Goal: Task Accomplishment & Management: Manage account settings

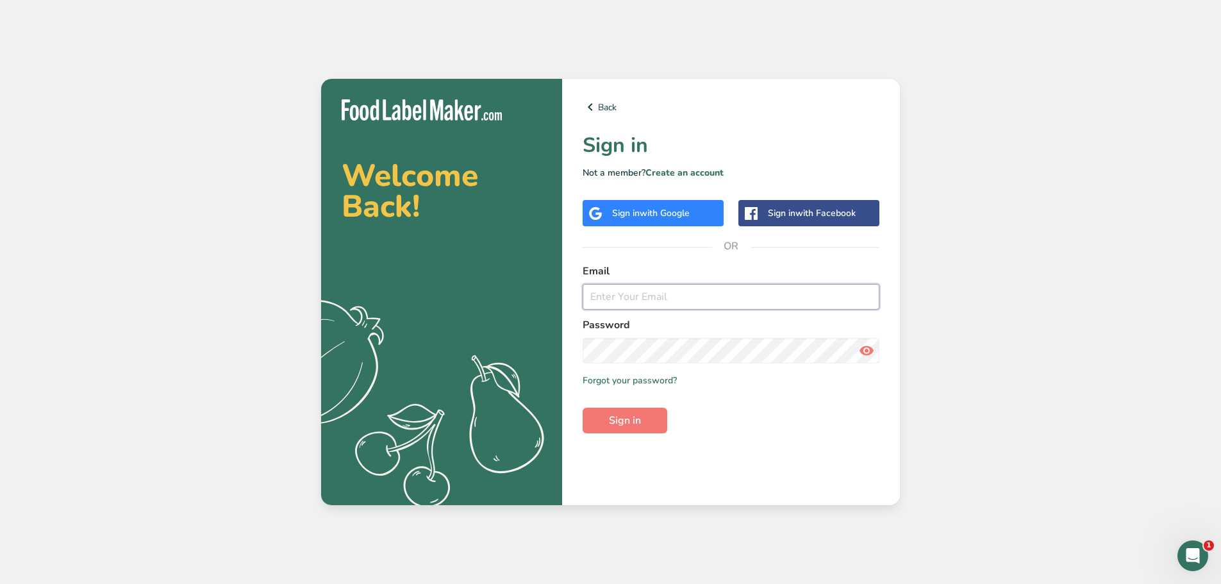
click at [594, 296] on input "email" at bounding box center [731, 297] width 297 height 26
type input "[PERSON_NAME][EMAIL_ADDRESS][DOMAIN_NAME]"
click at [625, 417] on span "Sign in" at bounding box center [625, 420] width 32 height 15
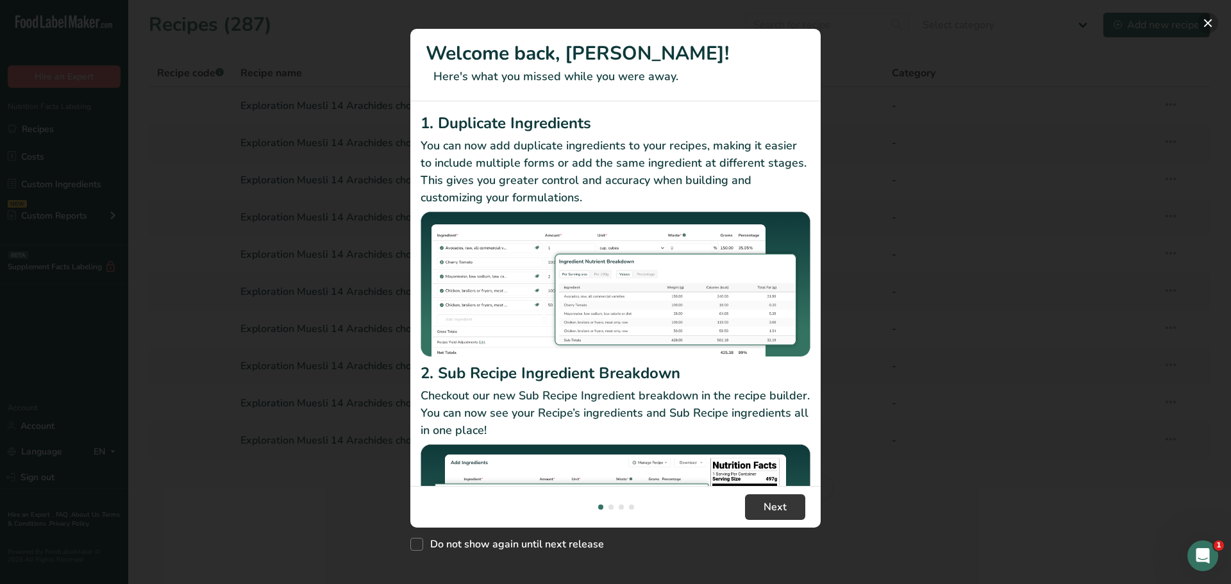
click at [1211, 24] on button "New Features" at bounding box center [1208, 23] width 21 height 21
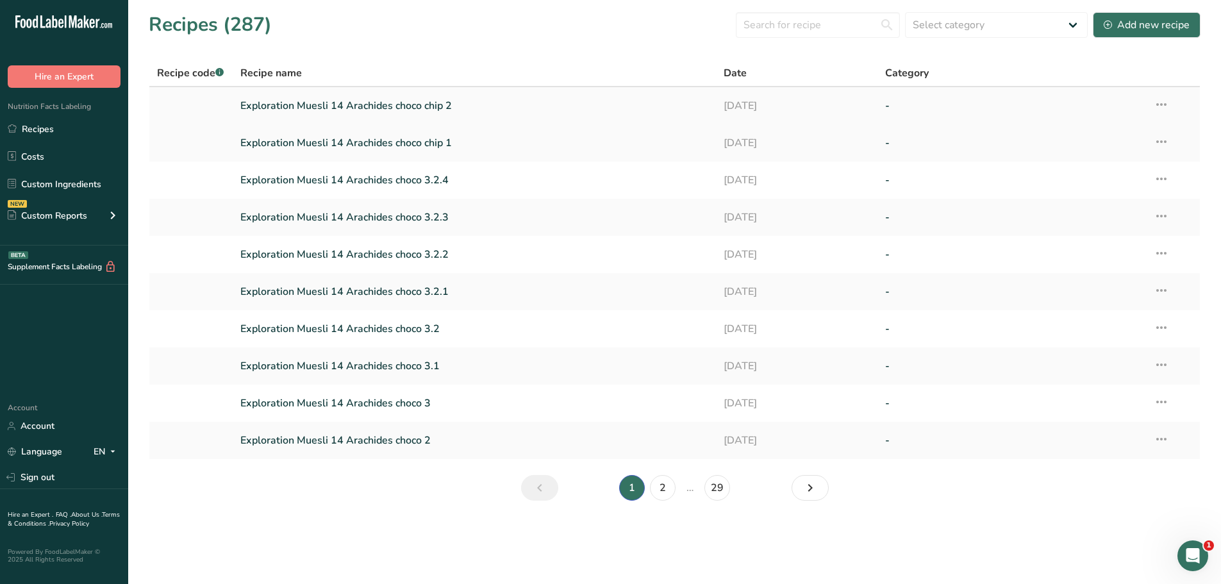
click at [428, 109] on link "Exploration Muesli 14 Arachides choco chip 2" at bounding box center [474, 105] width 469 height 27
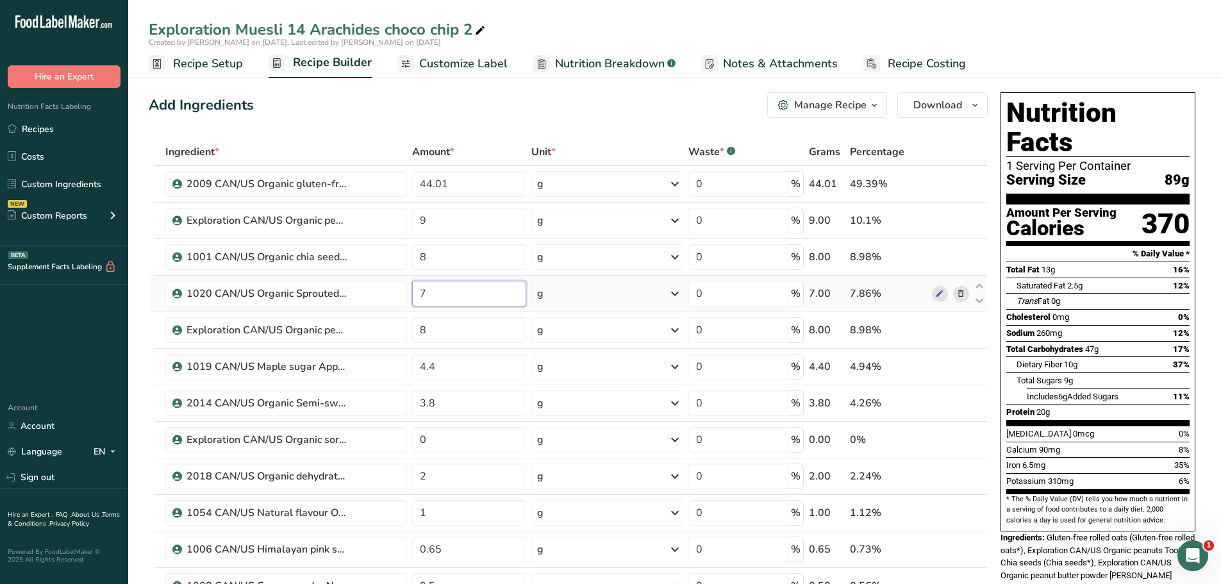
click at [432, 291] on input "7" at bounding box center [469, 294] width 115 height 26
type input "0"
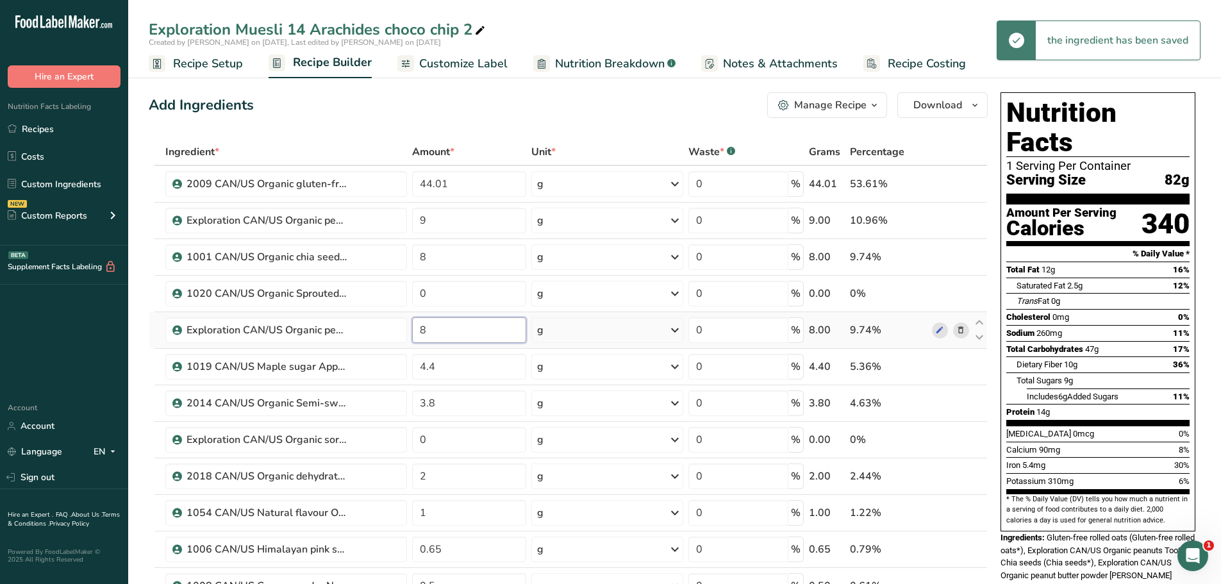
click at [424, 328] on input "8" at bounding box center [469, 330] width 115 height 26
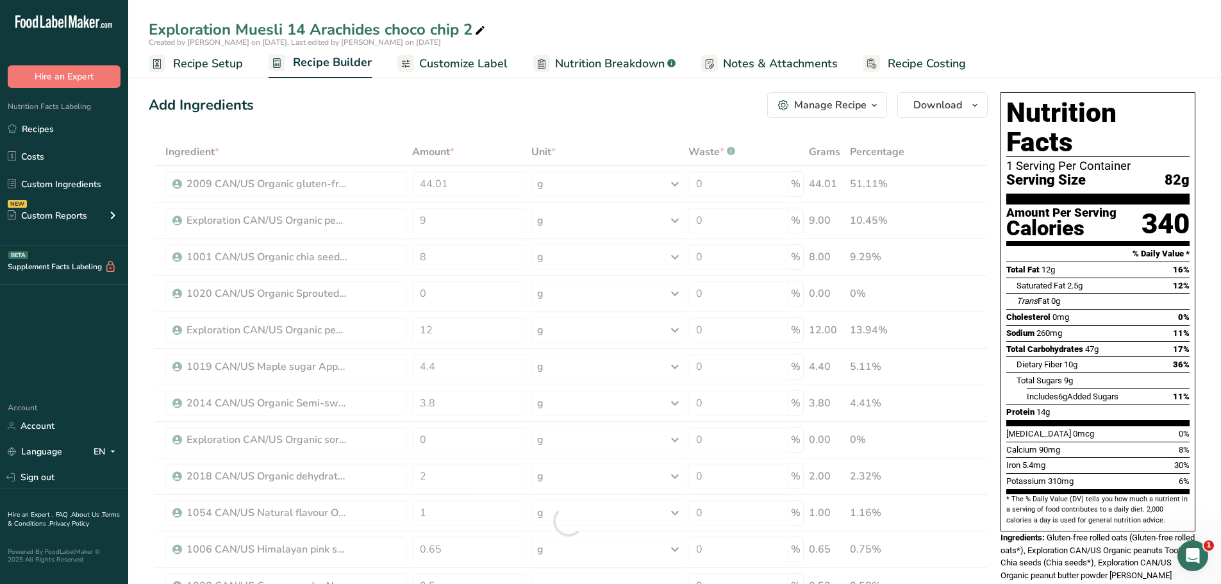
click at [511, 116] on div "Add Ingredients Manage Recipe Delete Recipe Duplicate Recipe Scale Recipe Save …" at bounding box center [568, 105] width 839 height 26
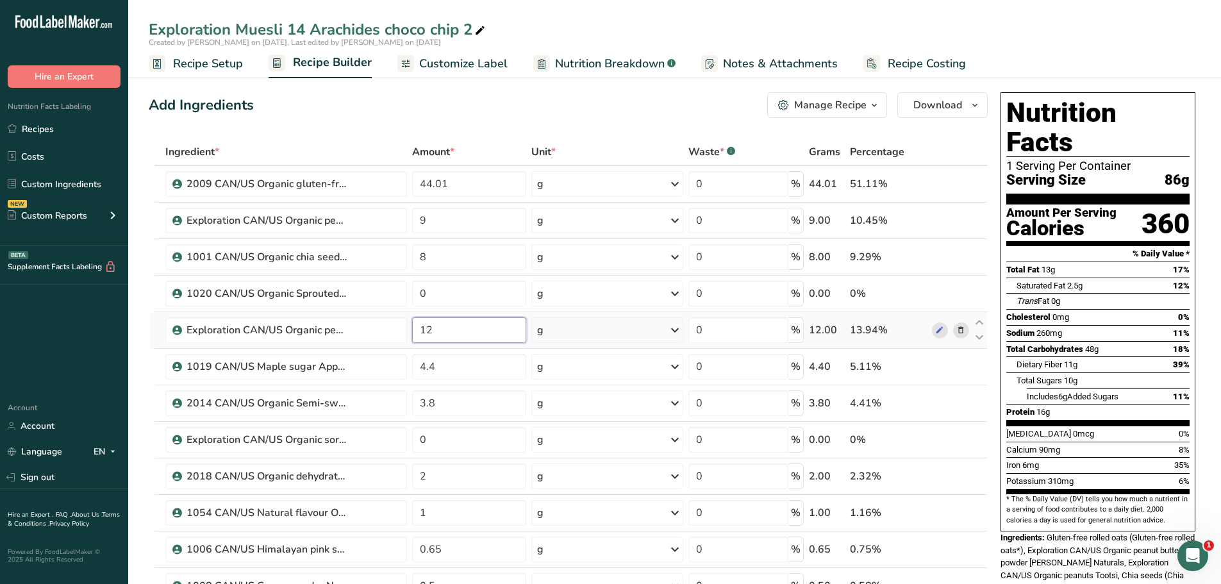
click at [436, 329] on input "12" at bounding box center [469, 330] width 115 height 26
type input "10"
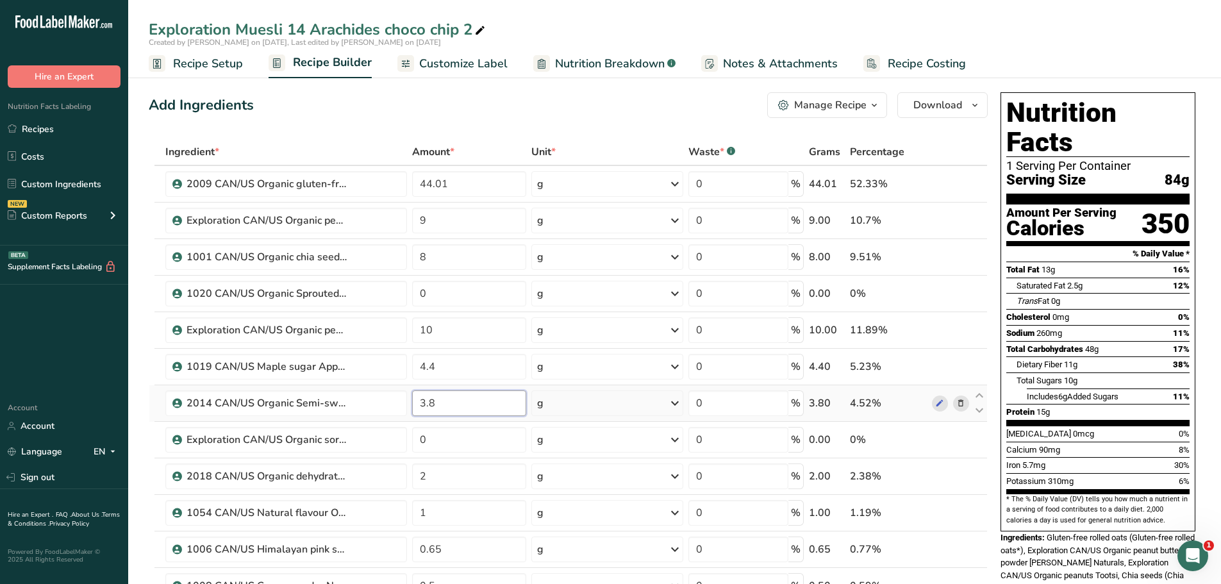
click at [434, 403] on input "3.8" at bounding box center [469, 403] width 115 height 26
type input "3"
type input "0"
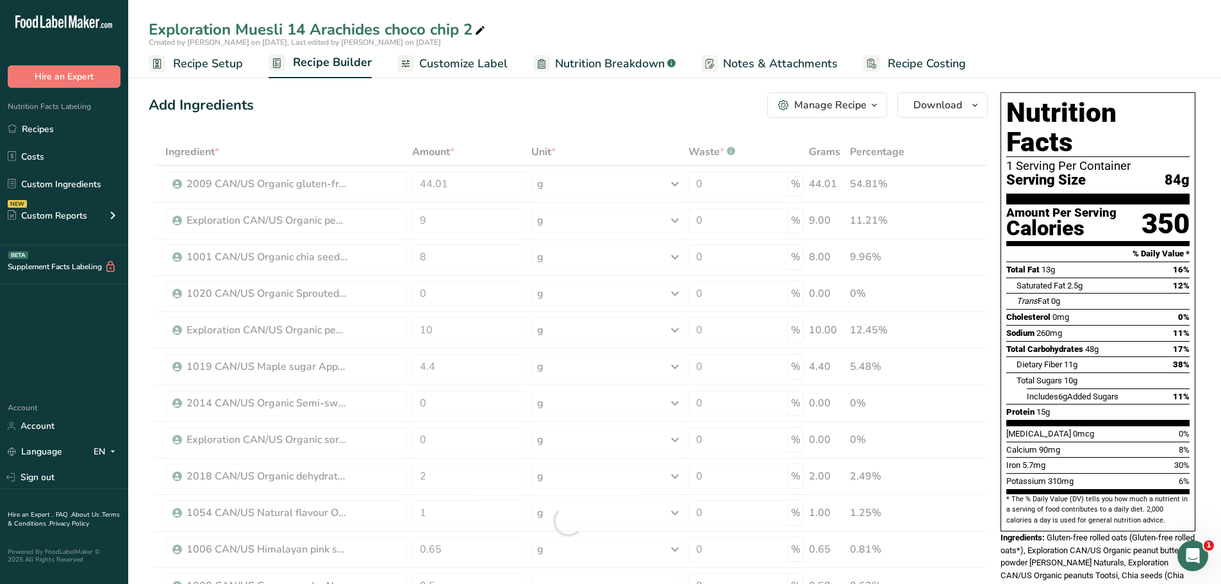
click at [516, 112] on div "Add Ingredients Manage Recipe Delete Recipe Duplicate Recipe Scale Recipe Save …" at bounding box center [568, 105] width 839 height 26
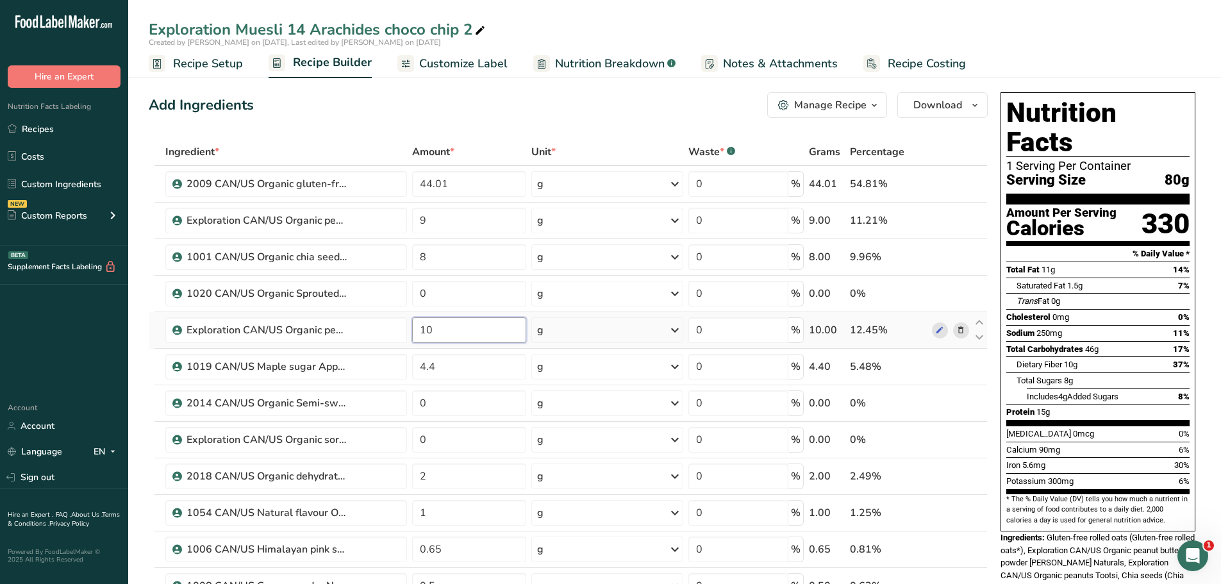
click at [443, 335] on input "10" at bounding box center [469, 330] width 115 height 26
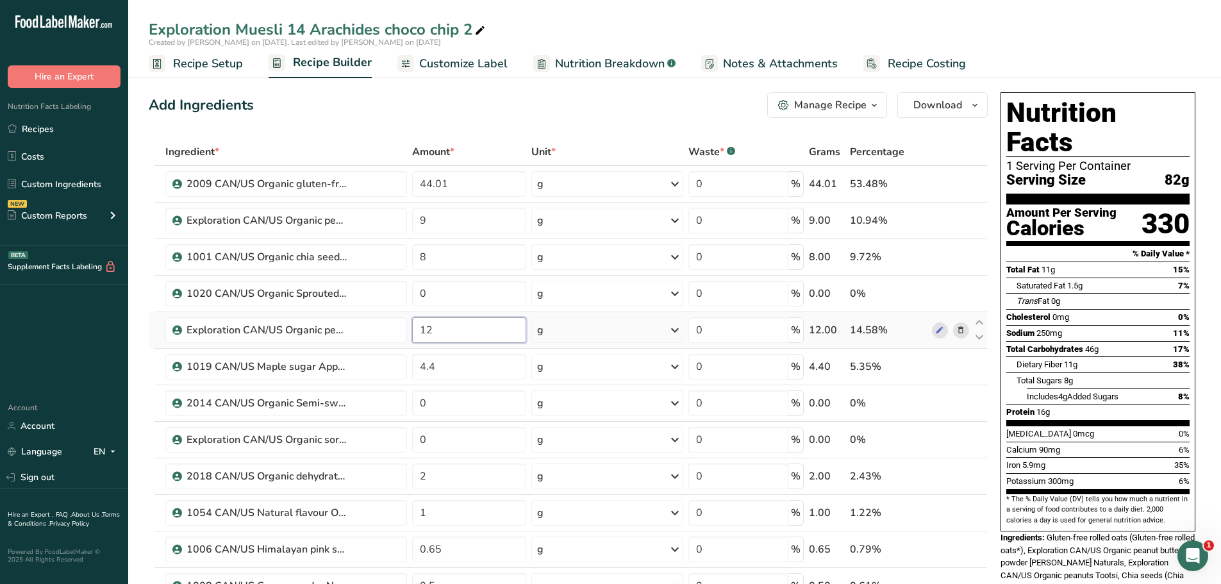
click at [434, 331] on input "12" at bounding box center [469, 330] width 115 height 26
type input "15"
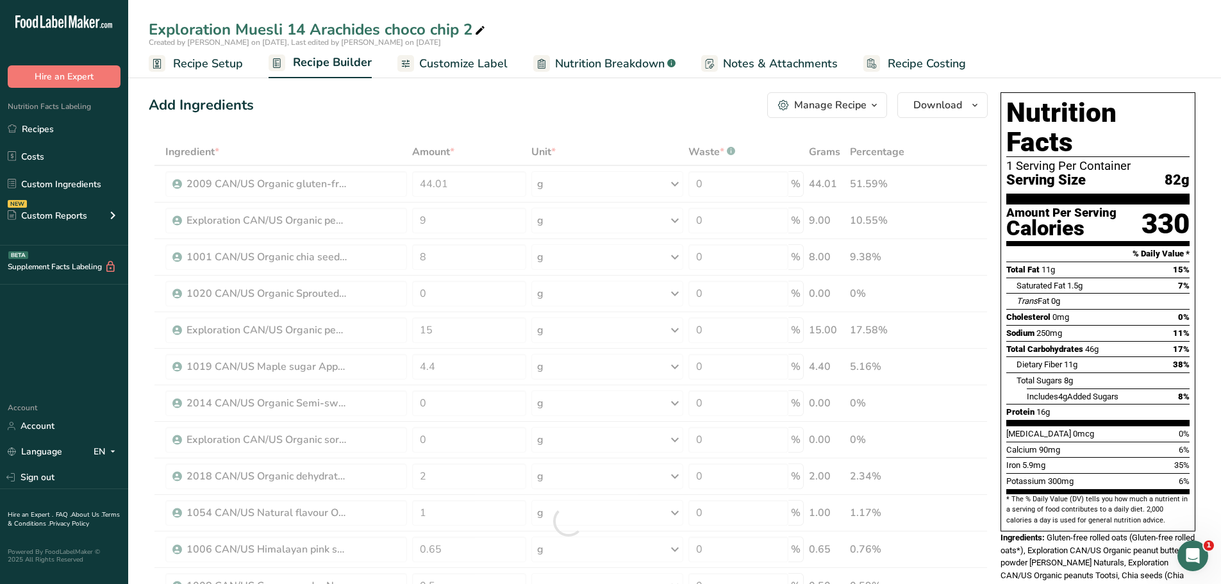
click at [358, 106] on div "Add Ingredients Manage Recipe Delete Recipe Duplicate Recipe Scale Recipe Save …" at bounding box center [568, 105] width 839 height 26
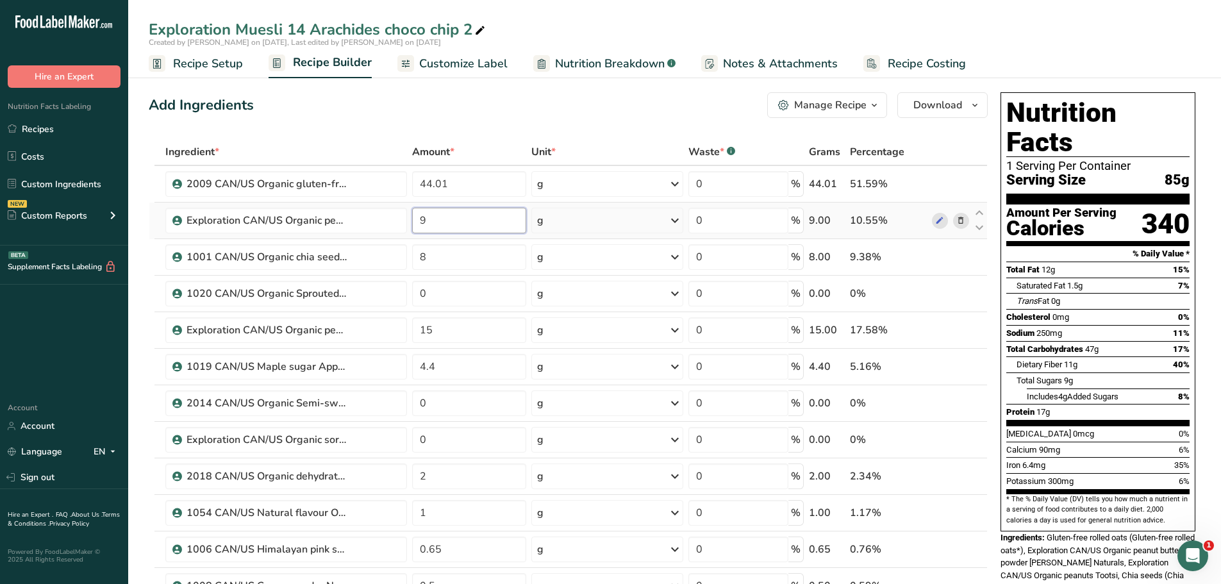
click at [424, 221] on input "9" at bounding box center [469, 221] width 115 height 26
type input "11"
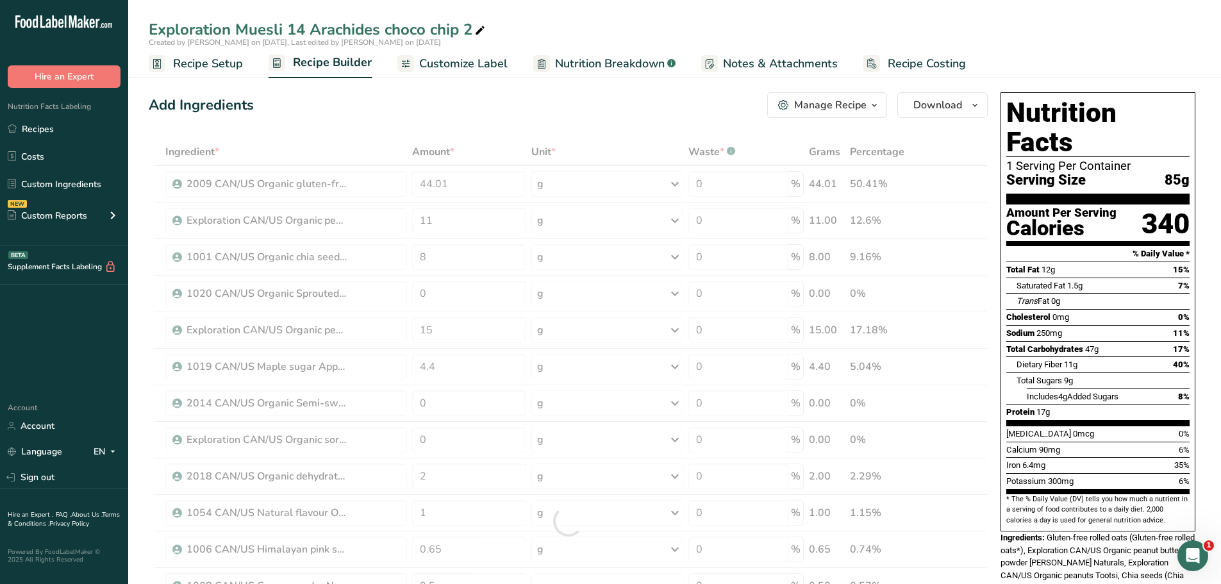
click at [337, 115] on div "Add Ingredients Manage Recipe Delete Recipe Duplicate Recipe Scale Recipe Save …" at bounding box center [568, 105] width 839 height 26
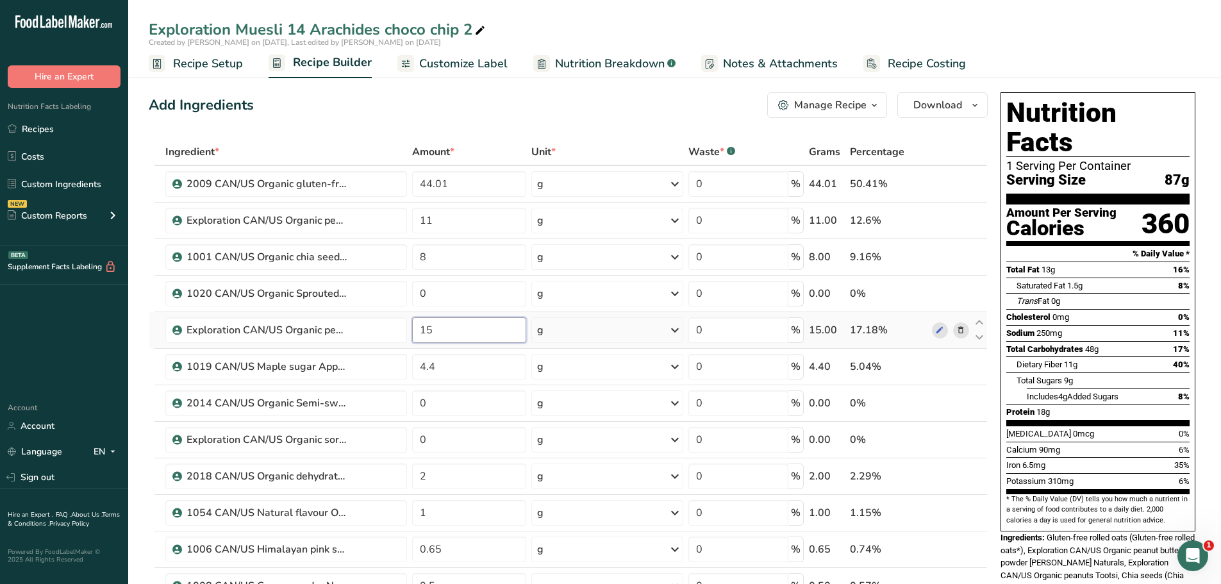
click at [435, 334] on input "15" at bounding box center [469, 330] width 115 height 26
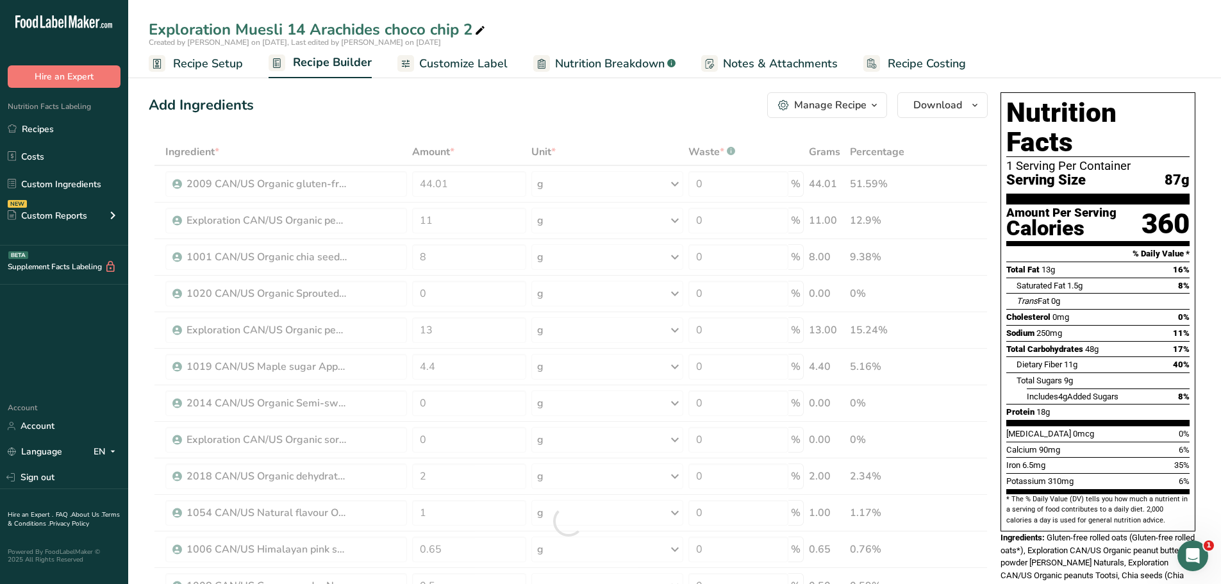
click at [330, 117] on div "Add Ingredients Manage Recipe Delete Recipe Duplicate Recipe Scale Recipe Save …" at bounding box center [568, 105] width 839 height 26
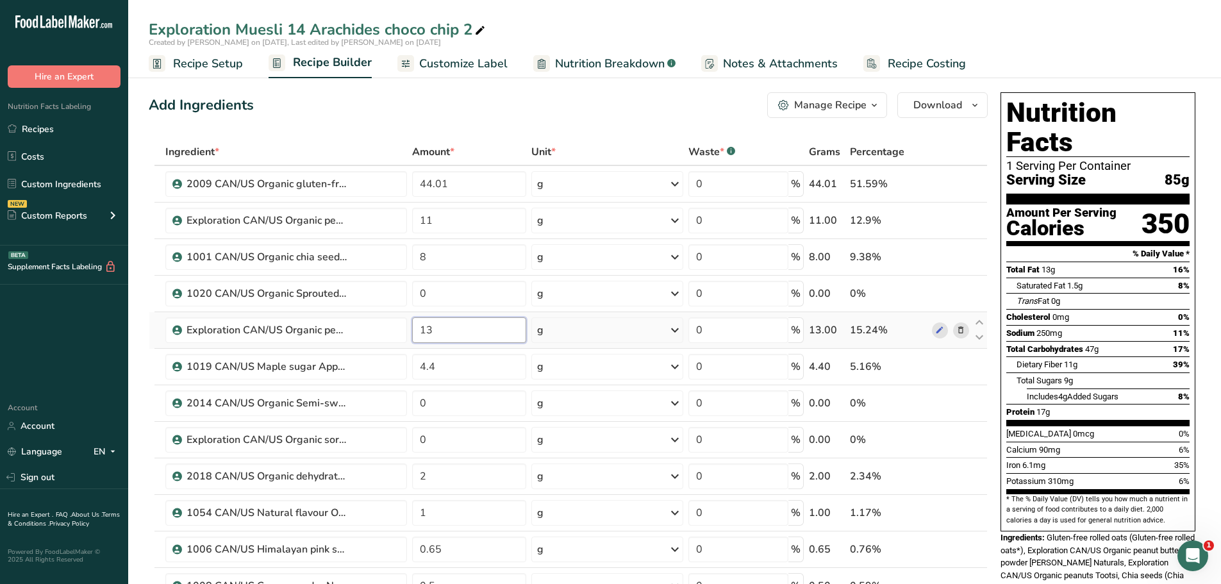
click at [433, 328] on input "13" at bounding box center [469, 330] width 115 height 26
type input "12"
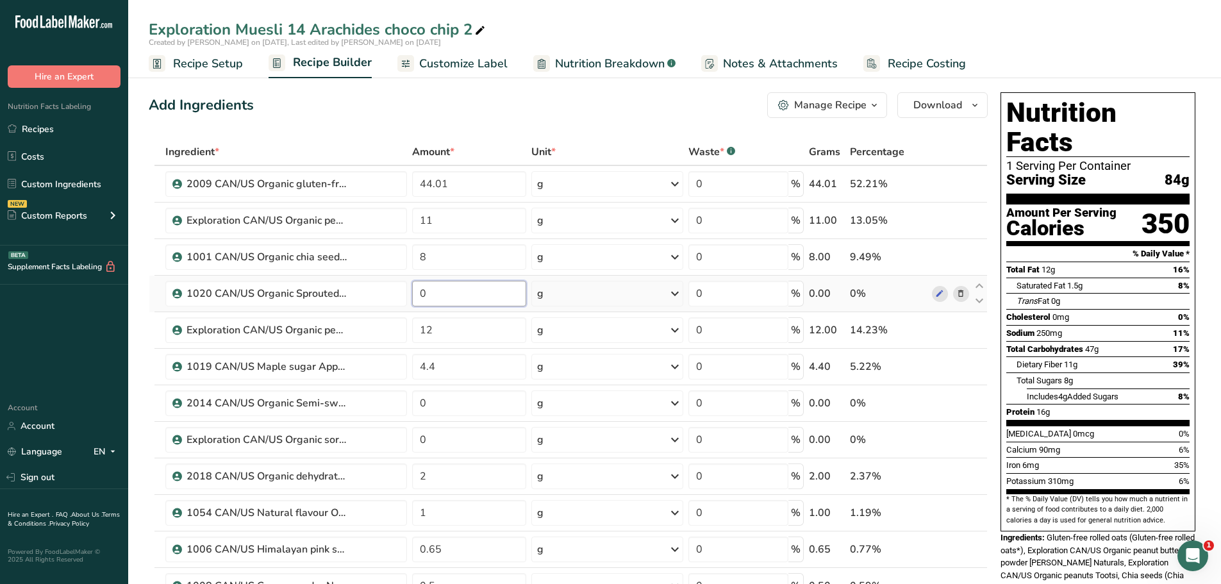
click at [429, 286] on input "0" at bounding box center [469, 294] width 115 height 26
type input "5"
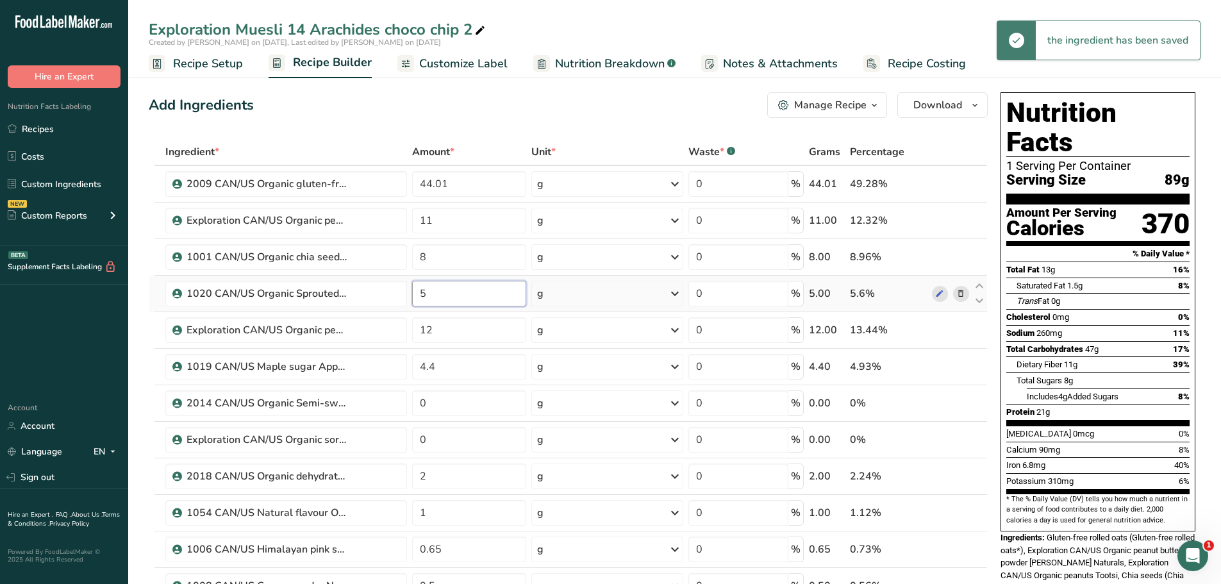
click at [428, 291] on input "5" at bounding box center [469, 294] width 115 height 26
type input "3"
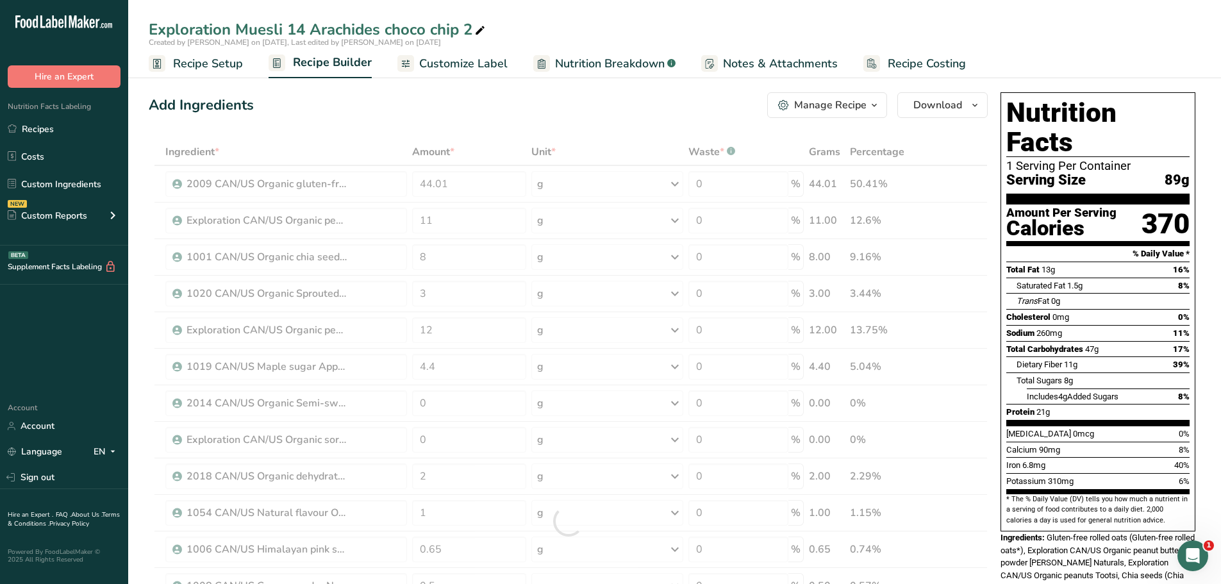
click at [353, 109] on div "Add Ingredients Manage Recipe Delete Recipe Duplicate Recipe Scale Recipe Save …" at bounding box center [568, 105] width 839 height 26
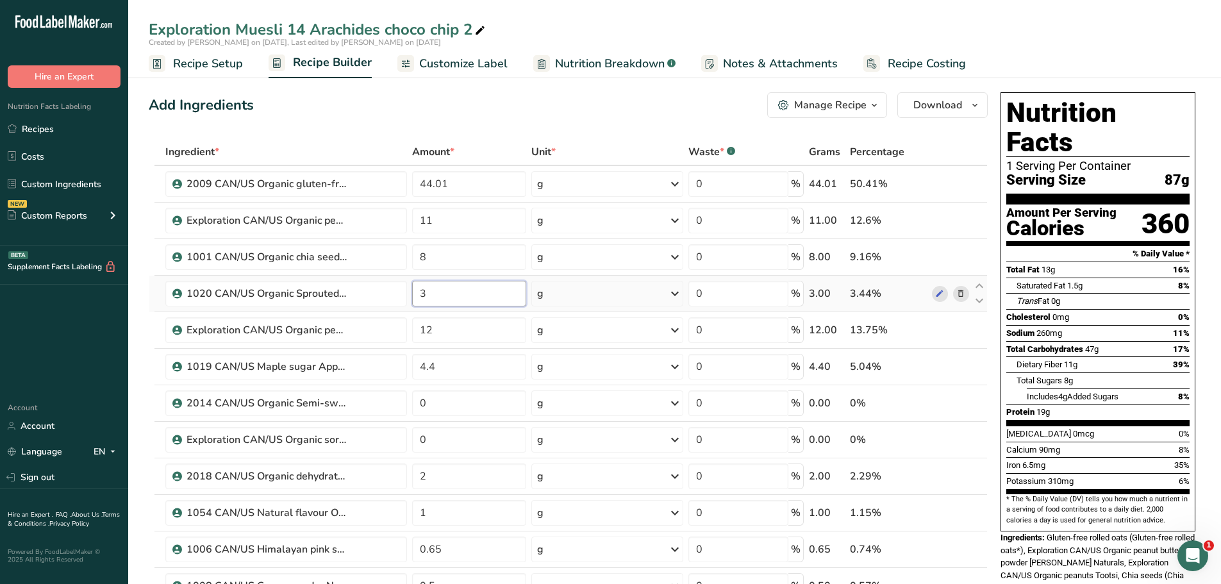
click at [437, 290] on input "3" at bounding box center [469, 294] width 115 height 26
type input "4"
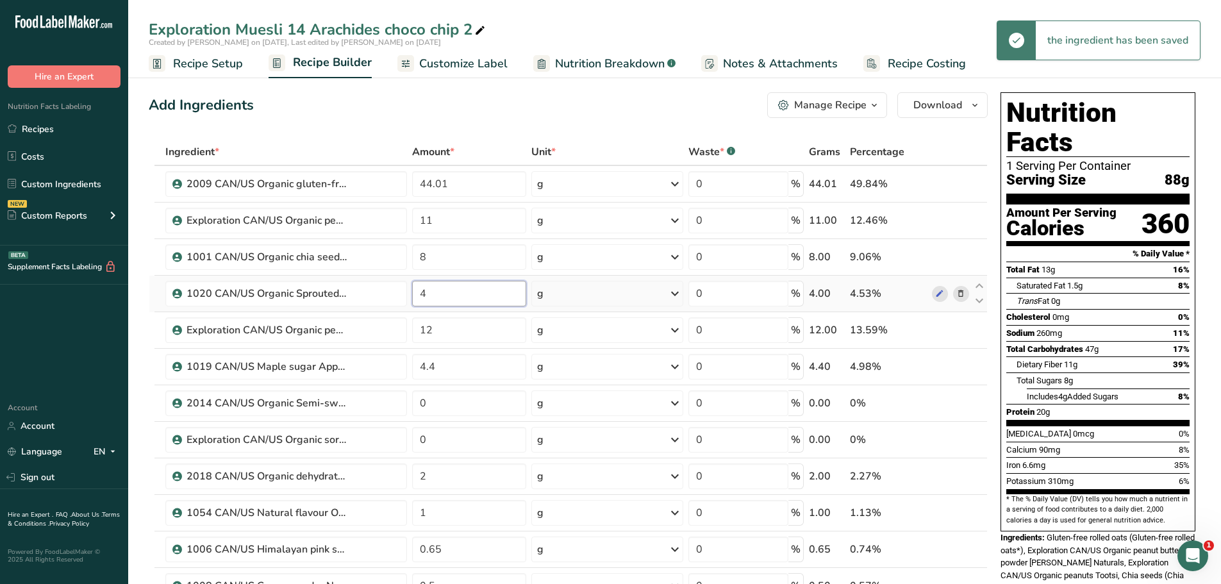
click at [434, 291] on input "4" at bounding box center [469, 294] width 115 height 26
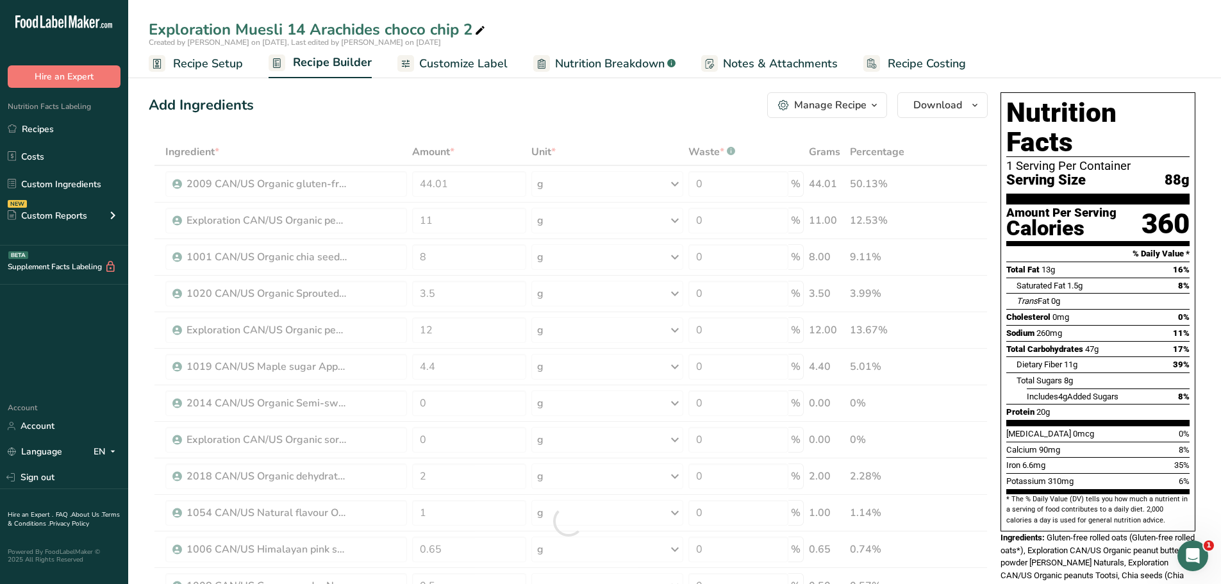
click at [371, 113] on div "Add Ingredients Manage Recipe Delete Recipe Duplicate Recipe Scale Recipe Save …" at bounding box center [568, 105] width 839 height 26
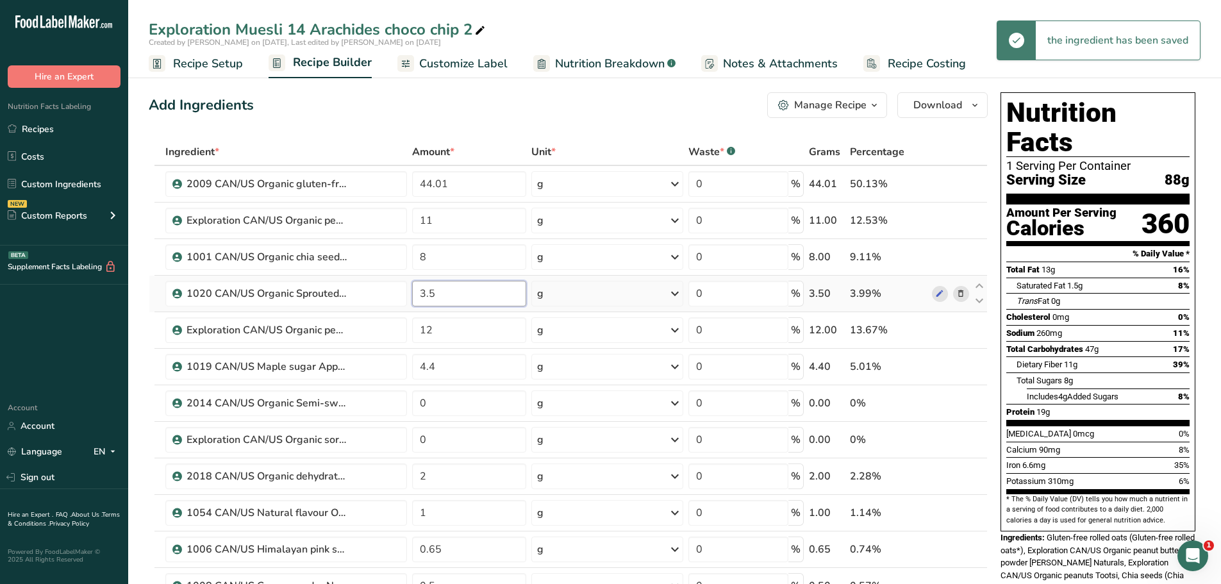
click at [437, 292] on input "3.5" at bounding box center [469, 294] width 115 height 26
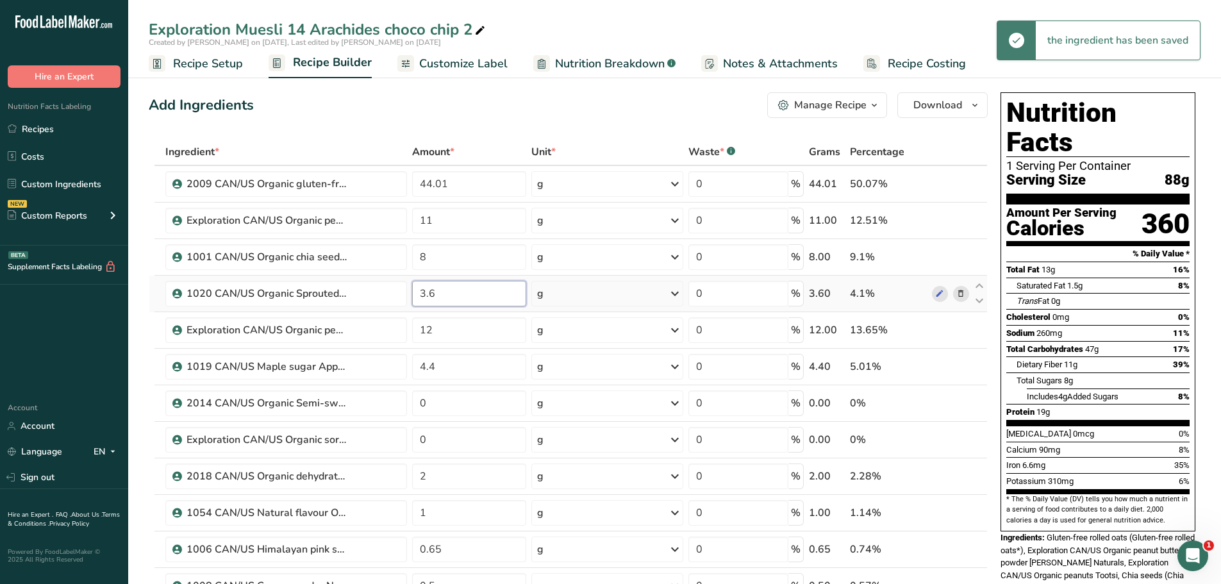
click at [439, 293] on input "3.6" at bounding box center [469, 294] width 115 height 26
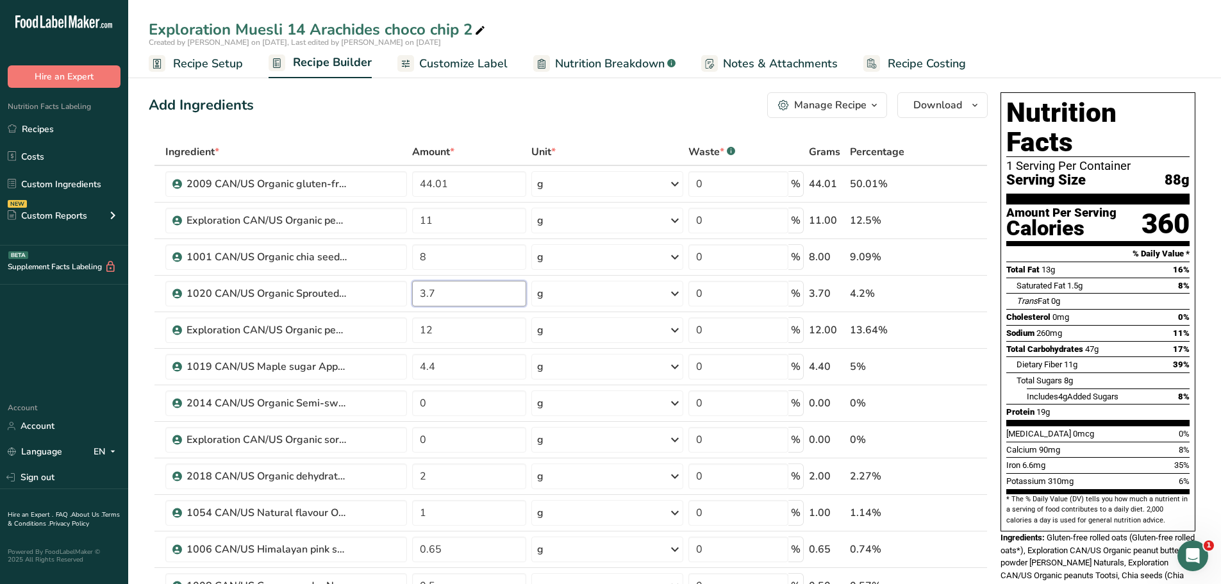
type input "3.7"
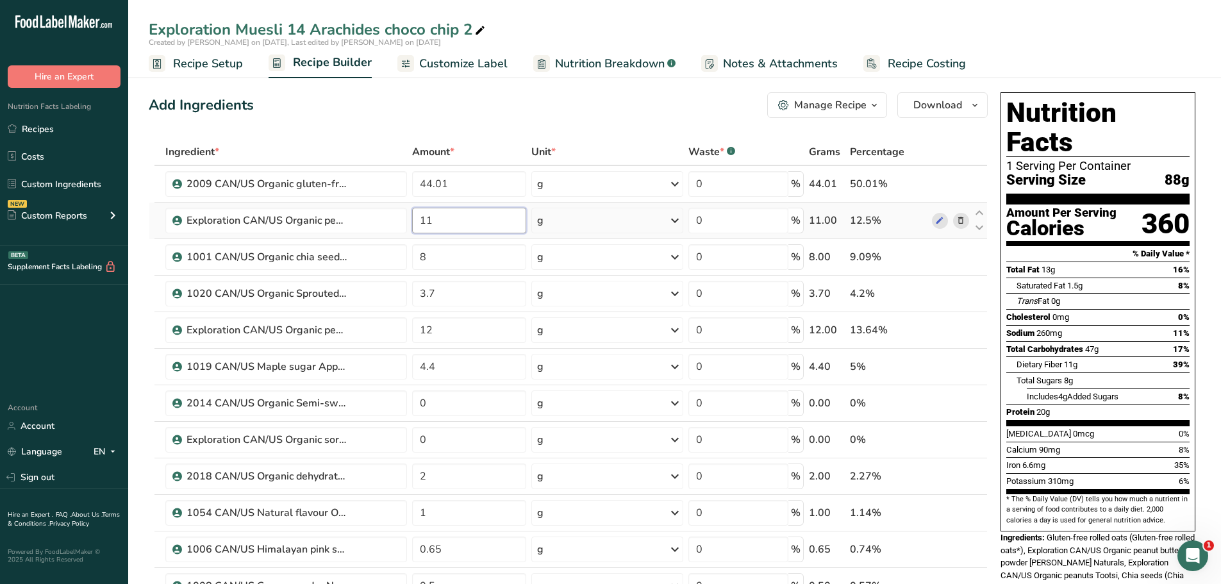
click at [433, 215] on input "11" at bounding box center [469, 221] width 115 height 26
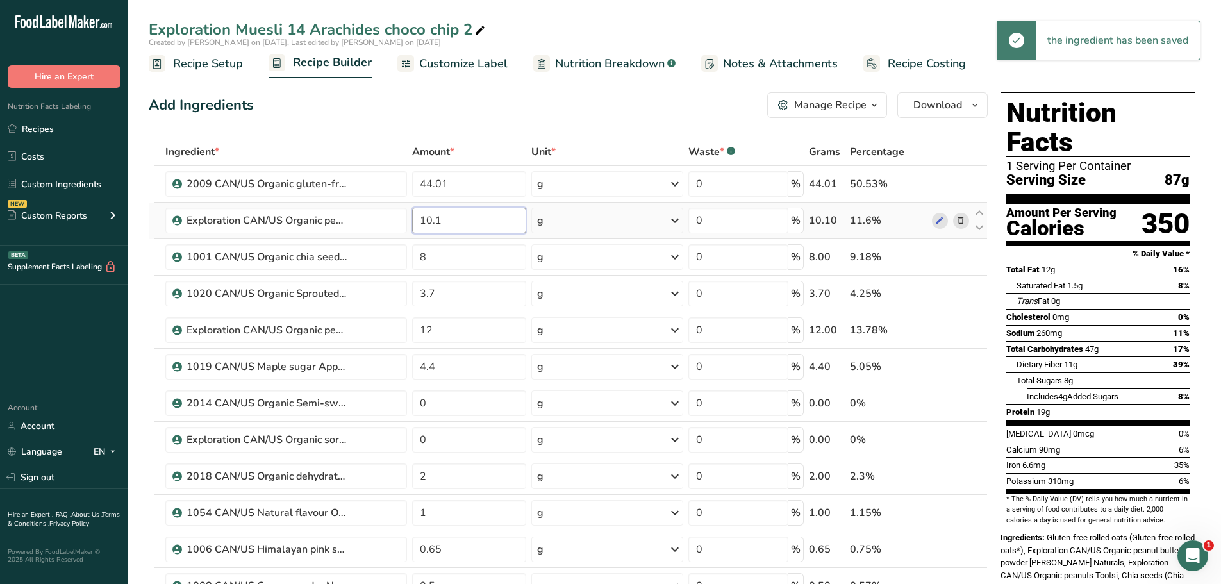
click at [442, 226] on input "10.1" at bounding box center [469, 221] width 115 height 26
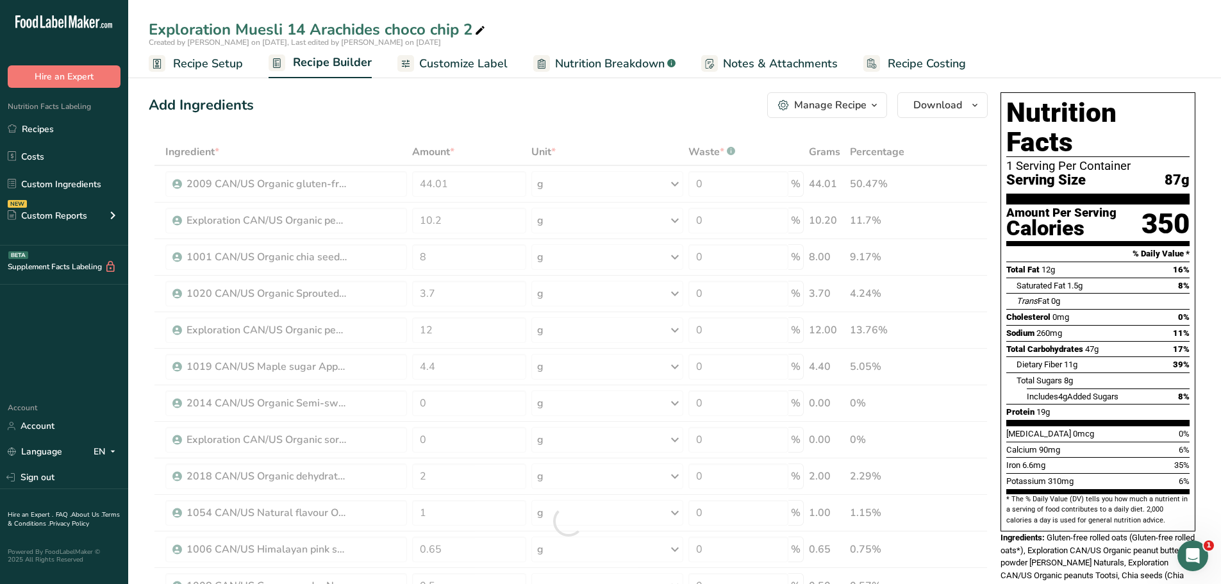
click at [312, 140] on div "Ingredient * Amount * Unit * Waste * .a-a{fill:#347362;}.b-a{fill:#fff;} Grams …" at bounding box center [568, 521] width 839 height 766
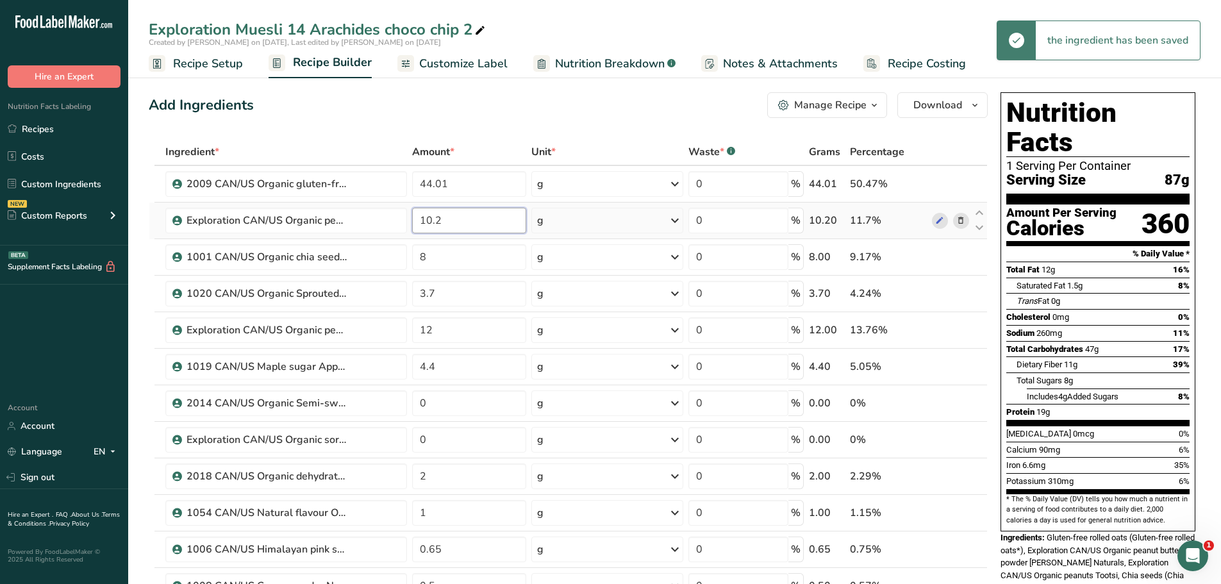
click at [444, 219] on input "10.2" at bounding box center [469, 221] width 115 height 26
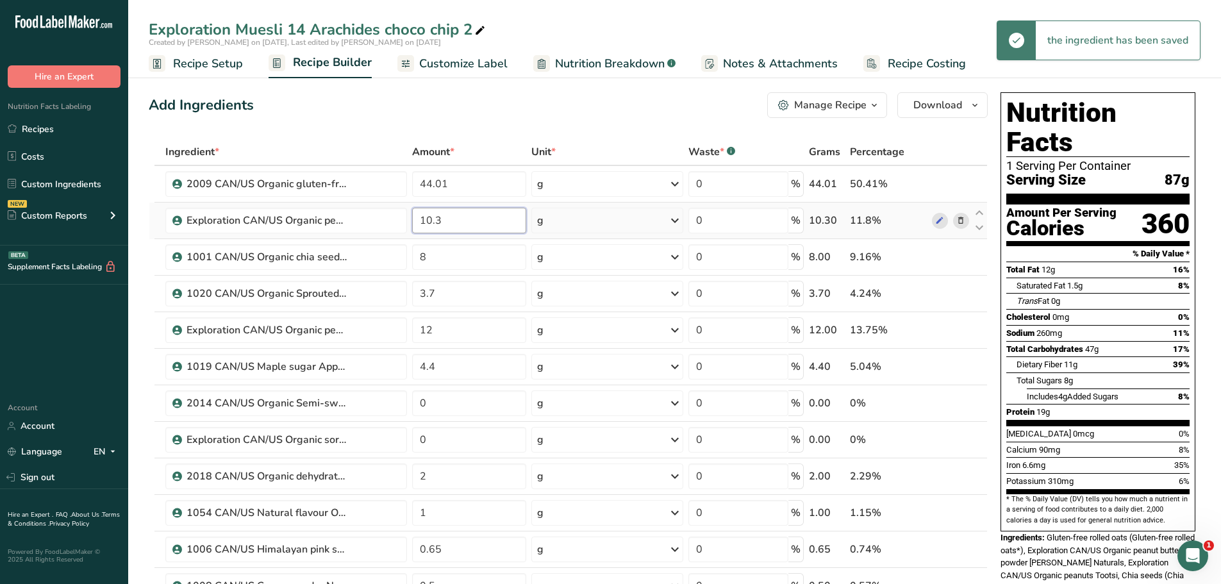
click at [447, 224] on input "10.3" at bounding box center [469, 221] width 115 height 26
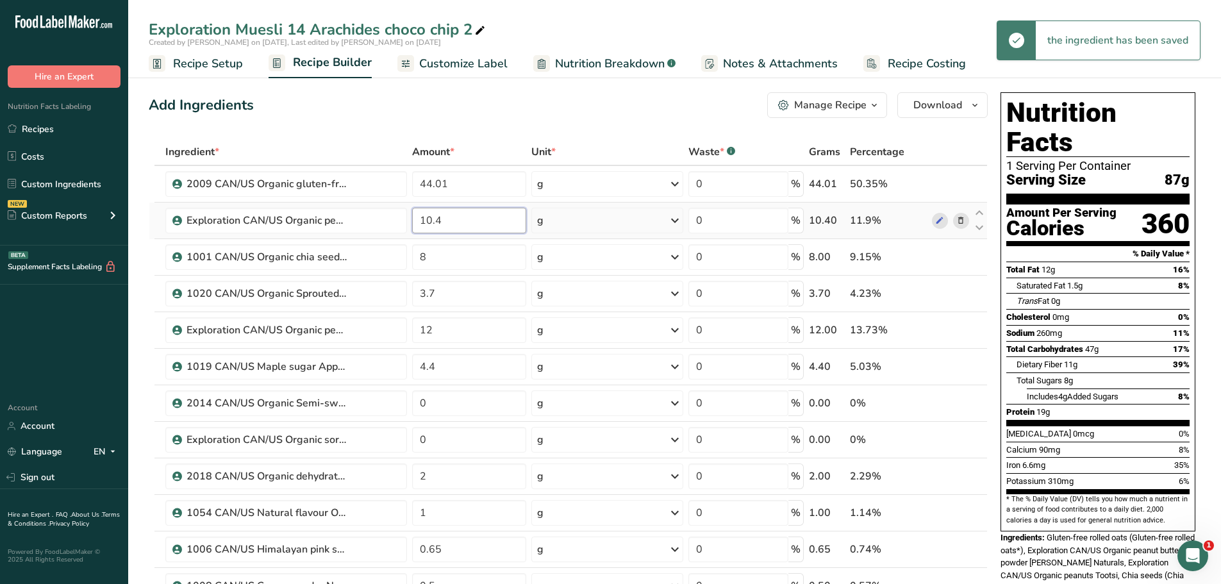
click at [447, 224] on input "10.4" at bounding box center [469, 221] width 115 height 26
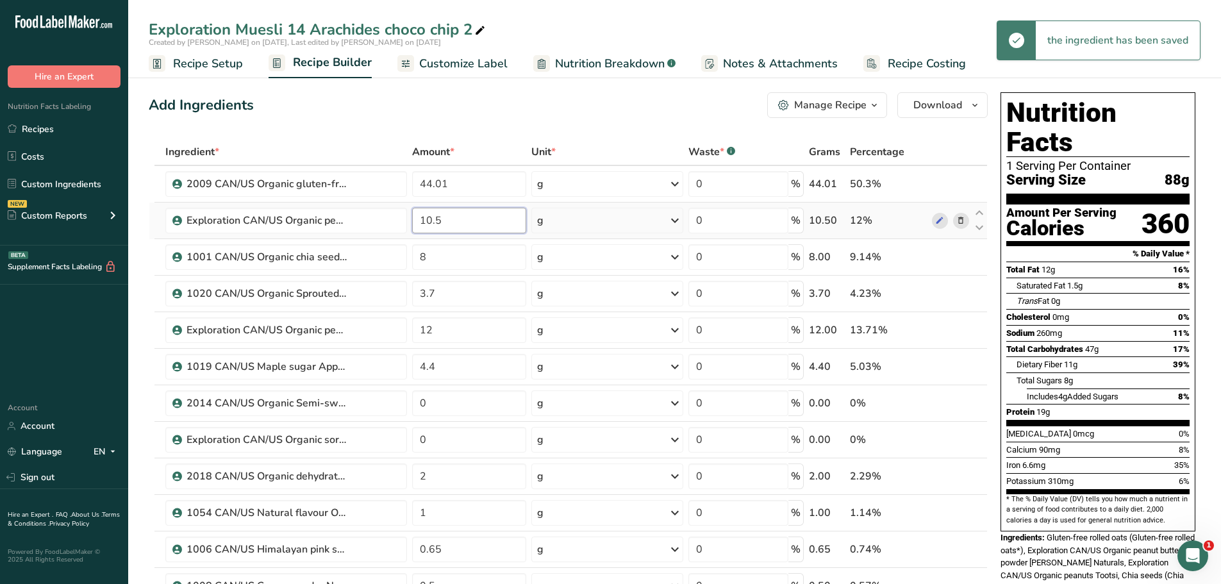
click at [448, 222] on input "10.5" at bounding box center [469, 221] width 115 height 26
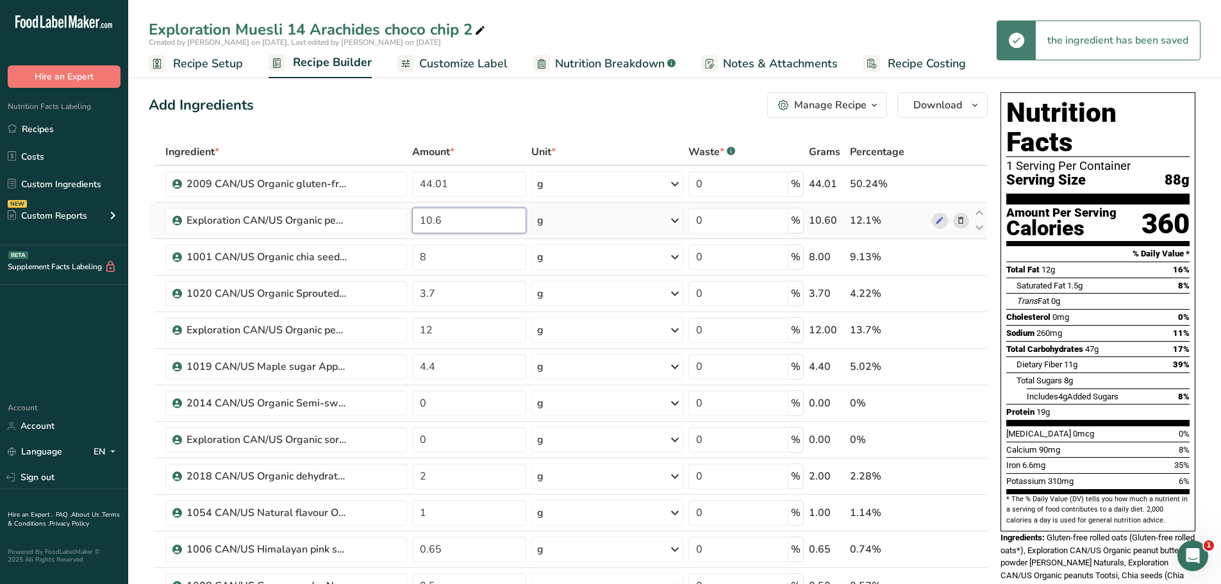
click at [446, 217] on input "10.6" at bounding box center [469, 221] width 115 height 26
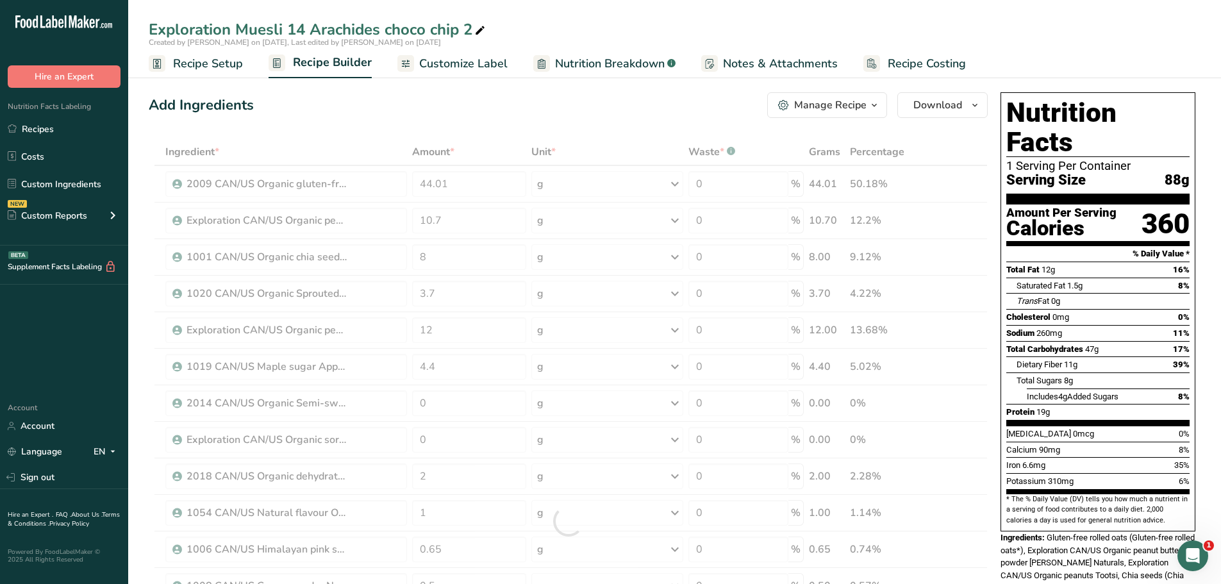
click at [321, 113] on div "Add Ingredients Manage Recipe Delete Recipe Duplicate Recipe Scale Recipe Save …" at bounding box center [568, 105] width 839 height 26
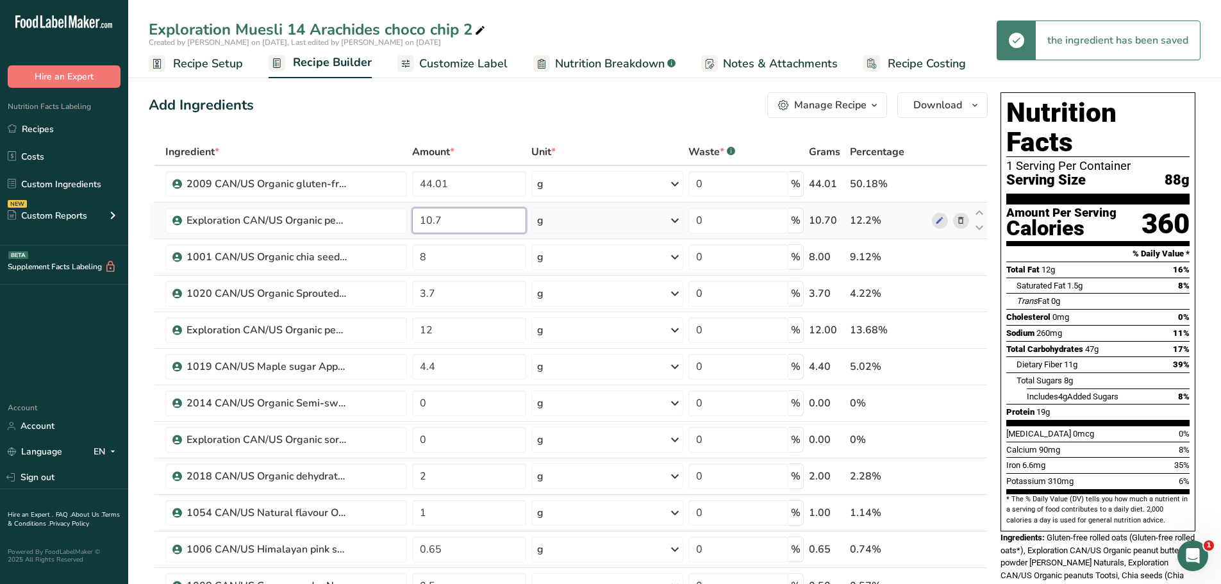
click at [440, 217] on input "10.7" at bounding box center [469, 221] width 115 height 26
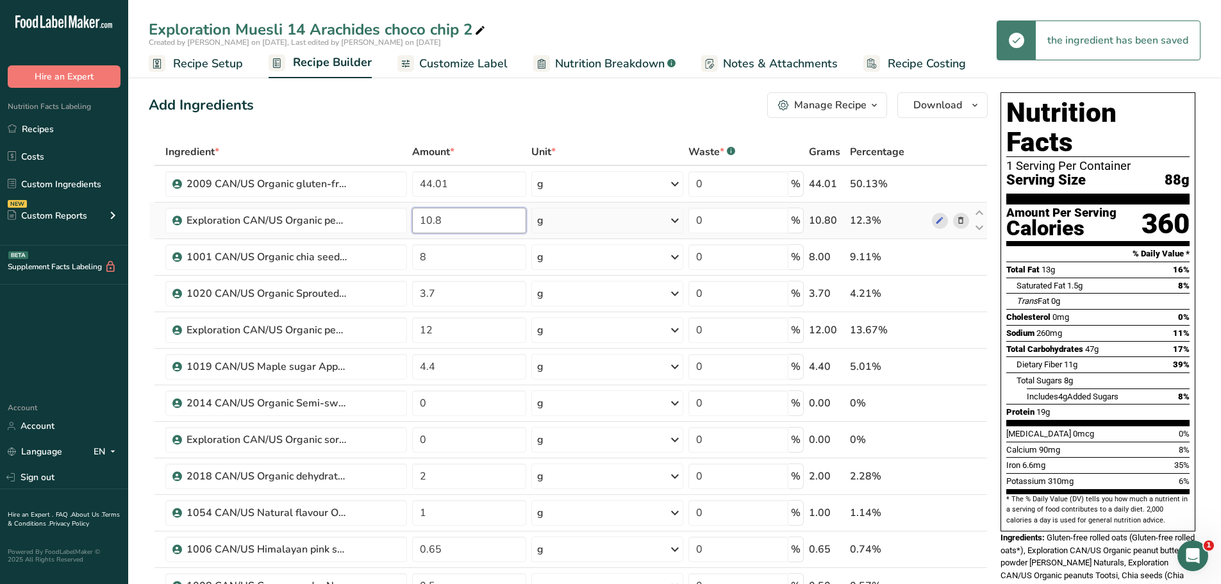
click at [450, 217] on input "10.8" at bounding box center [469, 221] width 115 height 26
type input "10.7"
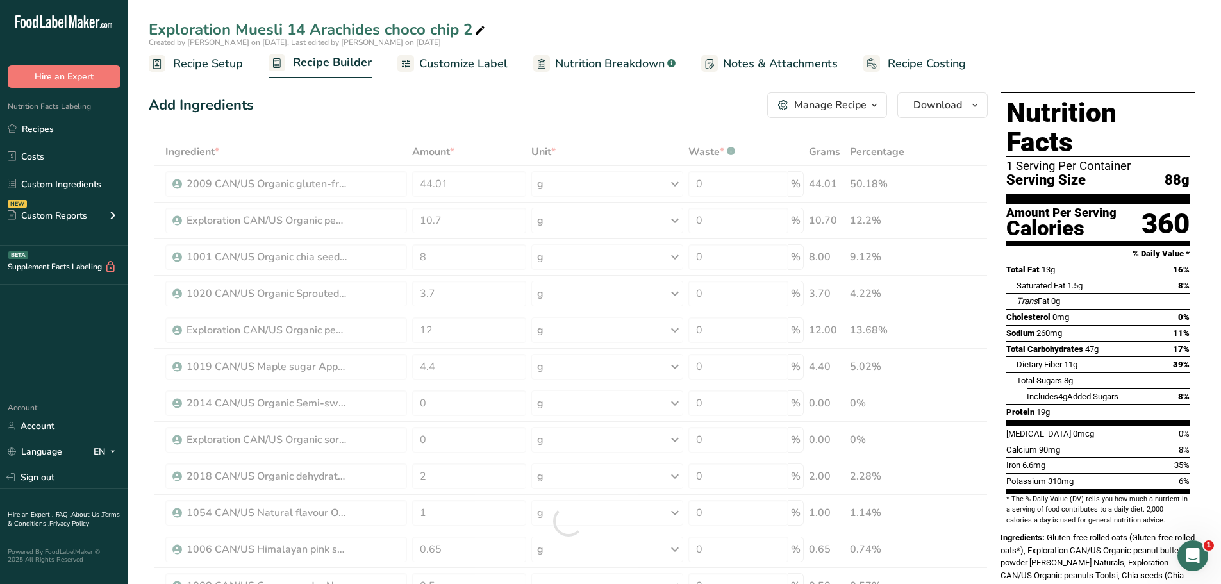
click at [331, 105] on div "Add Ingredients Manage Recipe Delete Recipe Duplicate Recipe Scale Recipe Save …" at bounding box center [568, 105] width 839 height 26
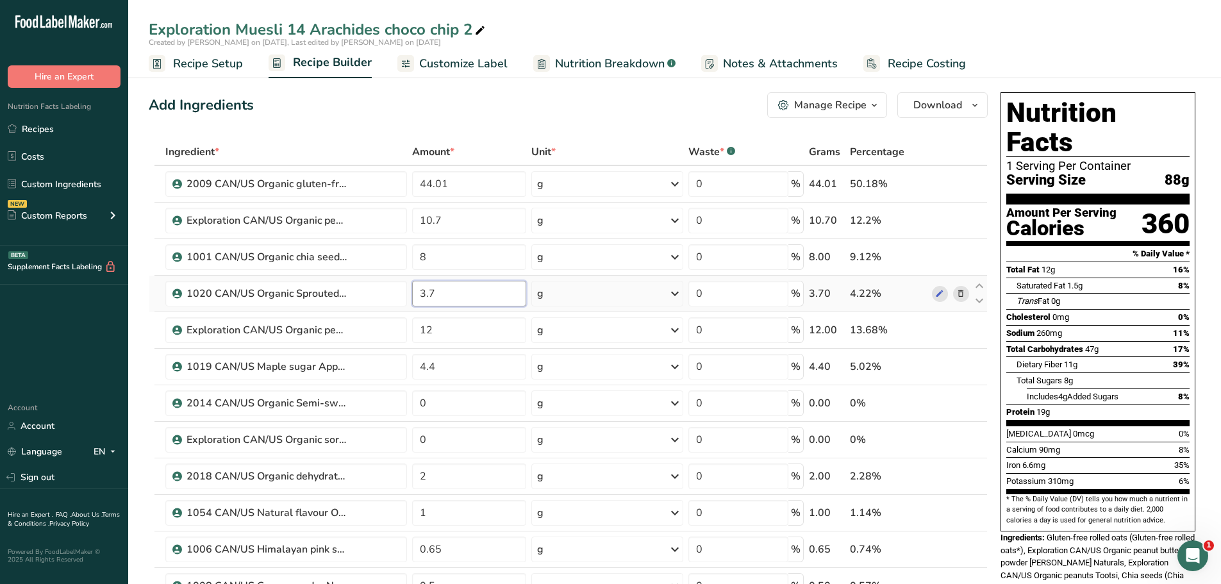
click at [441, 289] on input "3.7" at bounding box center [469, 294] width 115 height 26
type input "3.8"
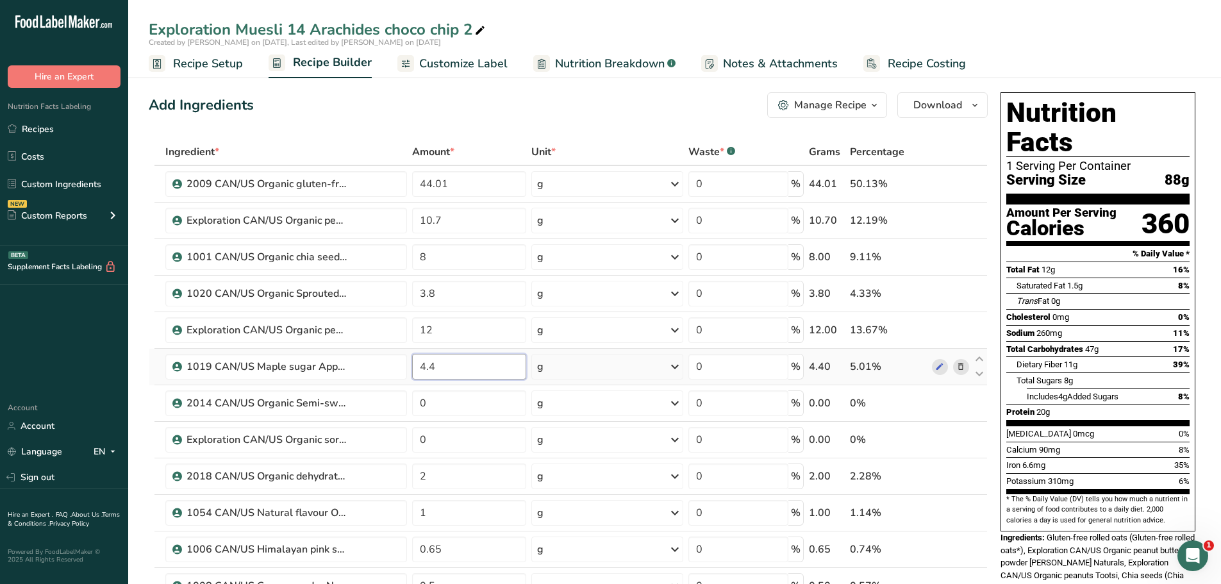
click at [435, 366] on input "4.4" at bounding box center [469, 367] width 115 height 26
type input "4"
type input "5"
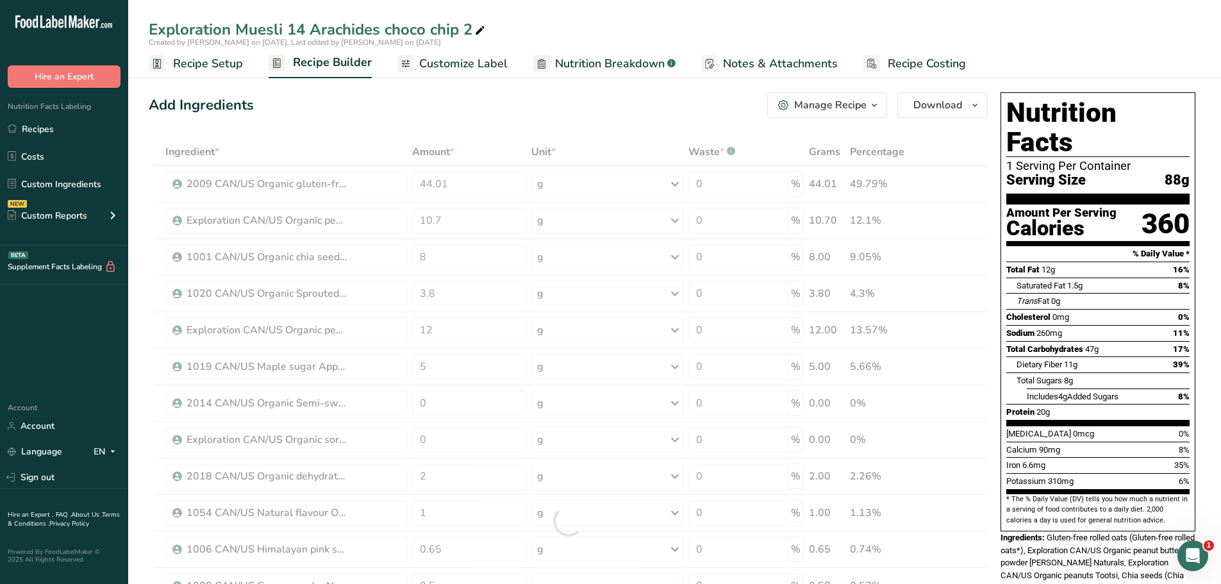
click at [371, 99] on div "Add Ingredients Manage Recipe Delete Recipe Duplicate Recipe Scale Recipe Save …" at bounding box center [568, 105] width 839 height 26
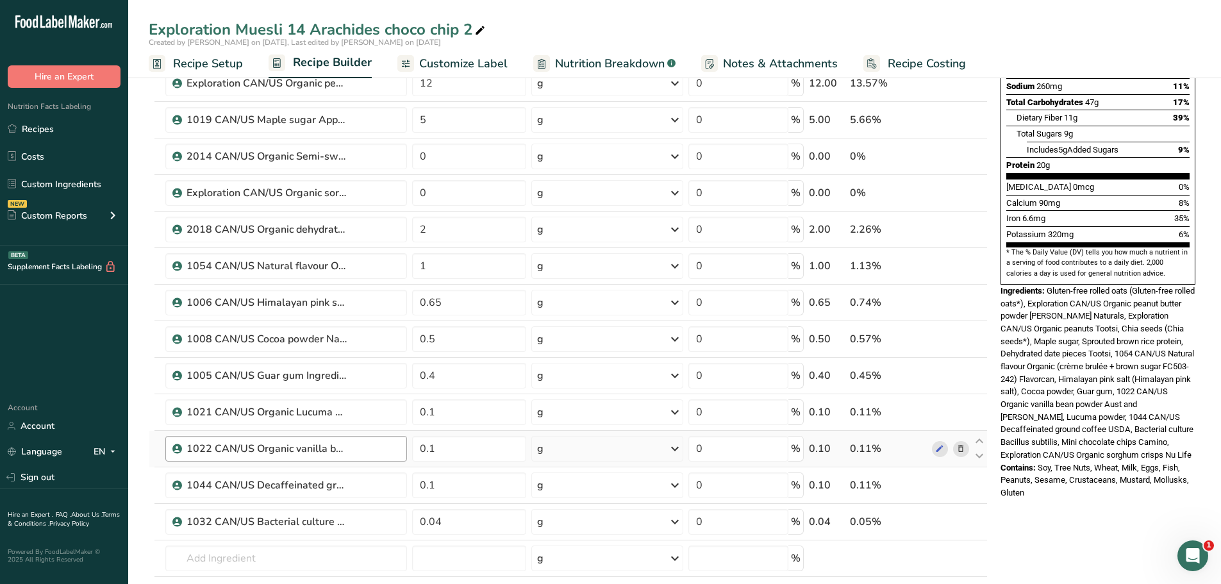
scroll to position [242, 0]
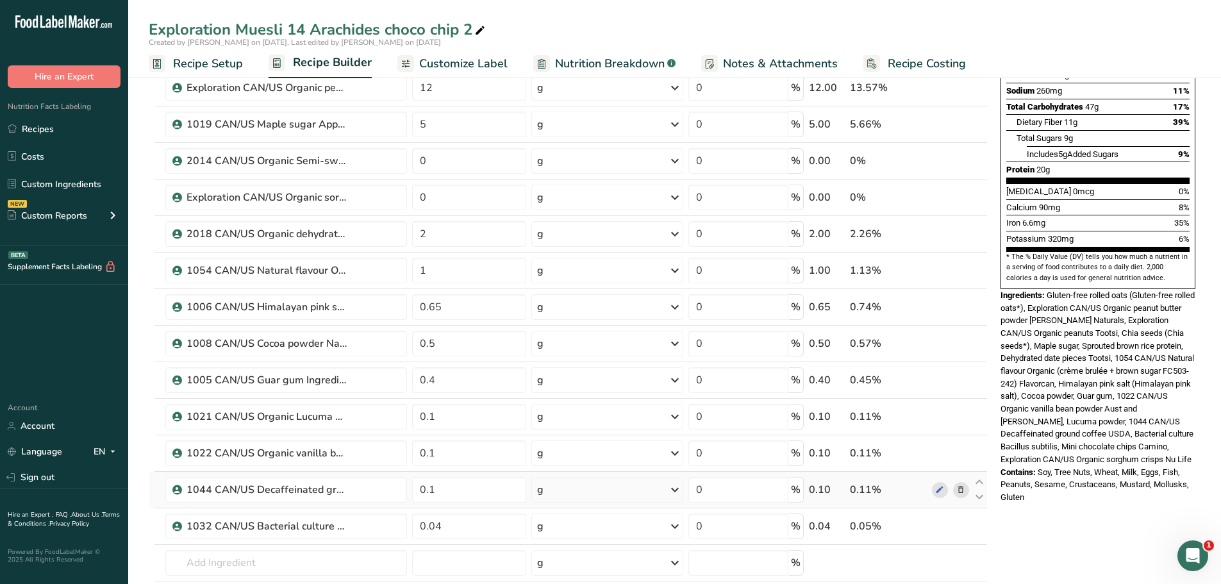
click at [962, 487] on icon at bounding box center [961, 489] width 9 height 13
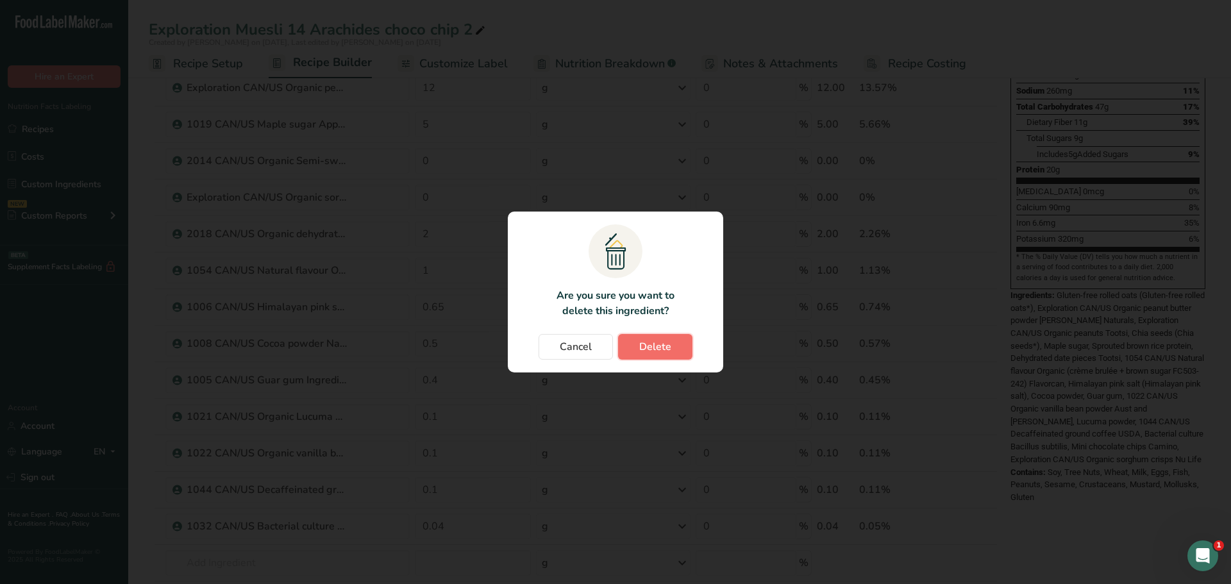
click at [676, 345] on button "Delete" at bounding box center [655, 347] width 74 height 26
type input "0.04"
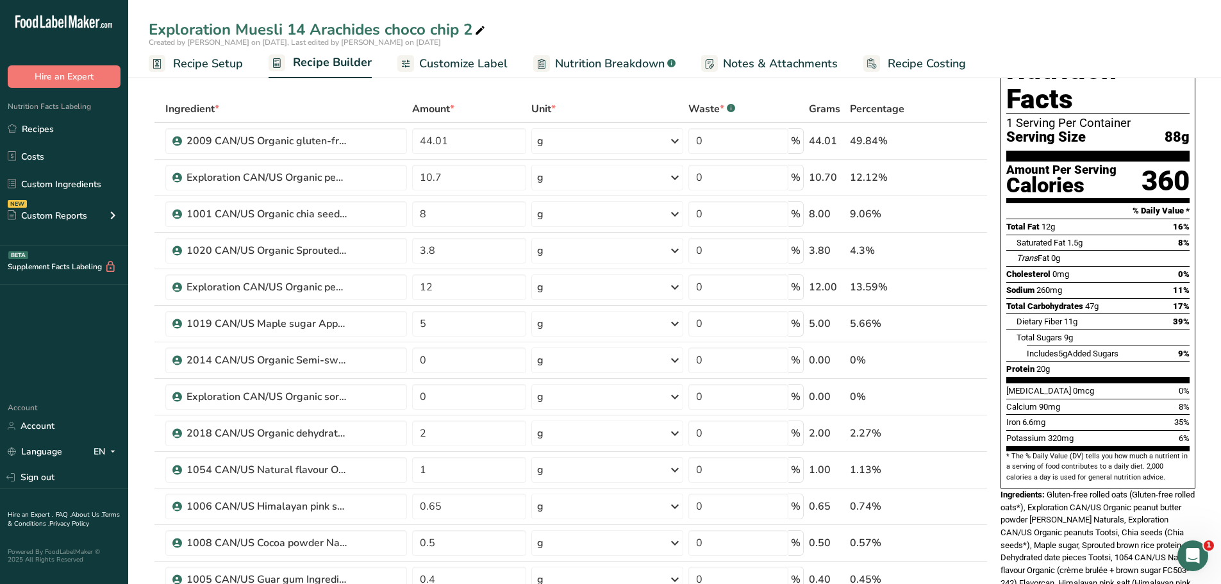
scroll to position [42, 0]
click at [452, 436] on input "2" at bounding box center [469, 434] width 115 height 26
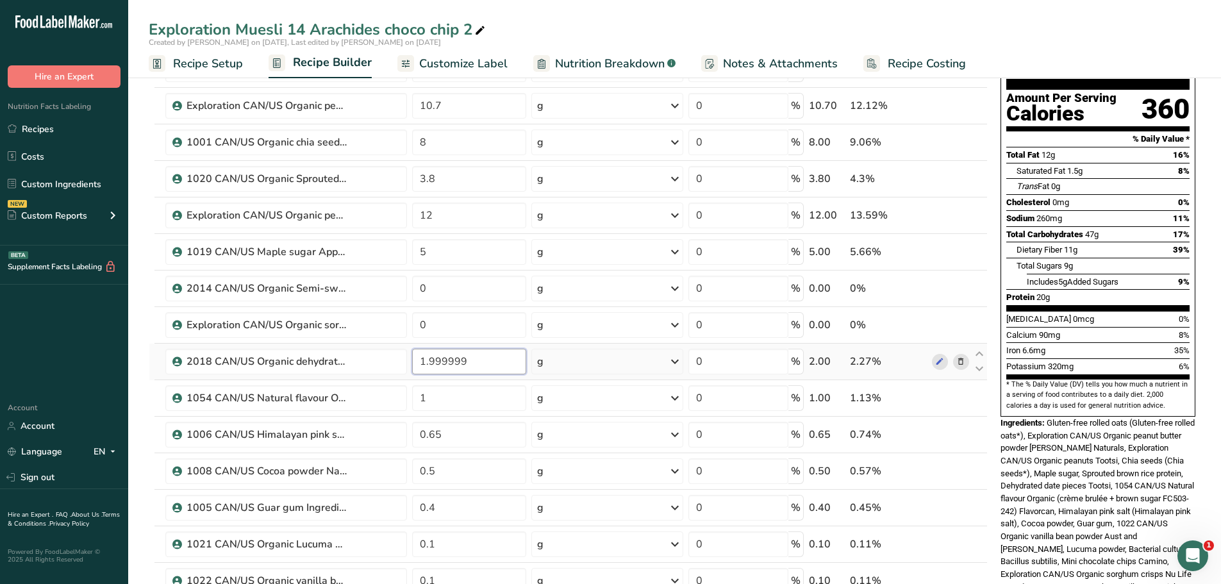
scroll to position [114, 0]
type input "1"
type input "3"
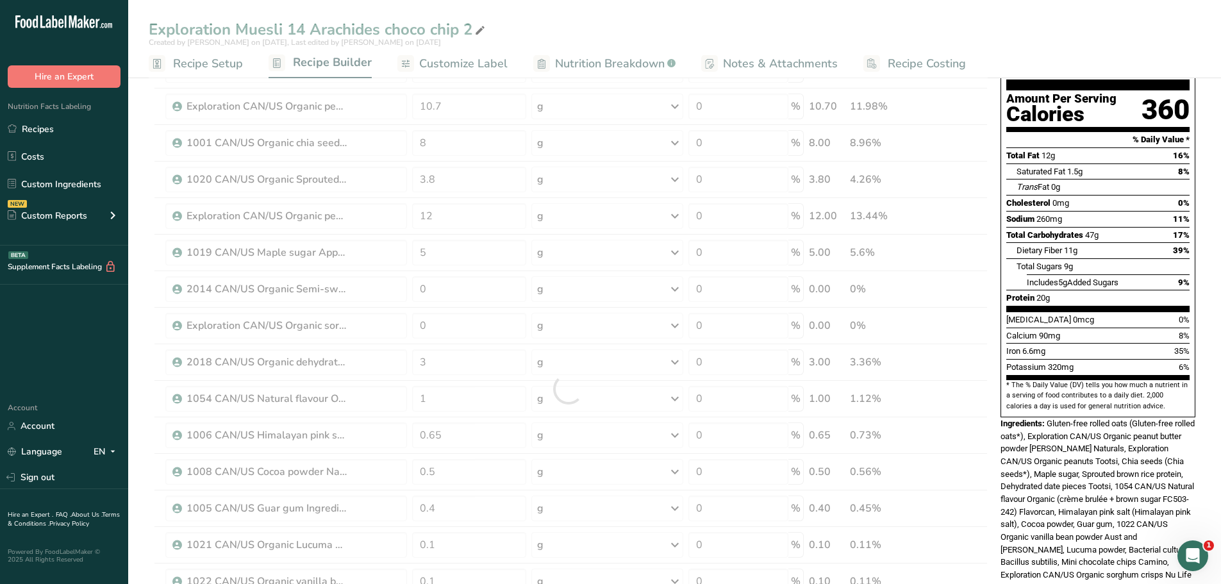
click at [613, 11] on div "Exploration Muesli 14 Arachides choco chip 2 Created by [PERSON_NAME] on [DATE]…" at bounding box center [674, 39] width 1093 height 78
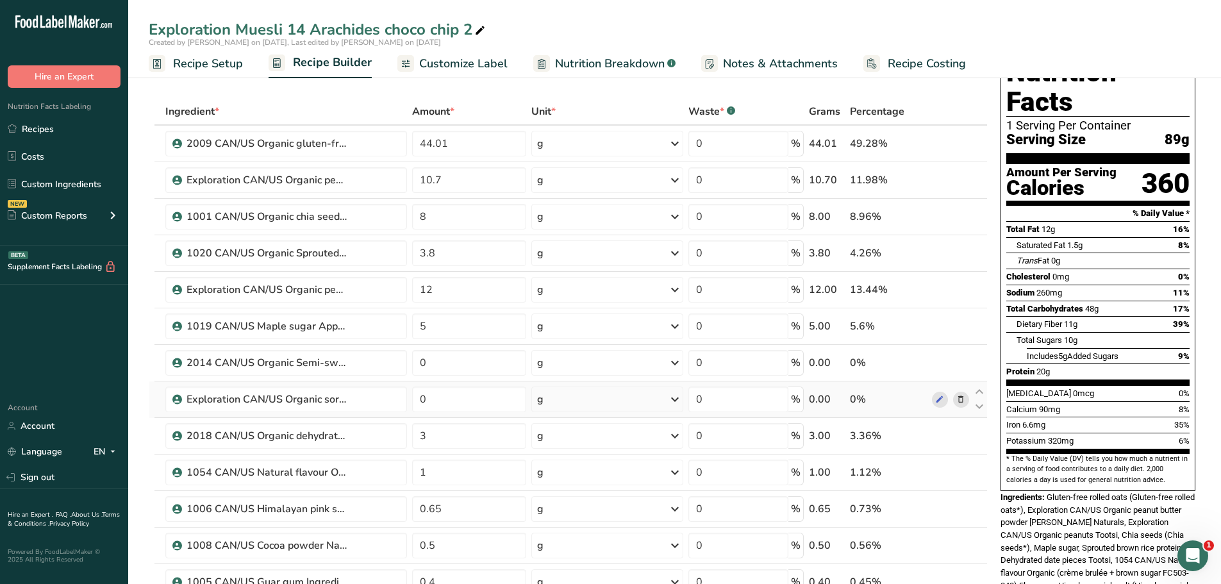
scroll to position [40, 0]
click at [428, 327] on input "5" at bounding box center [469, 327] width 115 height 26
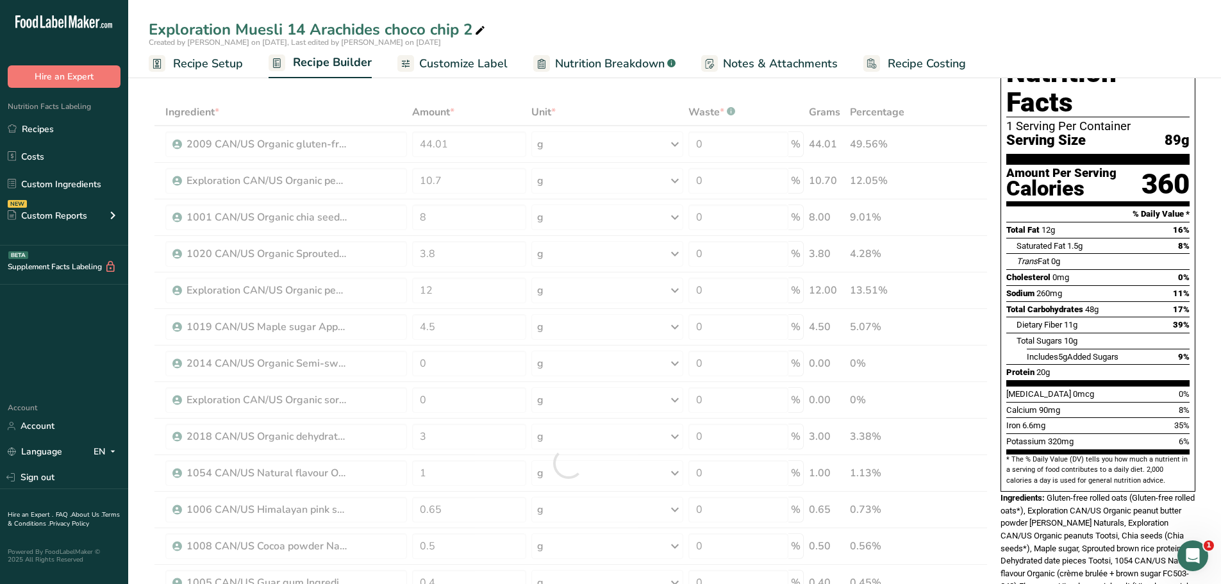
click at [629, 22] on div "Exploration Muesli 14 Arachides choco chip 2" at bounding box center [674, 29] width 1093 height 23
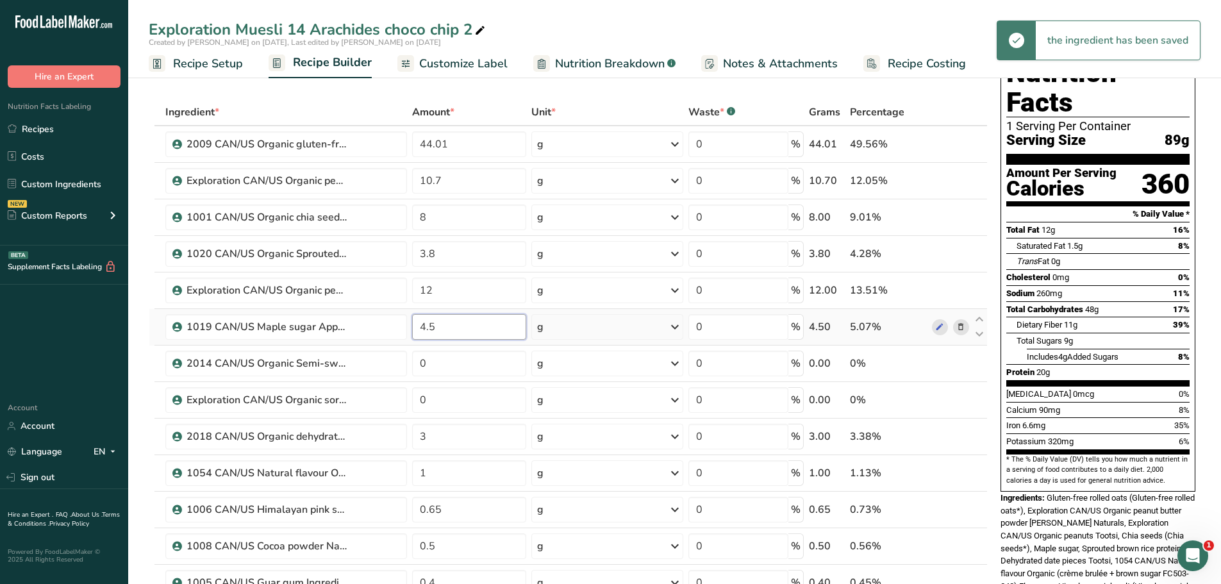
click at [436, 331] on input "4.5" at bounding box center [469, 327] width 115 height 26
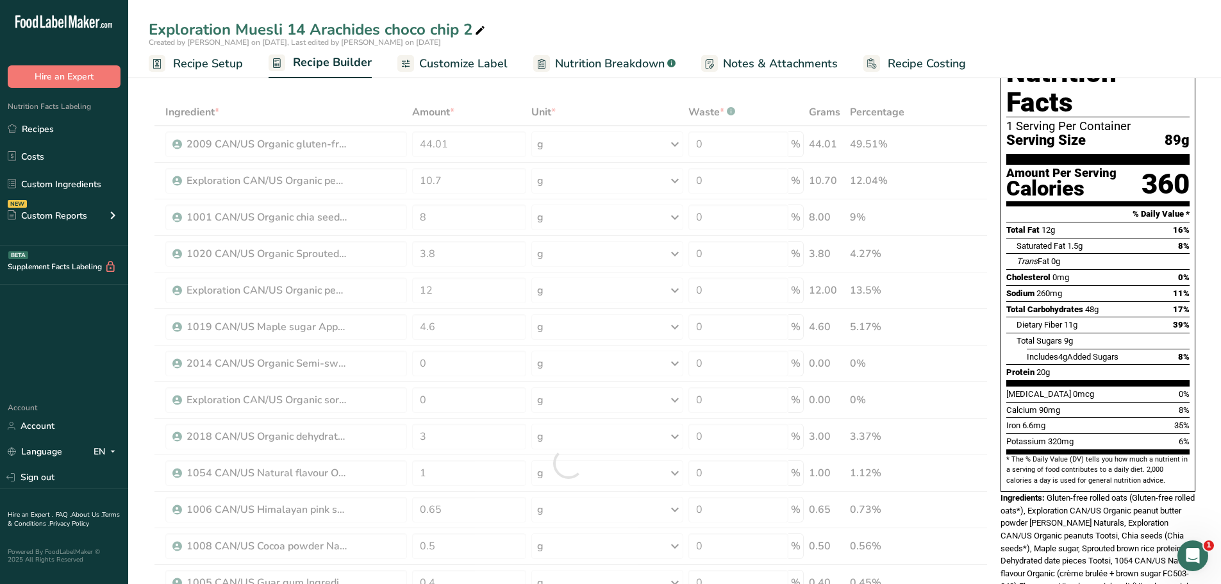
click at [546, 13] on div "Exploration Muesli 14 Arachides choco chip 2 Created by [PERSON_NAME] on [DATE]…" at bounding box center [674, 39] width 1093 height 78
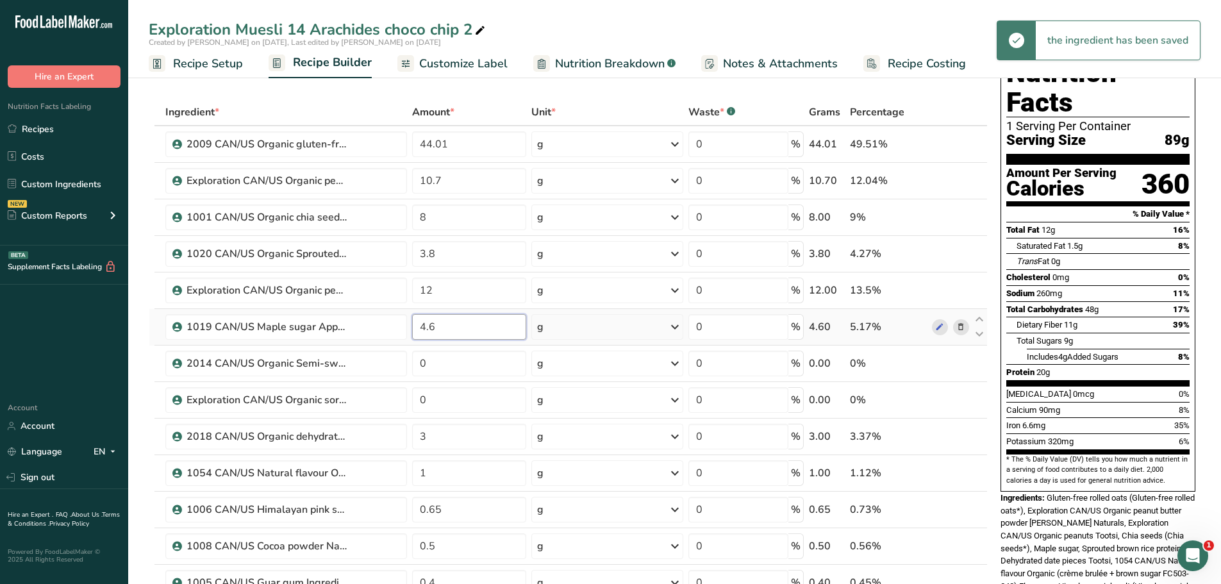
click at [437, 326] on input "4.6" at bounding box center [469, 327] width 115 height 26
type input "4.5"
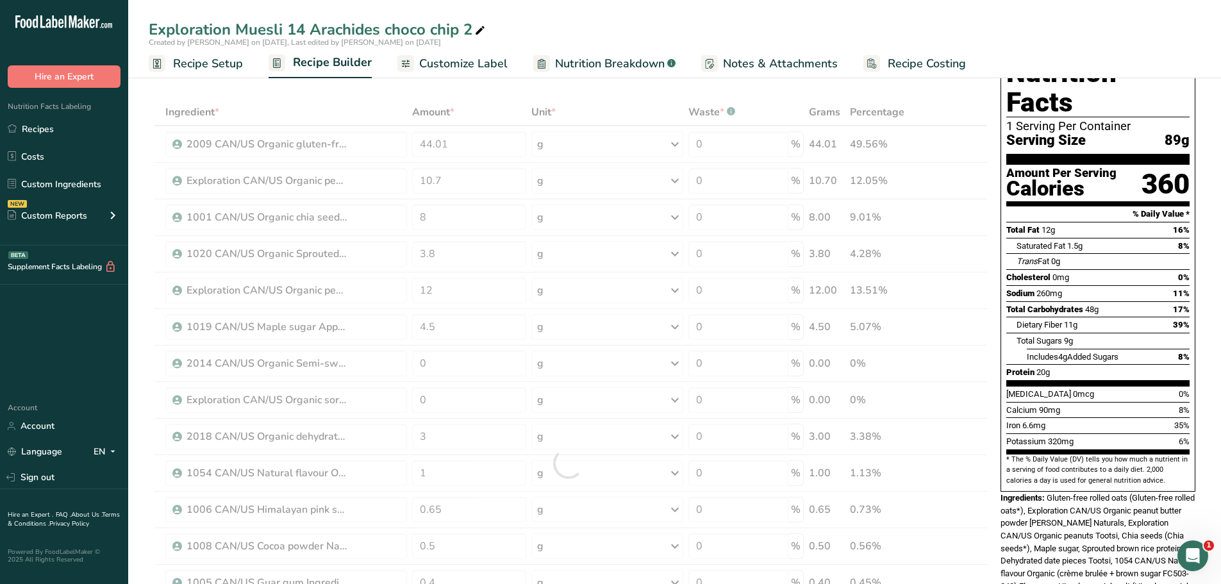
click at [578, 15] on div "Exploration Muesli 14 Arachides choco chip 2 Created by [PERSON_NAME] on [DATE]…" at bounding box center [674, 39] width 1093 height 78
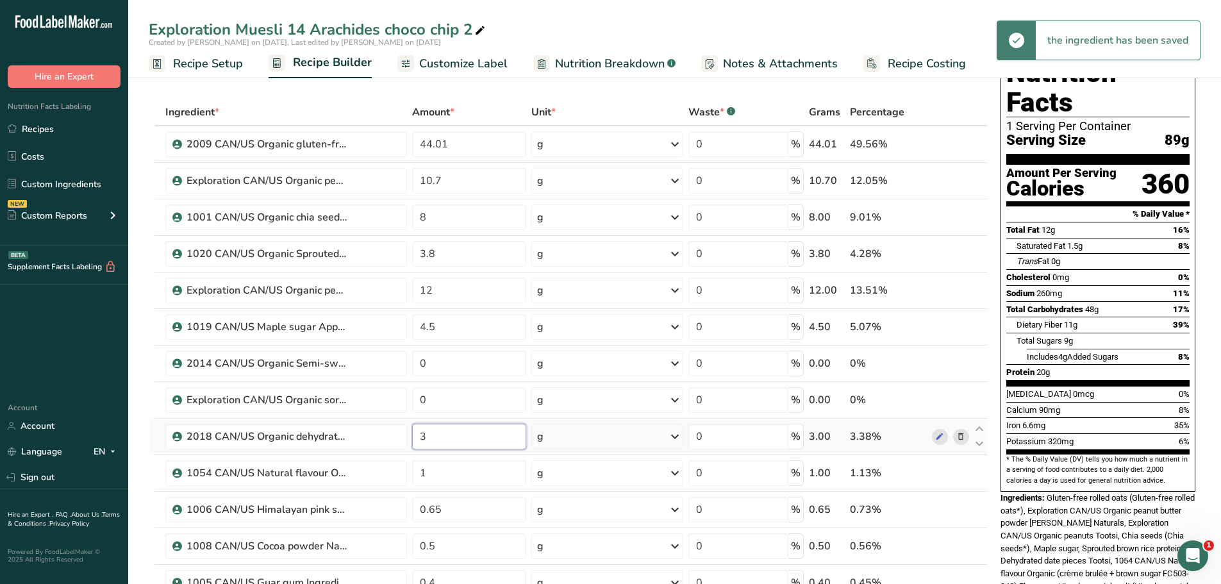
click at [430, 433] on input "3" at bounding box center [469, 437] width 115 height 26
type input "4"
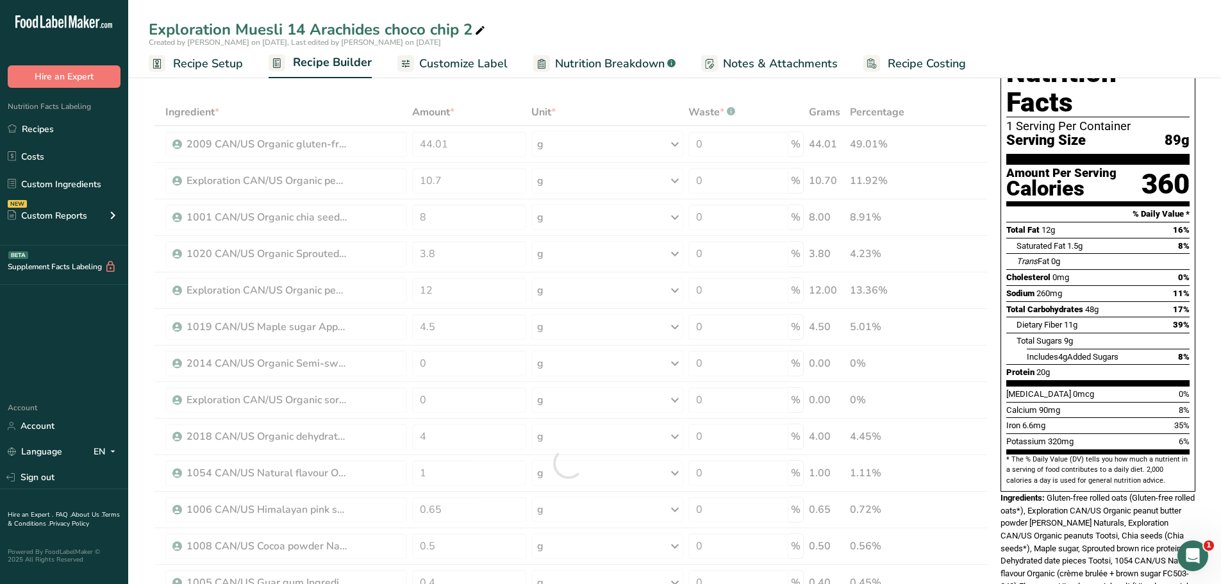
click at [670, 15] on div "Exploration Muesli 14 Arachides choco chip 2 Created by [PERSON_NAME] on [DATE]…" at bounding box center [674, 39] width 1093 height 78
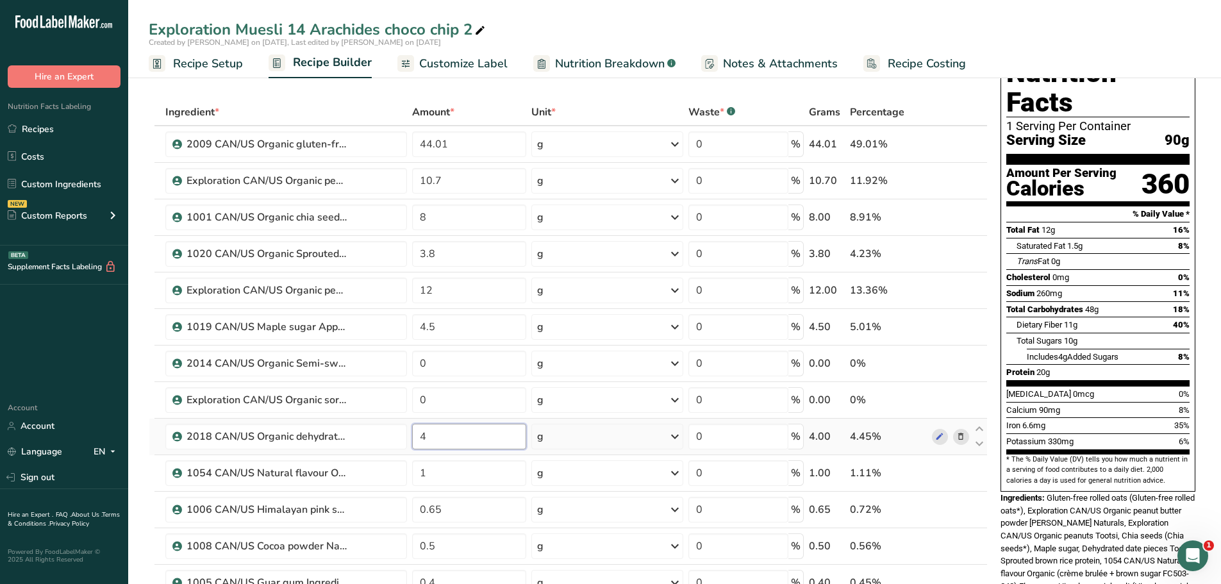
click at [428, 439] on input "4" at bounding box center [469, 437] width 115 height 26
type input "3.5"
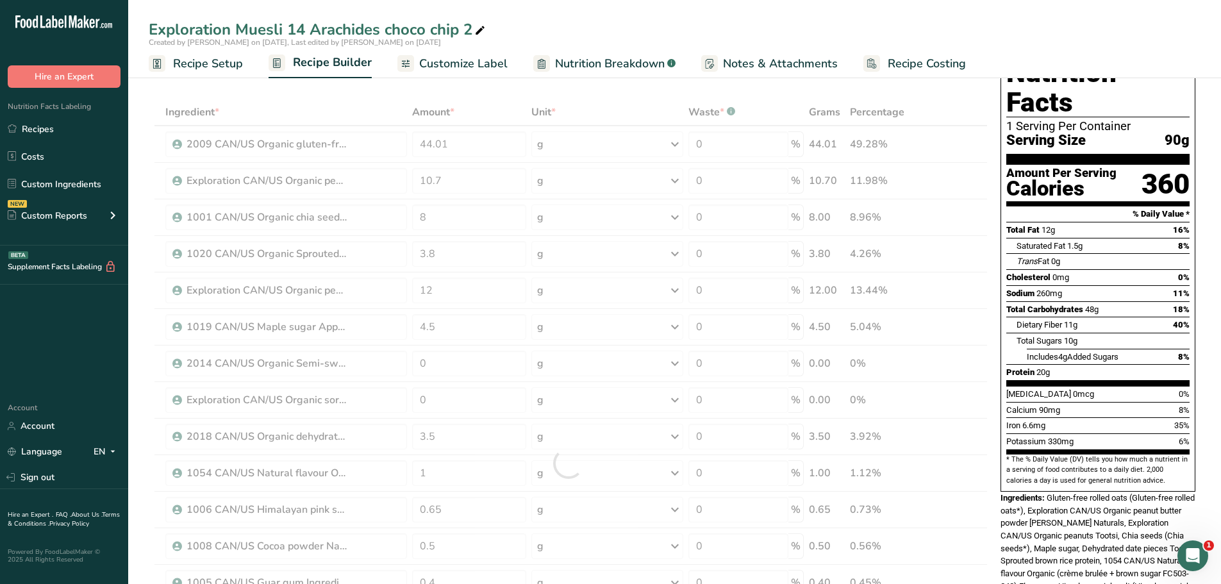
click at [601, 36] on div "Exploration Muesli 14 Arachides choco chip 2" at bounding box center [674, 29] width 1093 height 23
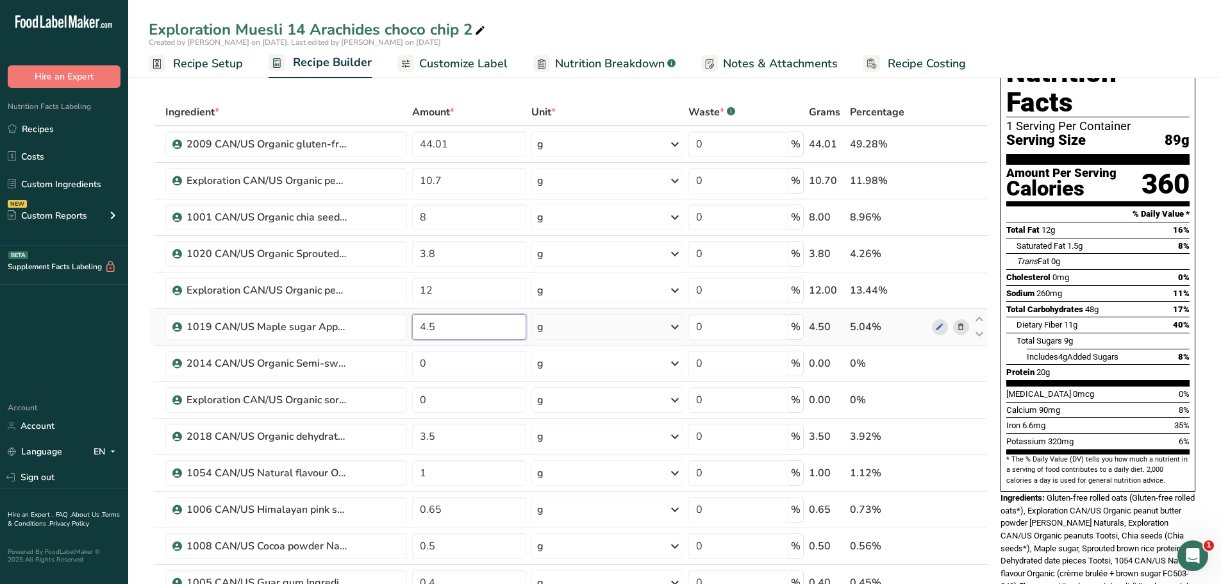
click at [437, 324] on input "4.5" at bounding box center [469, 327] width 115 height 26
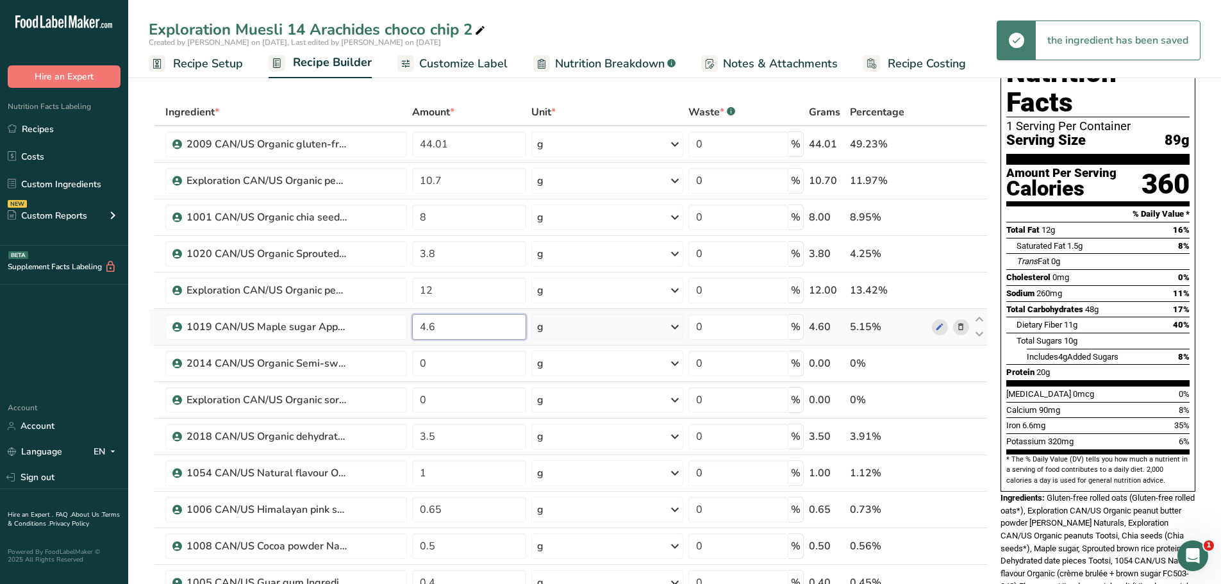
click at [442, 326] on input "4.6" at bounding box center [469, 327] width 115 height 26
type input "4.5"
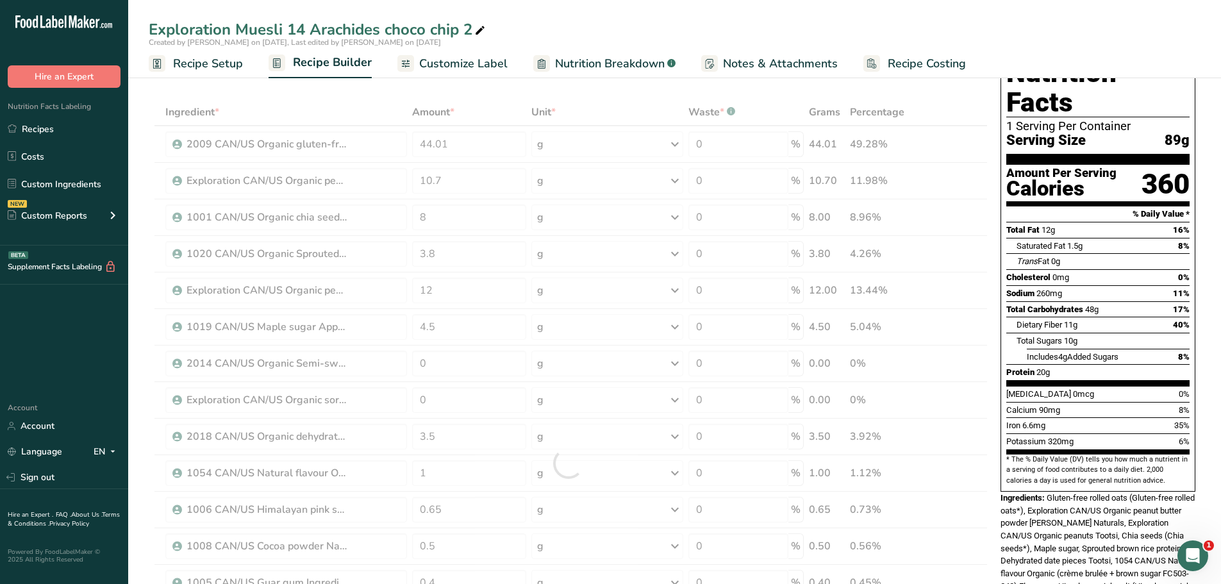
click at [640, 22] on div "Exploration Muesli 14 Arachides choco chip 2" at bounding box center [674, 29] width 1093 height 23
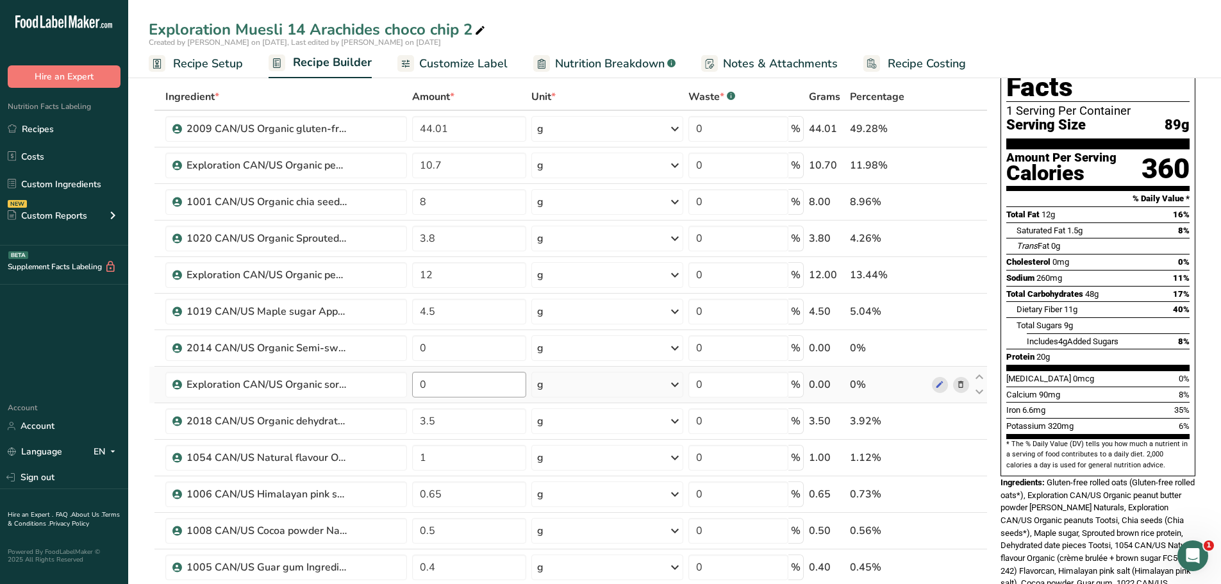
scroll to position [0, 0]
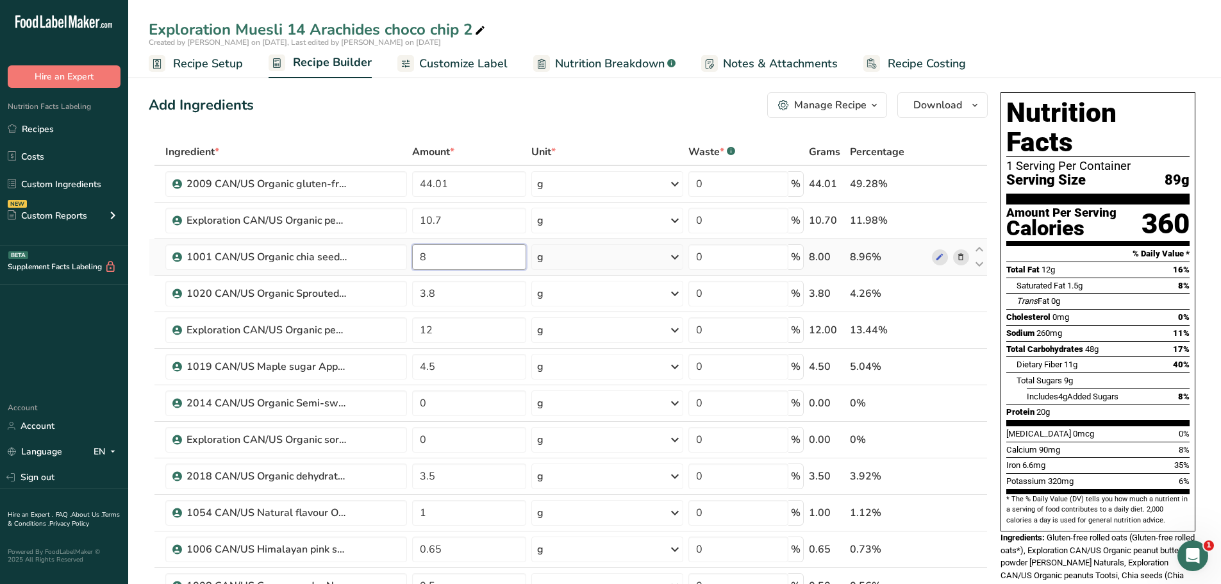
click at [431, 255] on input "8" at bounding box center [469, 257] width 115 height 26
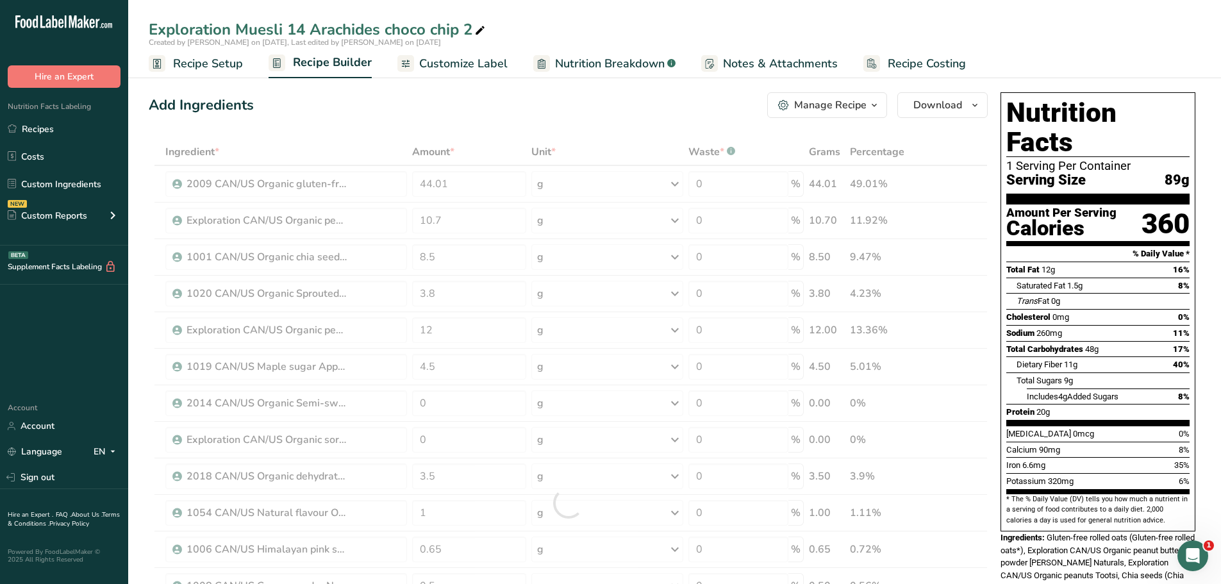
click at [540, 113] on div "Add Ingredients Manage Recipe Delete Recipe Duplicate Recipe Scale Recipe Save …" at bounding box center [568, 105] width 839 height 26
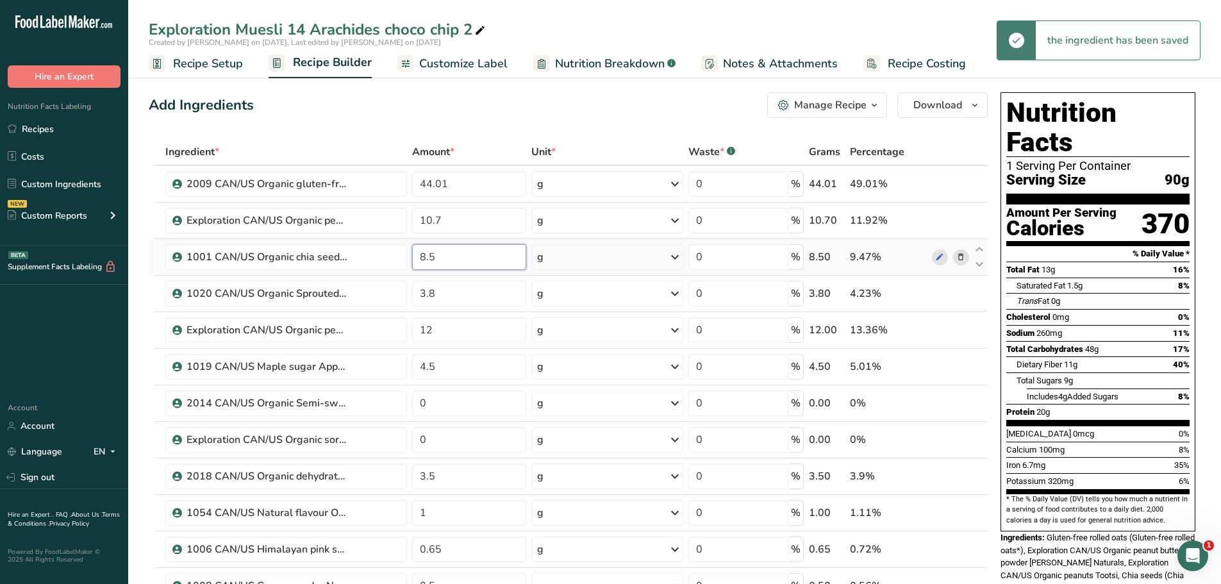
click at [436, 255] on input "8.5" at bounding box center [469, 257] width 115 height 26
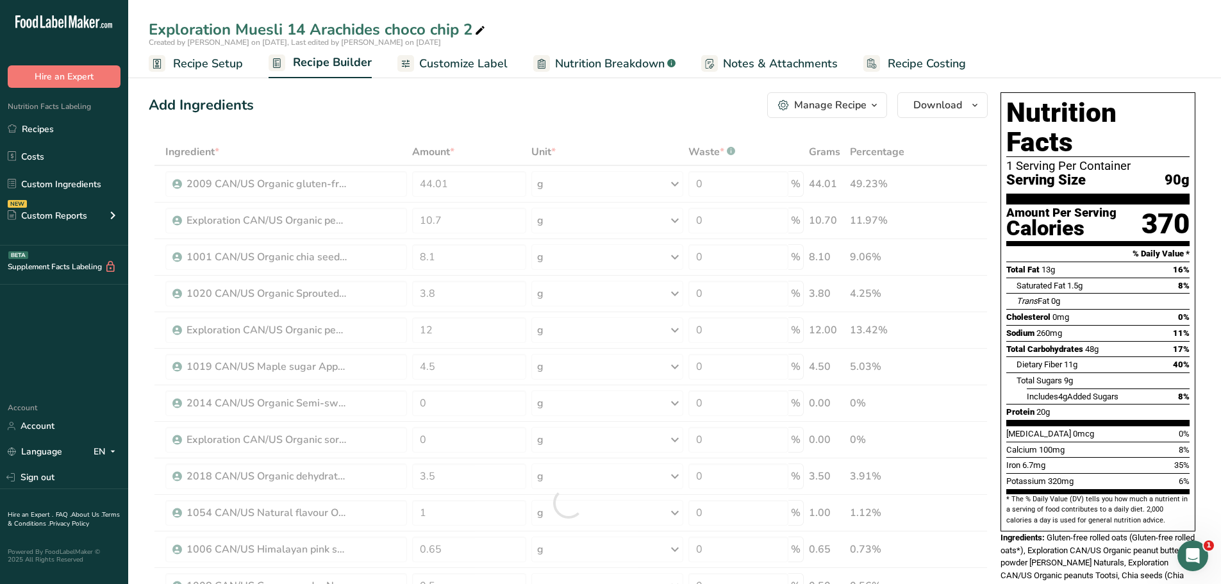
click at [519, 107] on div "Add Ingredients Manage Recipe Delete Recipe Duplicate Recipe Scale Recipe Save …" at bounding box center [568, 105] width 839 height 26
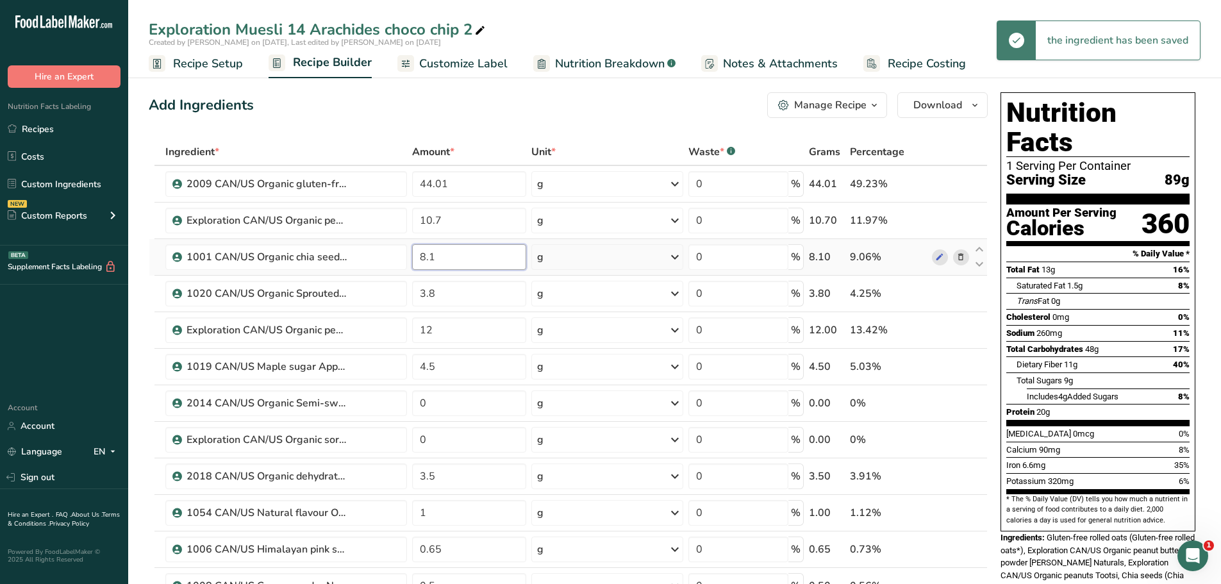
click at [441, 255] on input "8.1" at bounding box center [469, 257] width 115 height 26
type input "8"
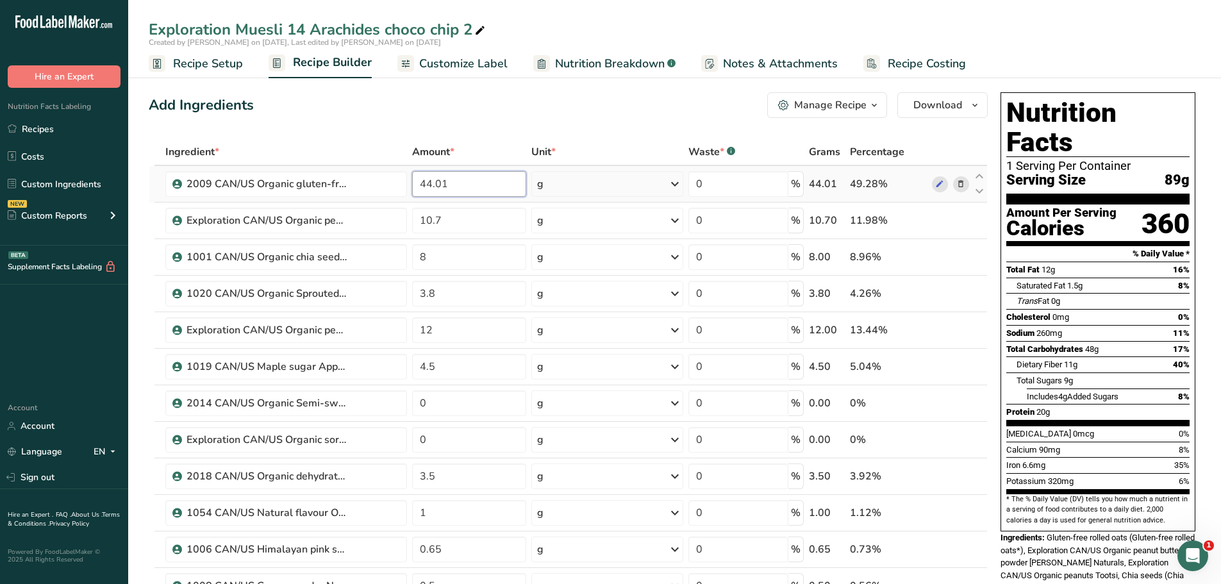
click at [451, 181] on input "44.01" at bounding box center [469, 184] width 115 height 26
click at [440, 183] on input "44.01" at bounding box center [469, 184] width 115 height 26
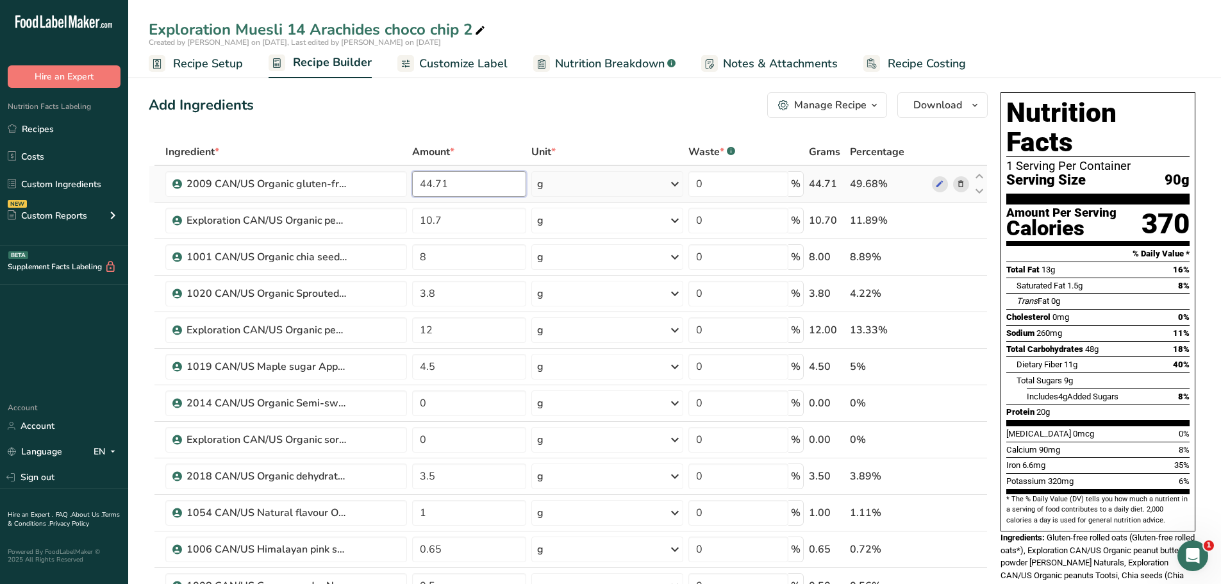
click at [440, 182] on input "44.71" at bounding box center [469, 184] width 115 height 26
type input "44.01"
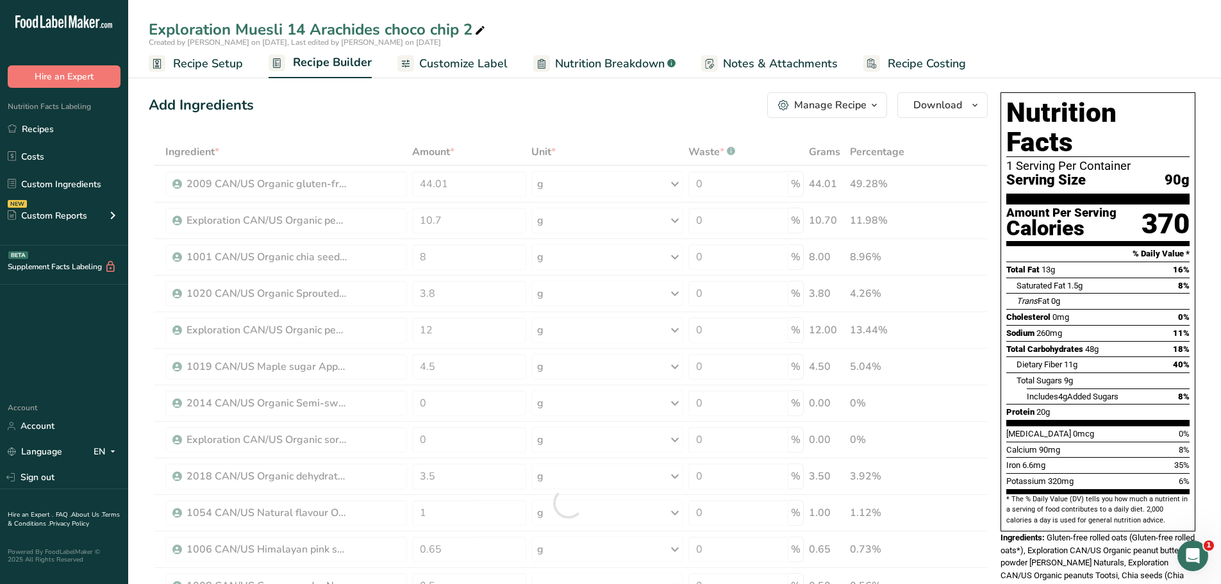
click at [347, 115] on div "Add Ingredients Manage Recipe Delete Recipe Duplicate Recipe Scale Recipe Save …" at bounding box center [568, 105] width 839 height 26
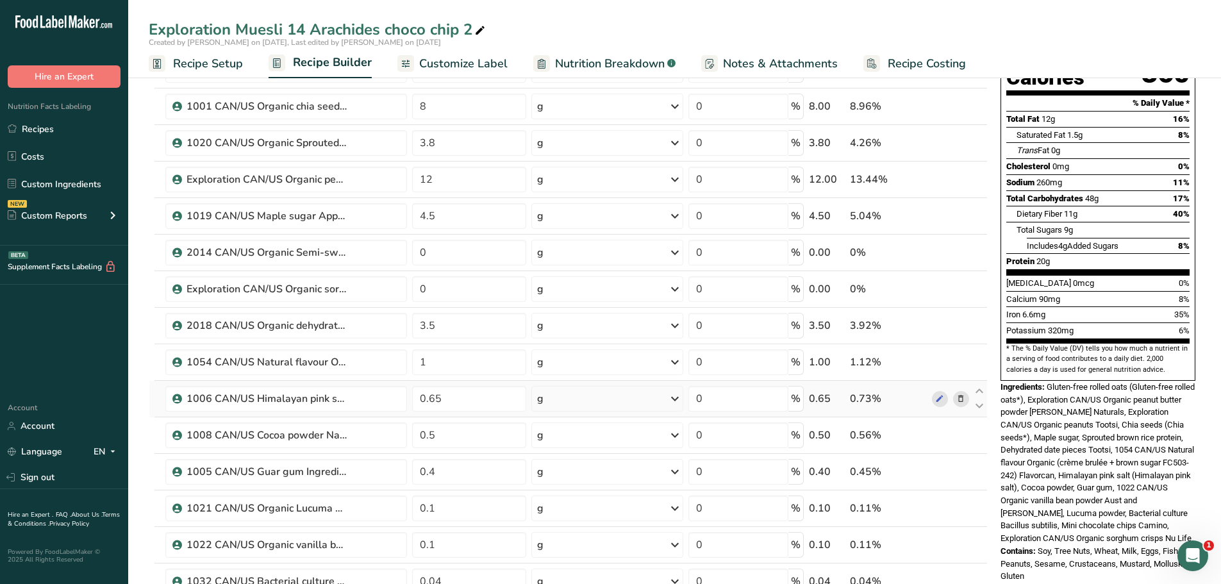
scroll to position [150, 0]
click at [425, 290] on input "0" at bounding box center [469, 290] width 115 height 26
type input "0.8"
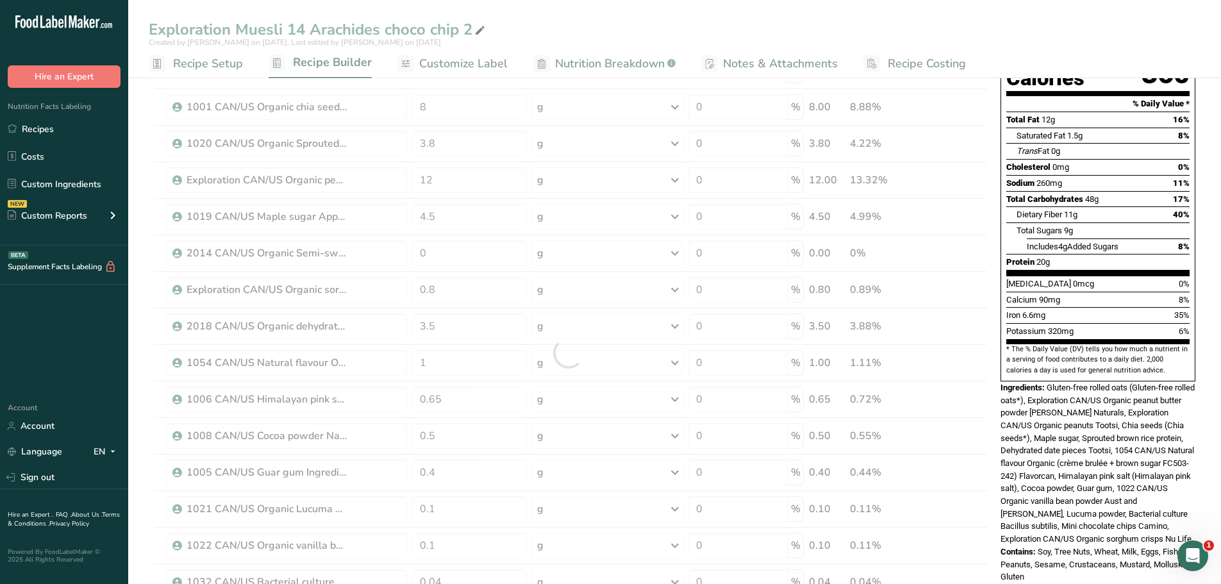
click at [598, 13] on div "Exploration Muesli 14 Arachides choco chip 2 Created by [PERSON_NAME] on [DATE]…" at bounding box center [674, 554] width 1093 height 1275
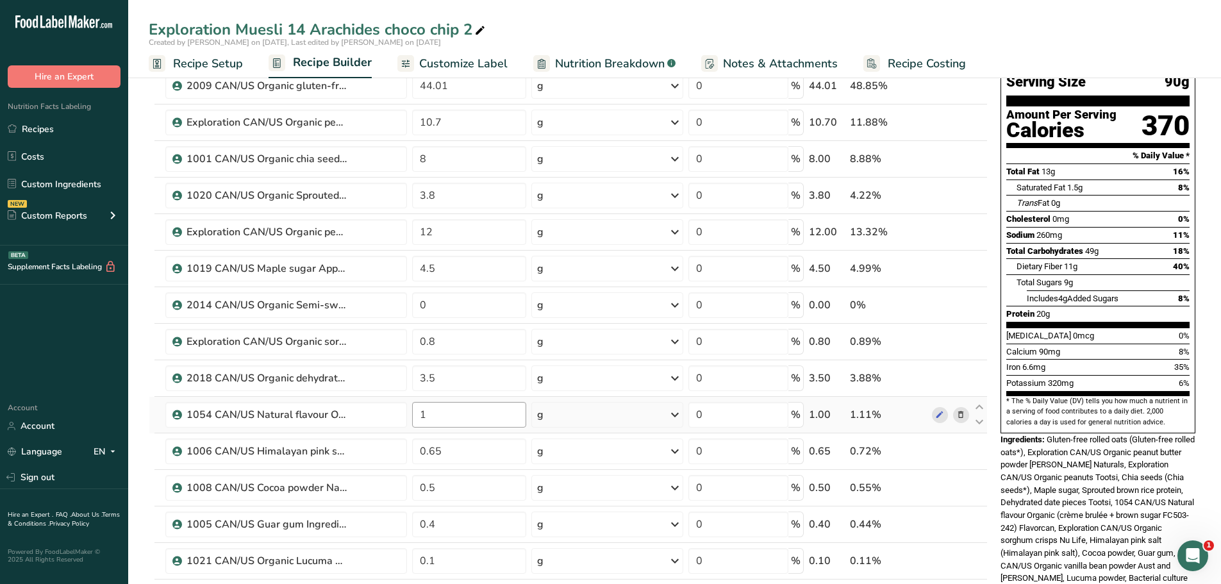
scroll to position [97, 0]
click at [452, 85] on input "44.01" at bounding box center [469, 87] width 115 height 26
type input "44"
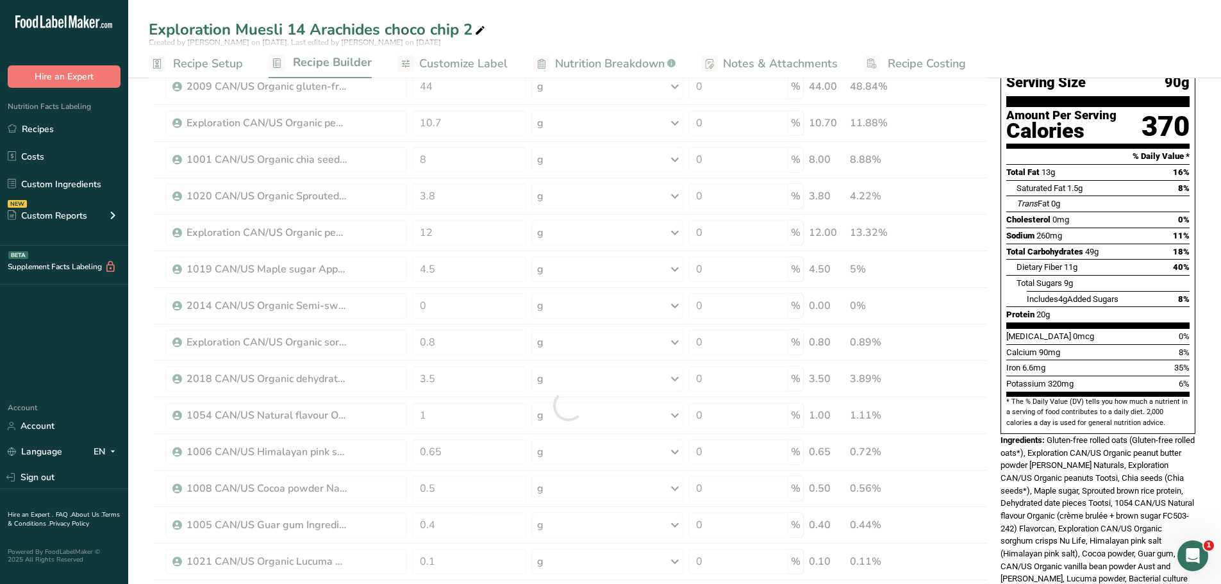
click at [626, 13] on div "Exploration Muesli 14 Arachides choco chip 2 Created by [PERSON_NAME] on [DATE]…" at bounding box center [674, 39] width 1093 height 78
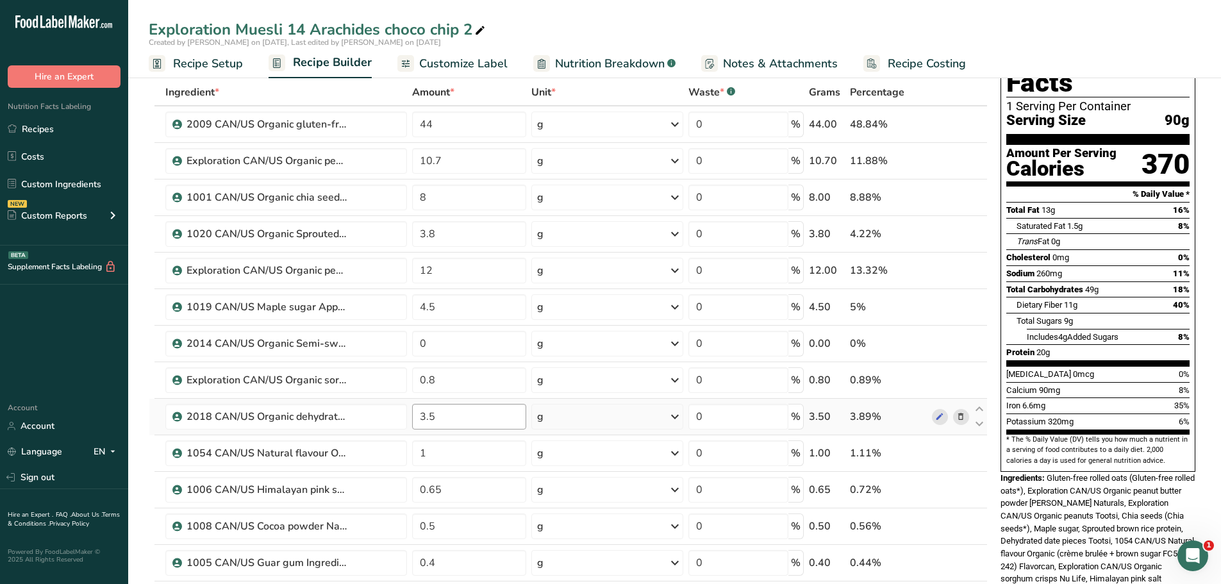
scroll to position [59, 0]
click at [441, 381] on input "0.8" at bounding box center [469, 381] width 115 height 26
type input "0"
type input "1"
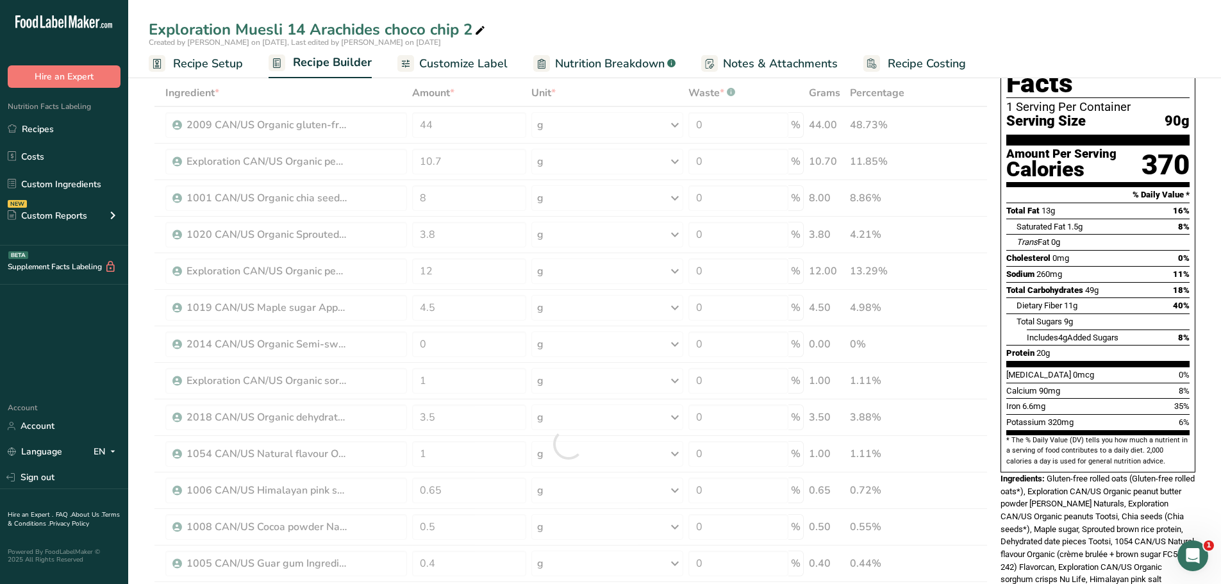
click at [583, 17] on div "Exploration Muesli 14 Arachides choco chip 2 Created by [PERSON_NAME] on [DATE]…" at bounding box center [674, 39] width 1093 height 78
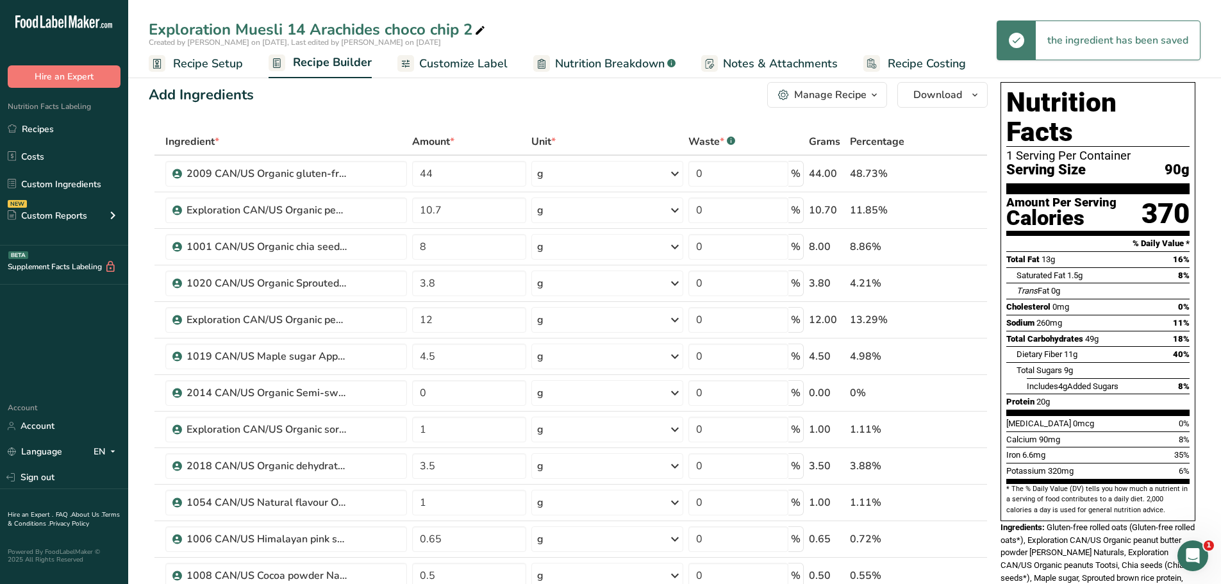
scroll to position [0, 0]
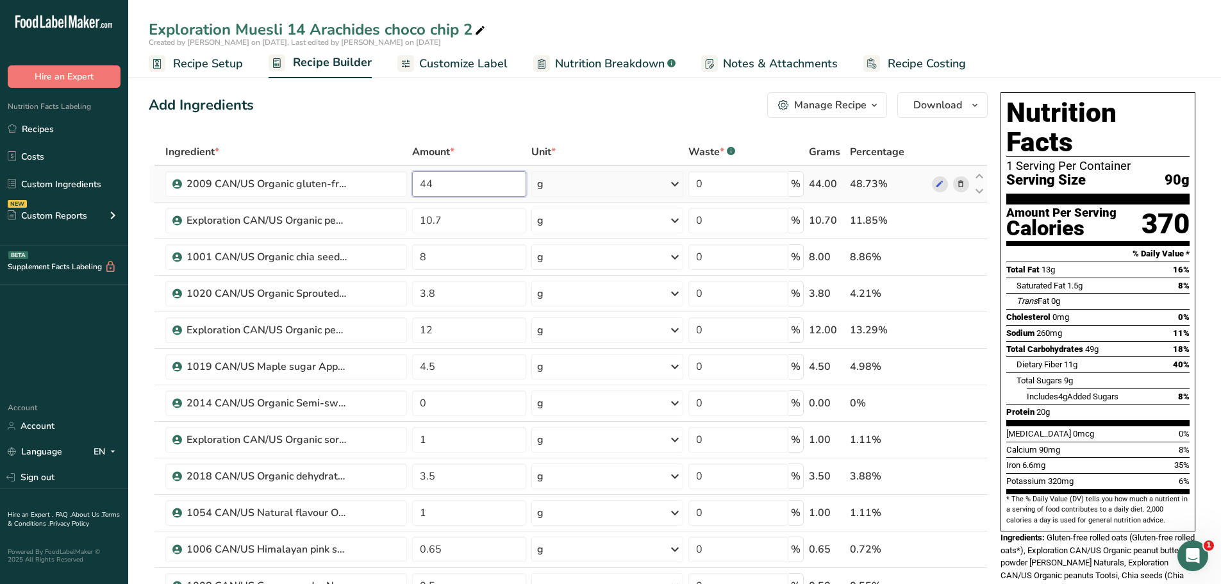
click at [434, 183] on input "44" at bounding box center [469, 184] width 115 height 26
click at [539, 106] on div "Add Ingredients Manage Recipe Delete Recipe Duplicate Recipe Scale Recipe Save …" at bounding box center [568, 105] width 839 height 26
click at [439, 182] on input "43.11" at bounding box center [469, 184] width 115 height 26
click at [440, 183] on input "43.61" at bounding box center [469, 184] width 115 height 26
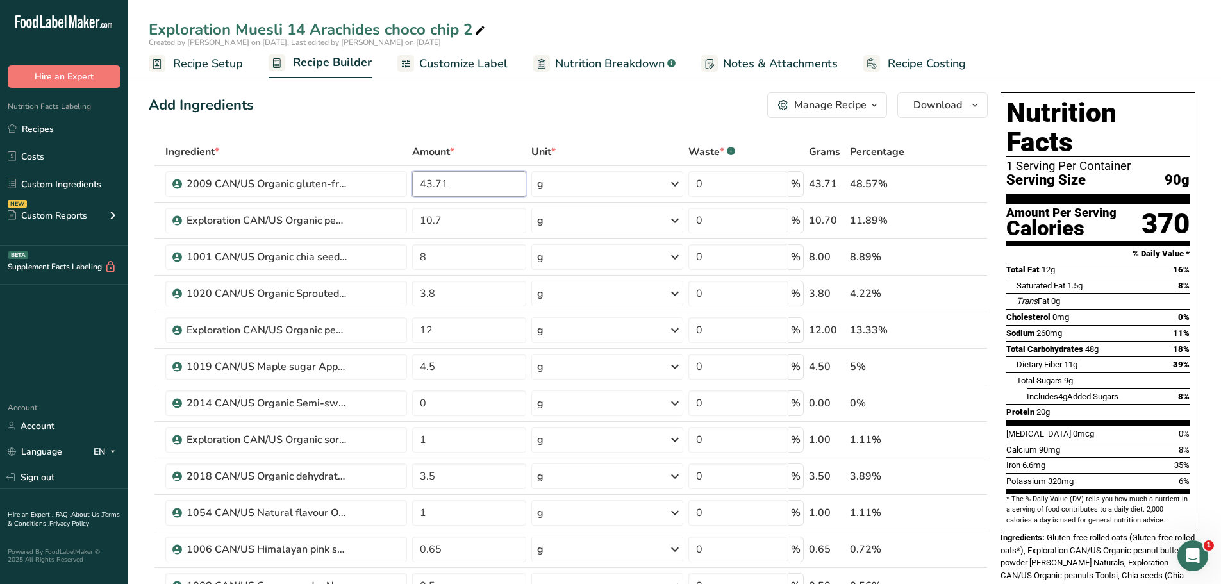
type input "43.71"
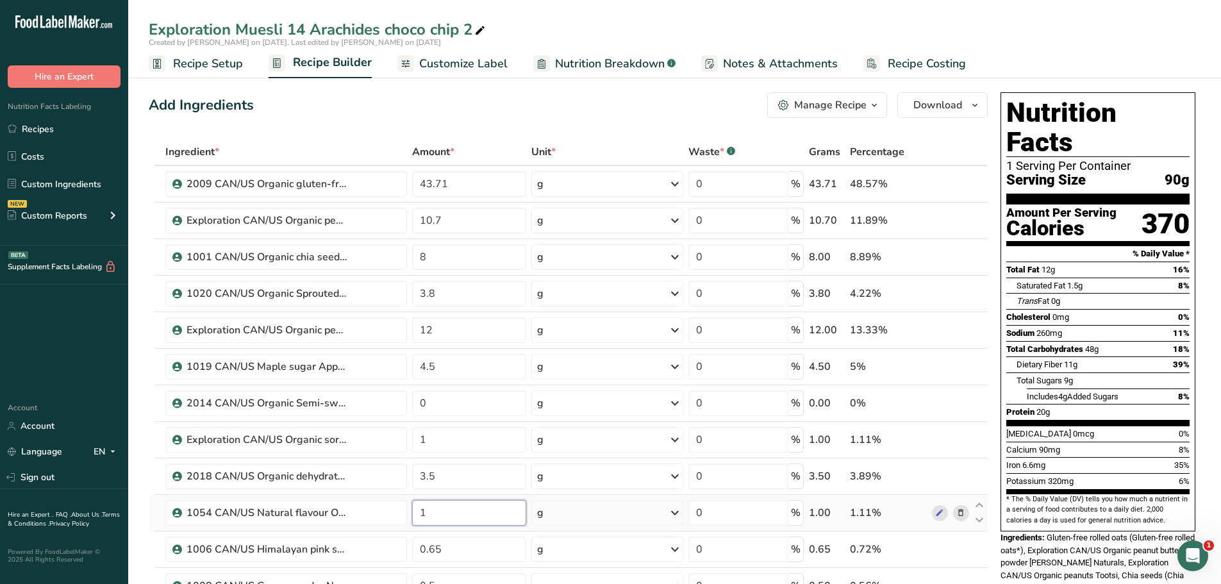
click at [430, 512] on input "1" at bounding box center [469, 513] width 115 height 26
type input "0.5"
click at [481, 100] on div "Add Ingredients Manage Recipe Delete Recipe Duplicate Recipe Scale Recipe Save …" at bounding box center [568, 105] width 839 height 26
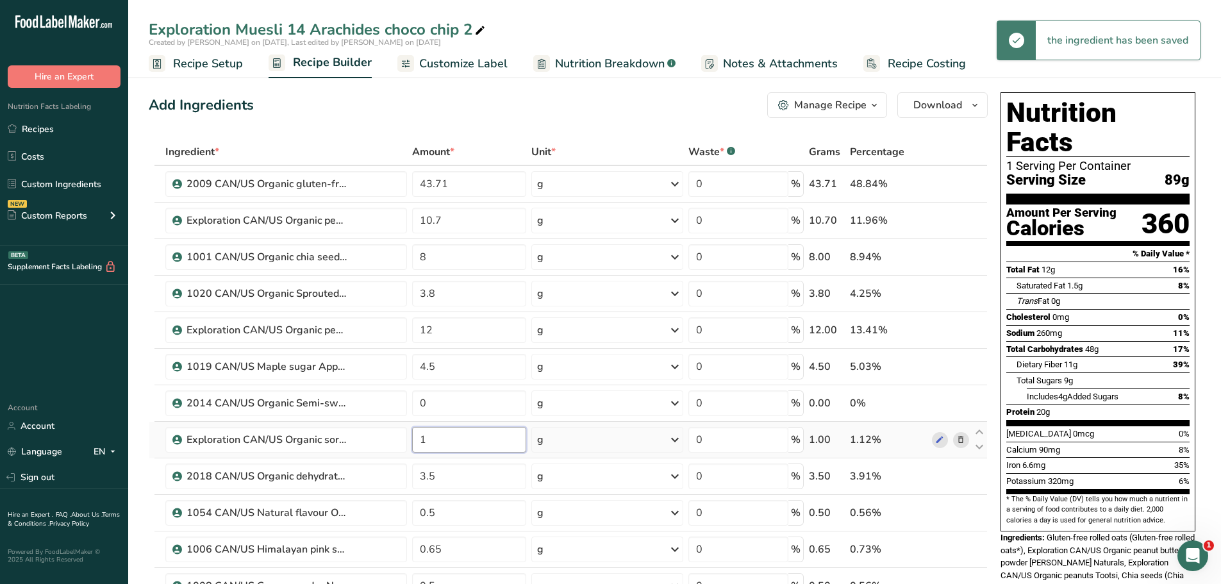
click at [435, 440] on input "1" at bounding box center [469, 440] width 115 height 26
type input "1.5"
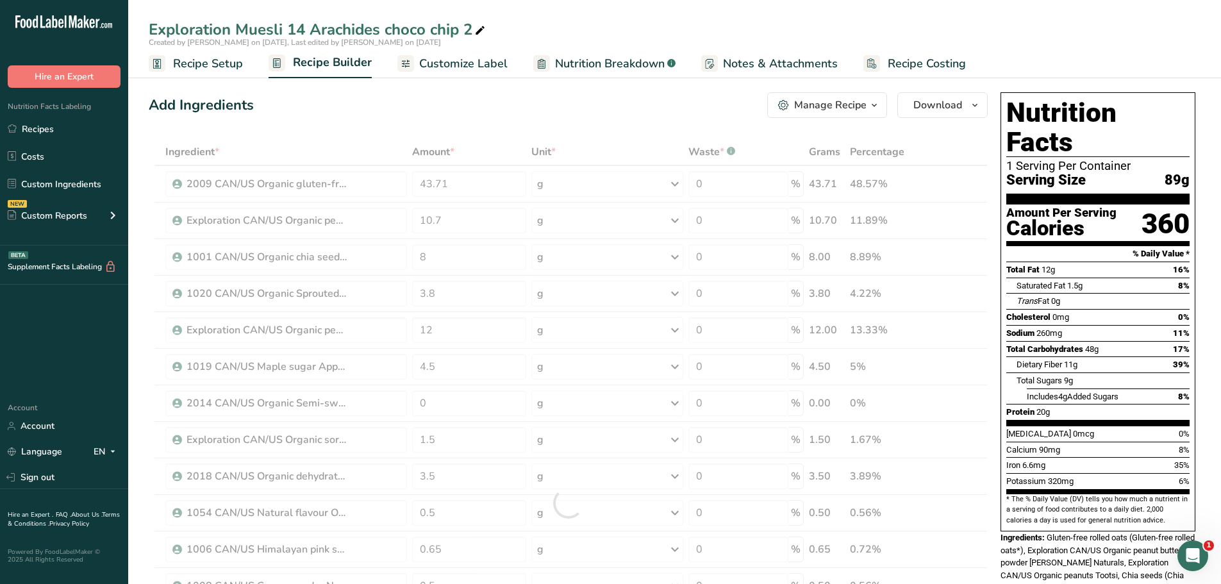
click at [369, 101] on div "Add Ingredients Manage Recipe Delete Recipe Duplicate Recipe Scale Recipe Save …" at bounding box center [568, 105] width 839 height 26
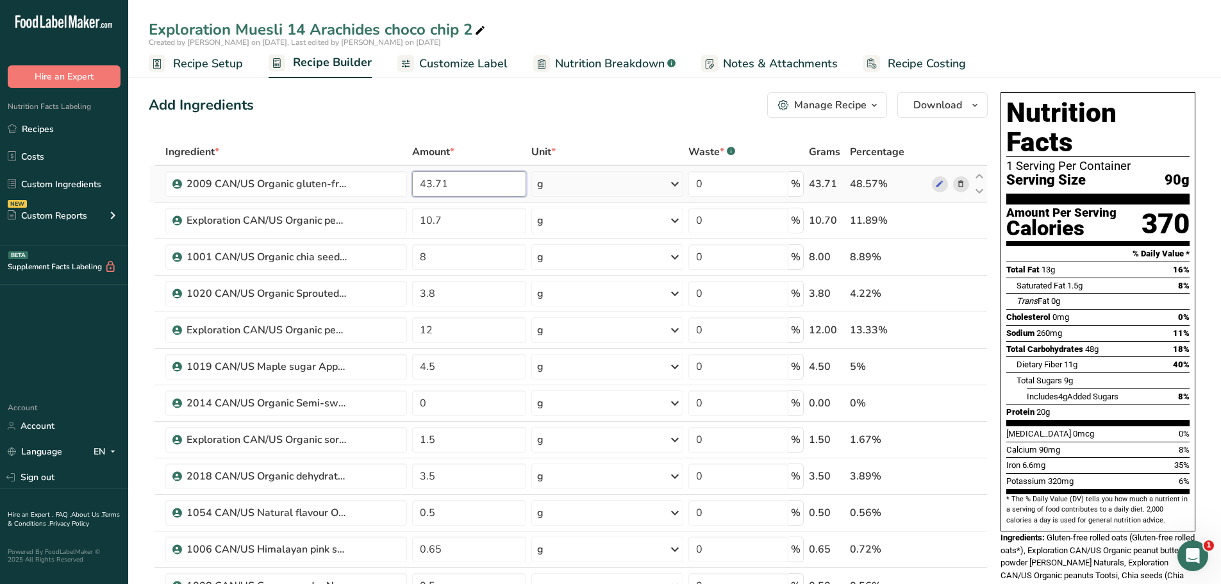
click at [442, 180] on input "43.71" at bounding box center [469, 184] width 115 height 26
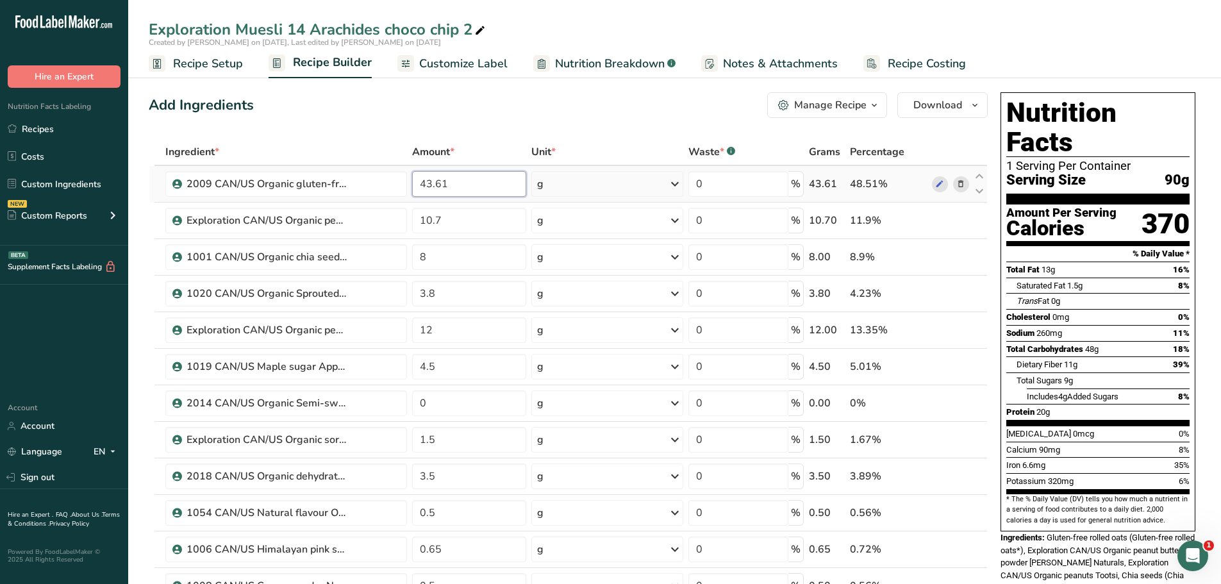
click at [449, 185] on input "43.61" at bounding box center [469, 184] width 115 height 26
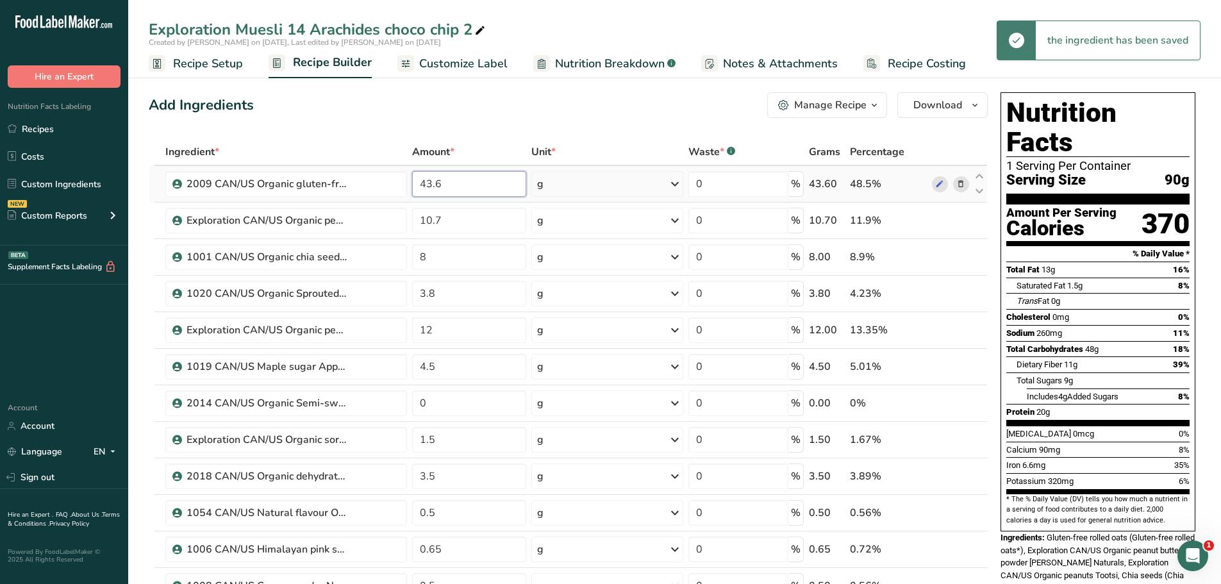
click at [440, 181] on input "43.6" at bounding box center [469, 184] width 115 height 26
type input "43.5"
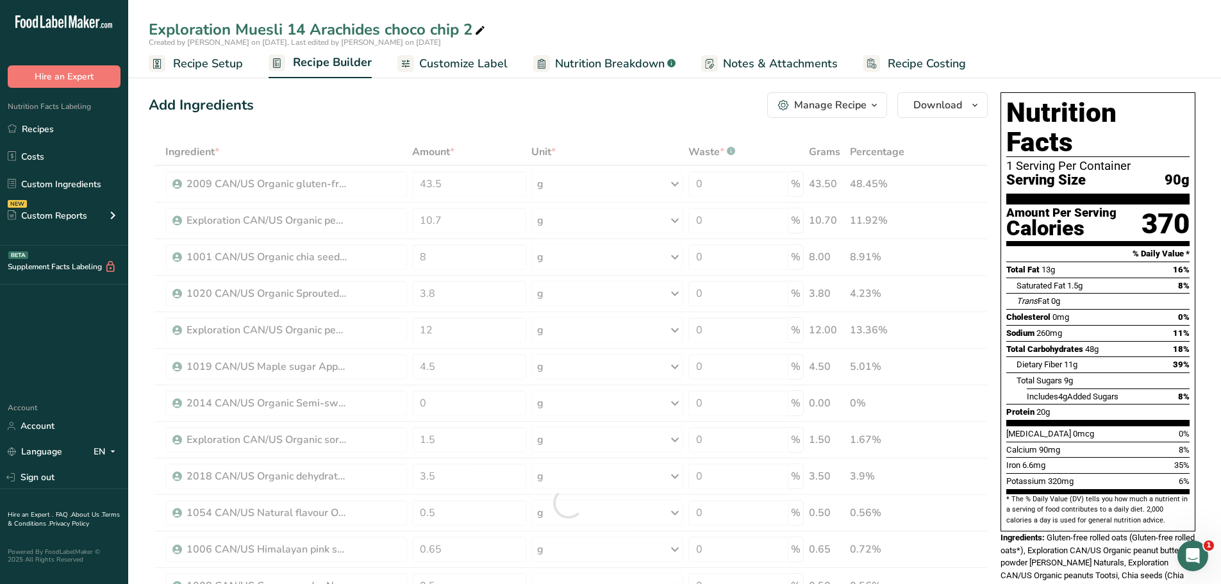
click at [339, 112] on div "Add Ingredients Manage Recipe Delete Recipe Duplicate Recipe Scale Recipe Save …" at bounding box center [568, 105] width 839 height 26
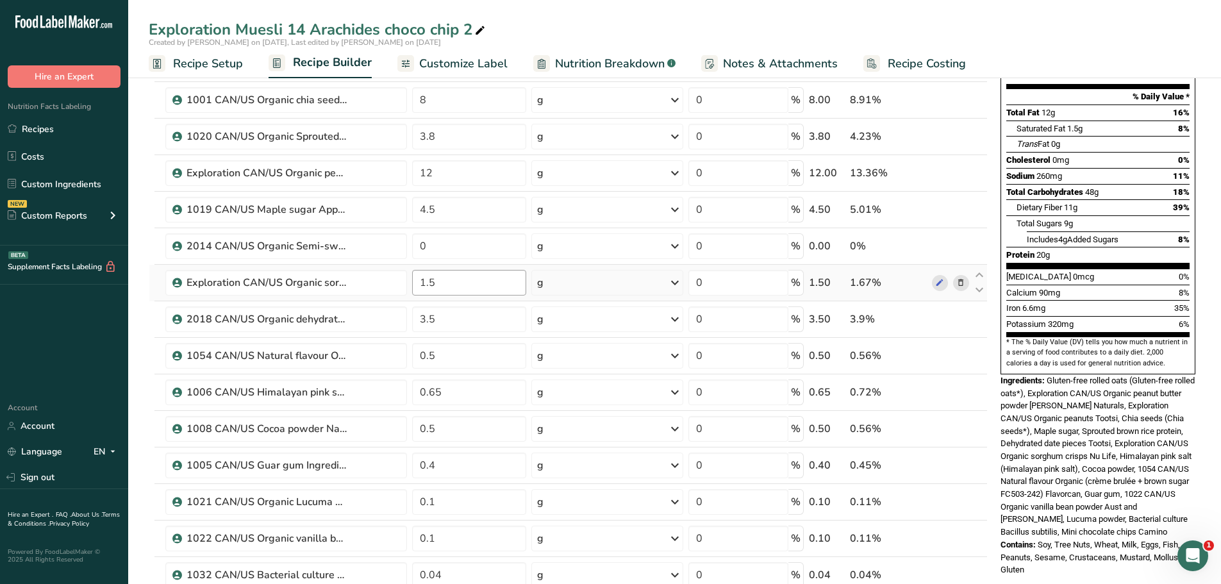
scroll to position [158, 0]
click at [437, 283] on input "1.5" at bounding box center [469, 282] width 115 height 26
type input "1"
type input "2"
click at [585, 30] on div "Exploration Muesli 14 Arachides choco chip 2 Created by [PERSON_NAME] on [DATE]…" at bounding box center [674, 546] width 1093 height 1275
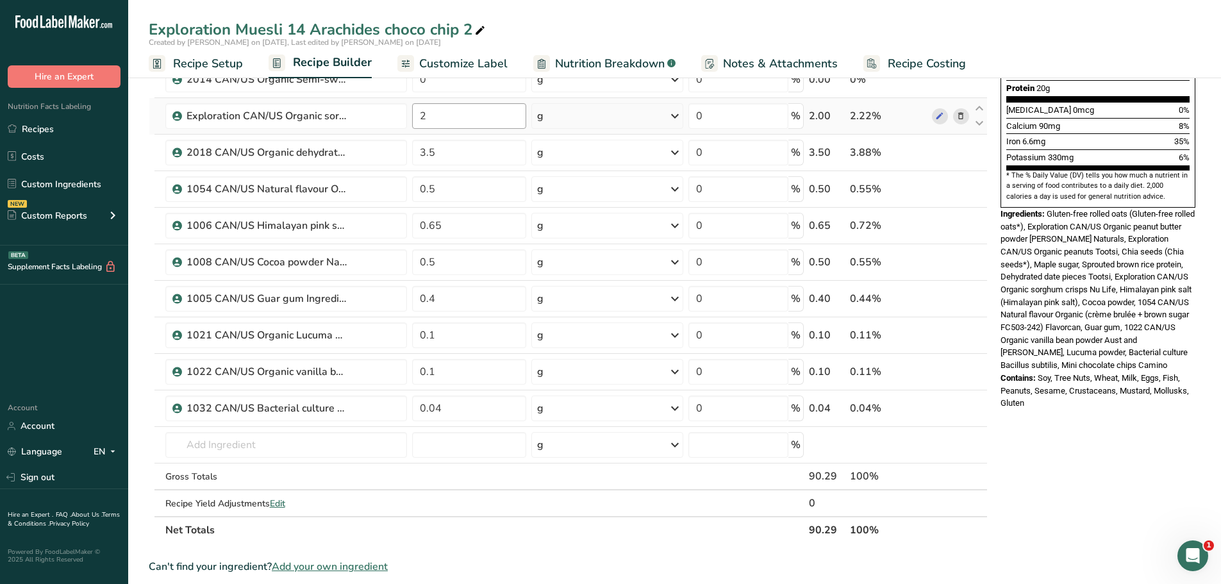
scroll to position [324, 0]
click at [434, 119] on input "2" at bounding box center [469, 116] width 115 height 26
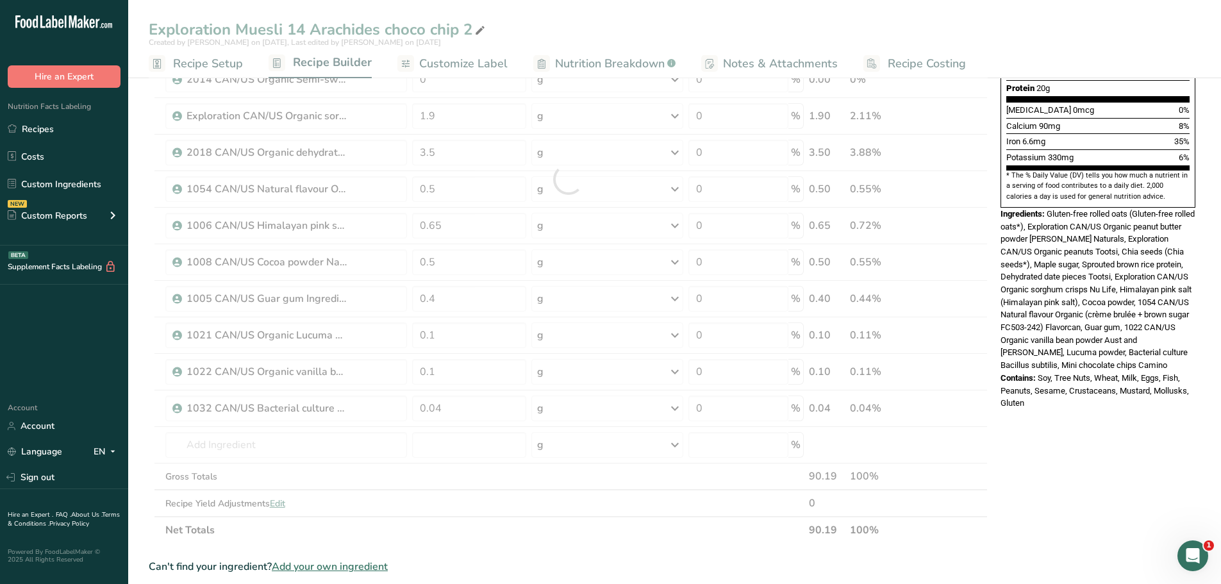
click at [598, 31] on div "Exploration Muesli 14 Arachides choco chip 2 Created by [PERSON_NAME] on [DATE]…" at bounding box center [674, 380] width 1093 height 1275
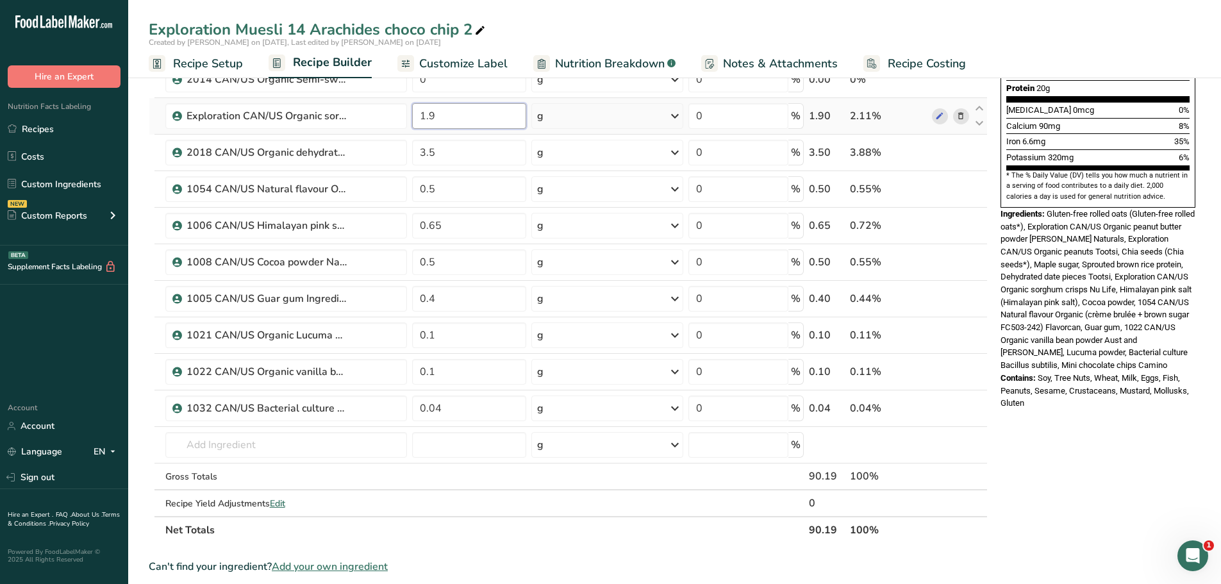
click at [435, 115] on input "1.9" at bounding box center [469, 116] width 115 height 26
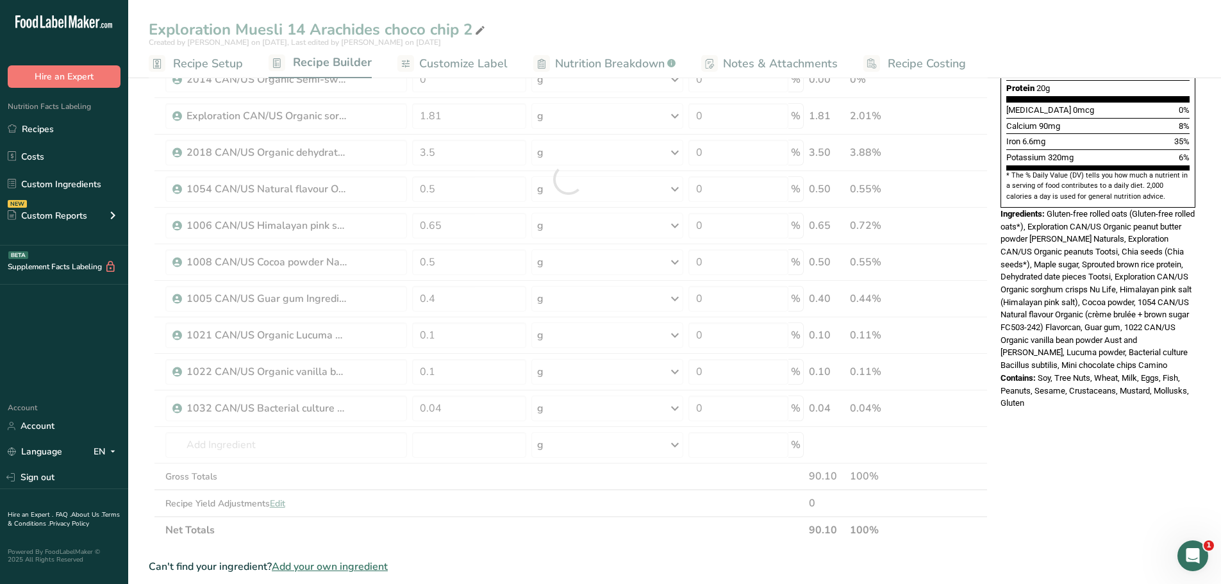
click at [652, 17] on div "Exploration Muesli 14 Arachides choco chip 2 Created by [PERSON_NAME] on [DATE]…" at bounding box center [674, 380] width 1093 height 1275
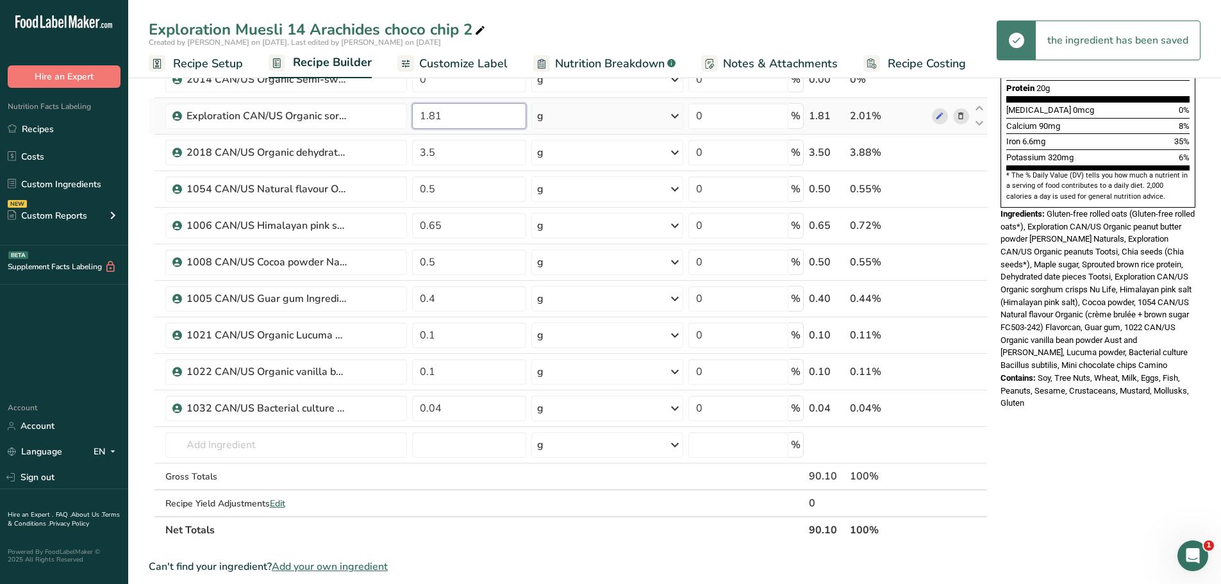
click at [432, 115] on input "1.81" at bounding box center [469, 116] width 115 height 26
type input "1.71"
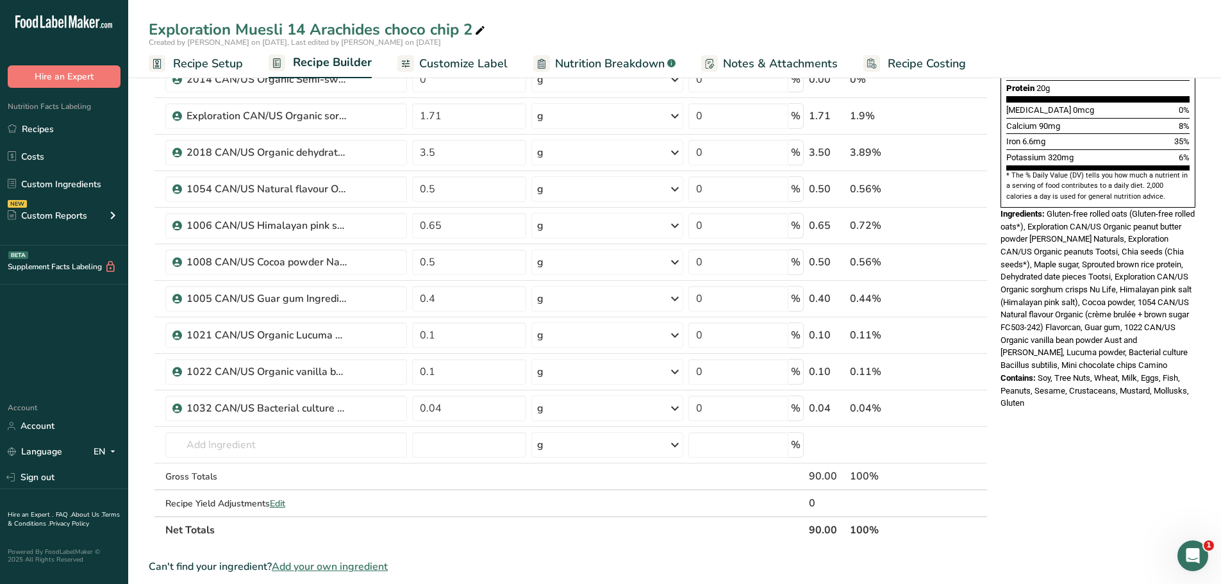
click at [628, 13] on div "Exploration Muesli 14 Arachides choco chip 2 Created by [PERSON_NAME] on [DATE]…" at bounding box center [674, 380] width 1093 height 1275
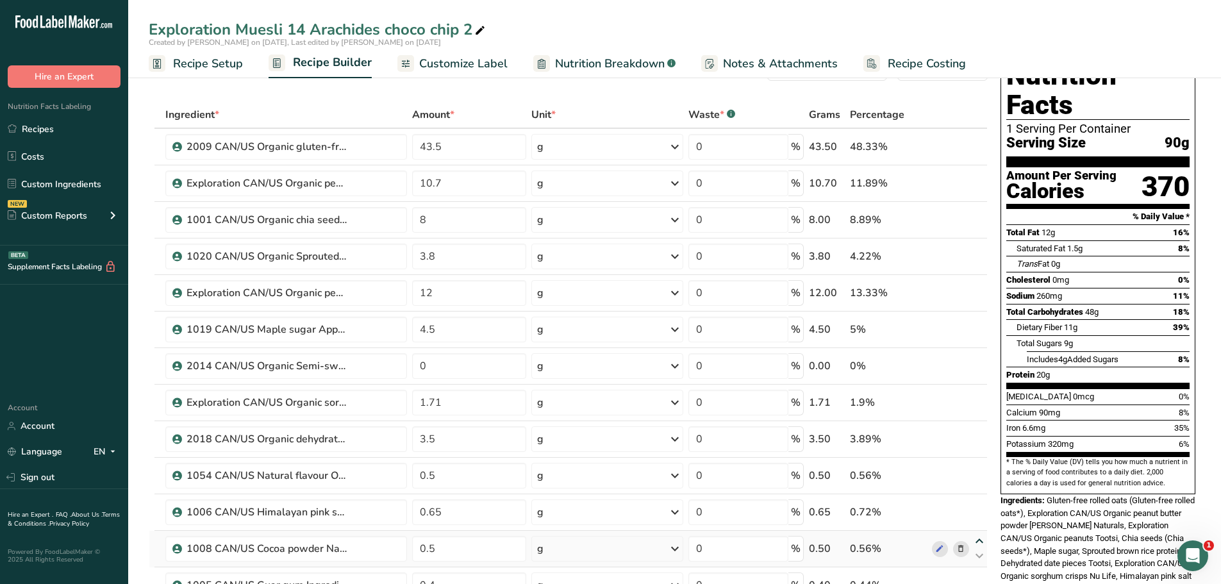
scroll to position [0, 0]
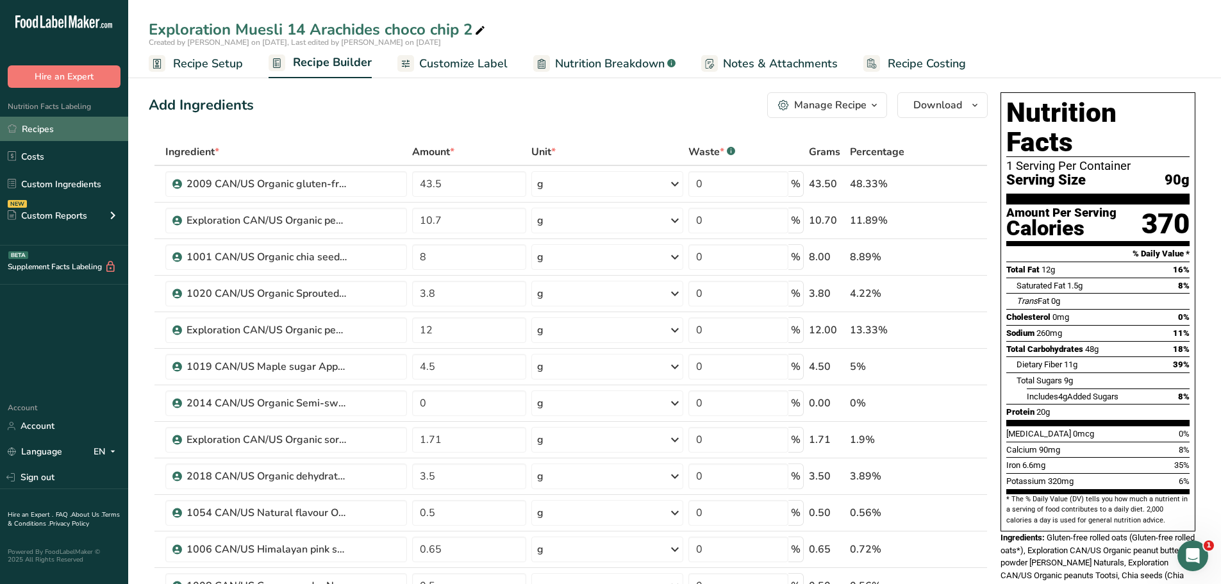
click at [38, 126] on link "Recipes" at bounding box center [64, 129] width 128 height 24
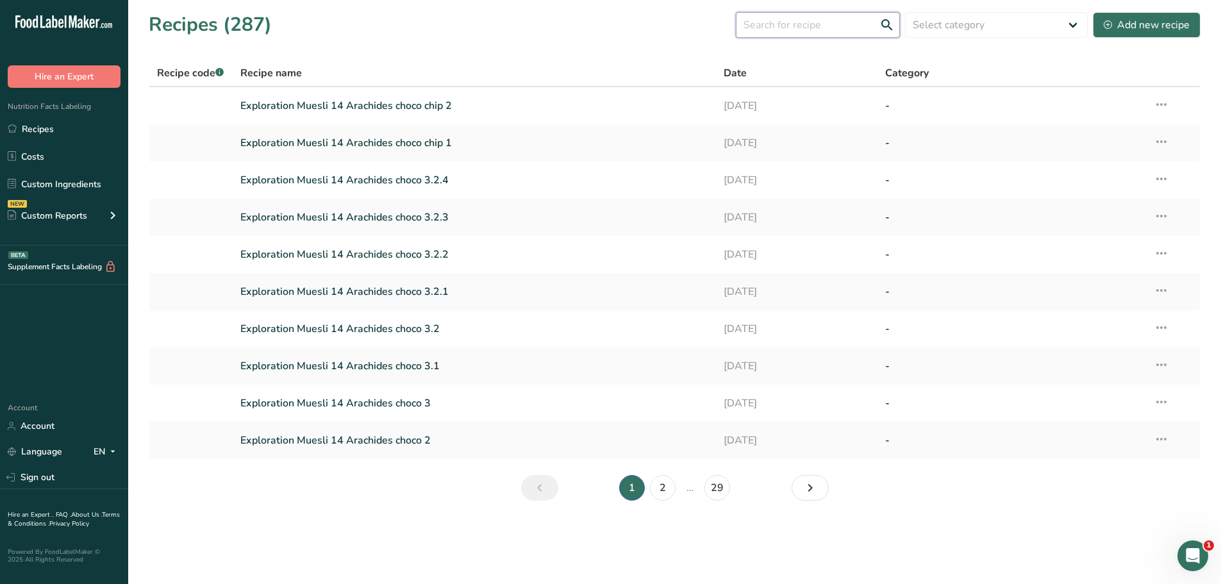
click at [788, 31] on input "text" at bounding box center [818, 25] width 164 height 26
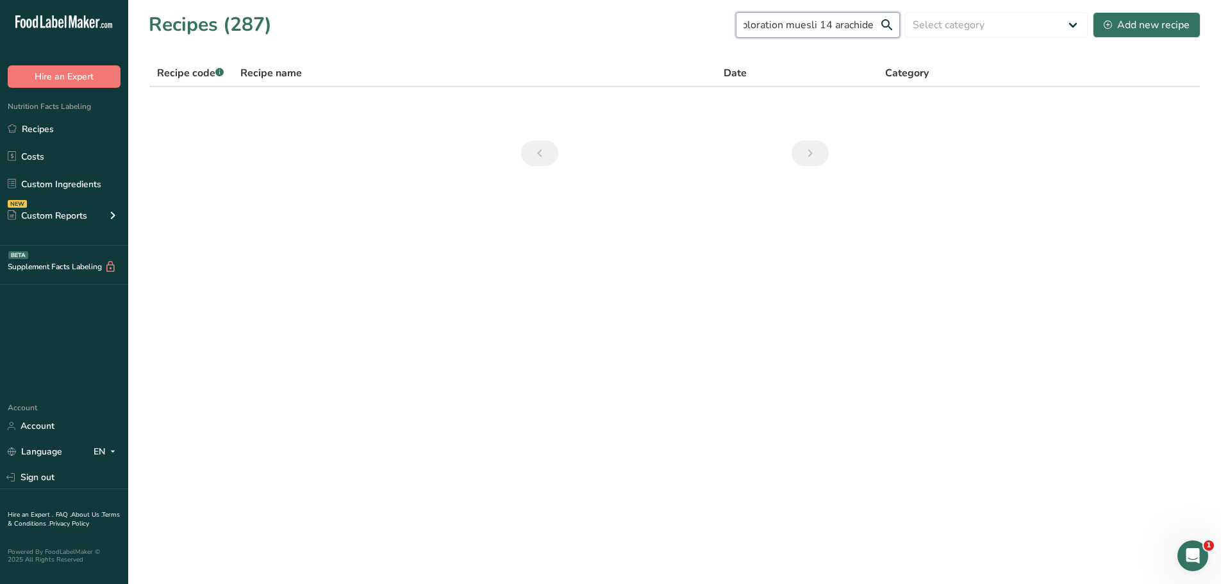
scroll to position [0, 25]
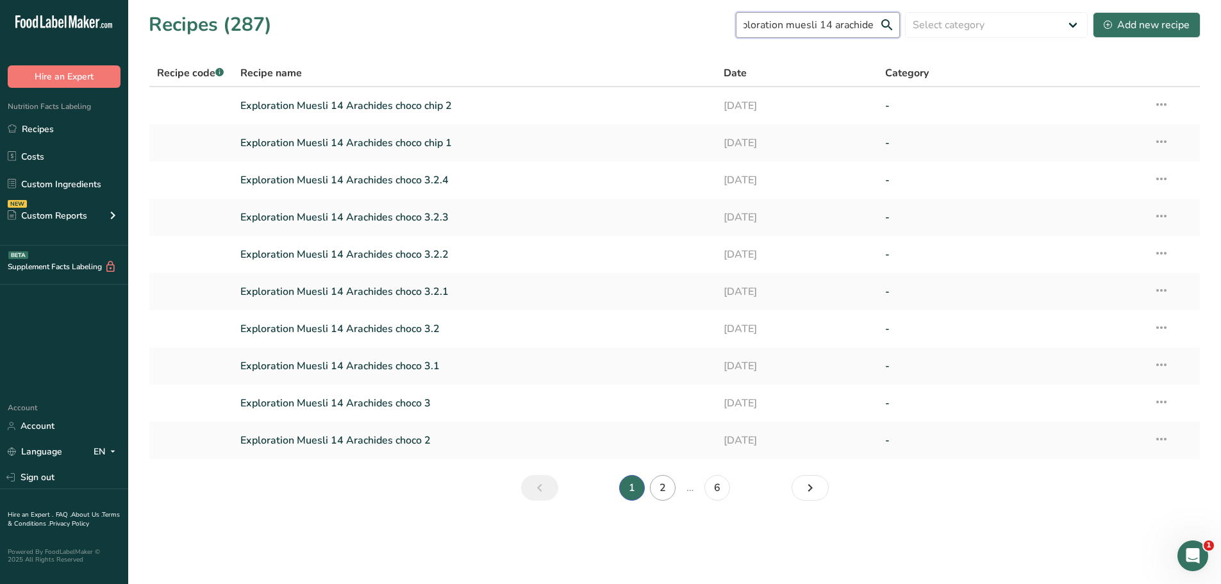
type input "exploration muesli 14 arachide"
click at [662, 491] on link "2" at bounding box center [663, 488] width 26 height 26
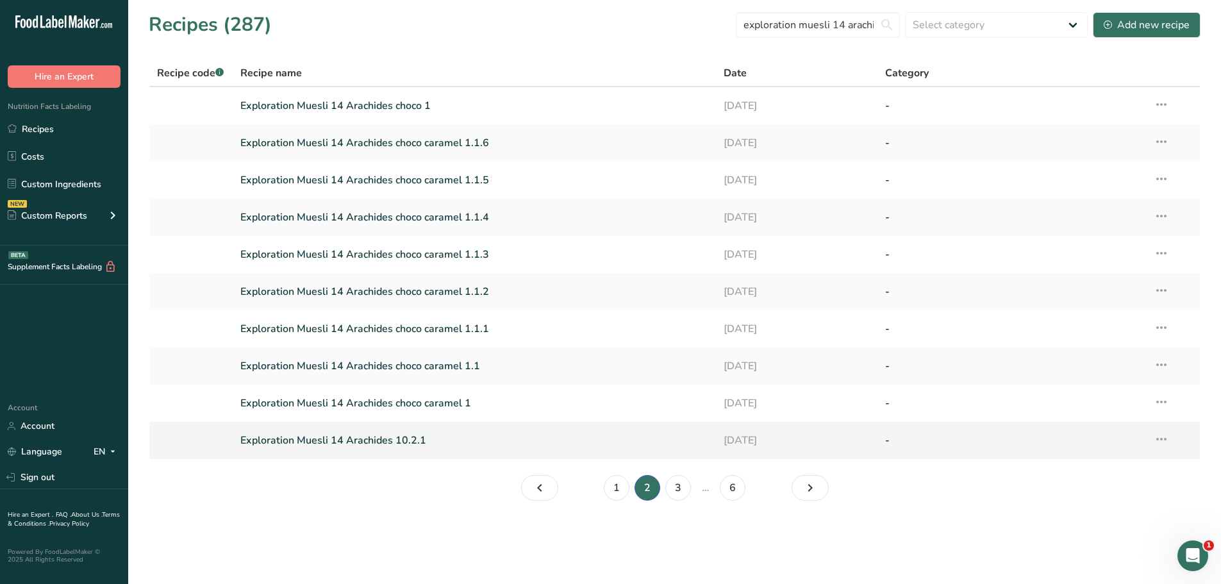
click at [385, 444] on link "Exploration Muesli 14 Arachides 10.2.1" at bounding box center [474, 440] width 469 height 27
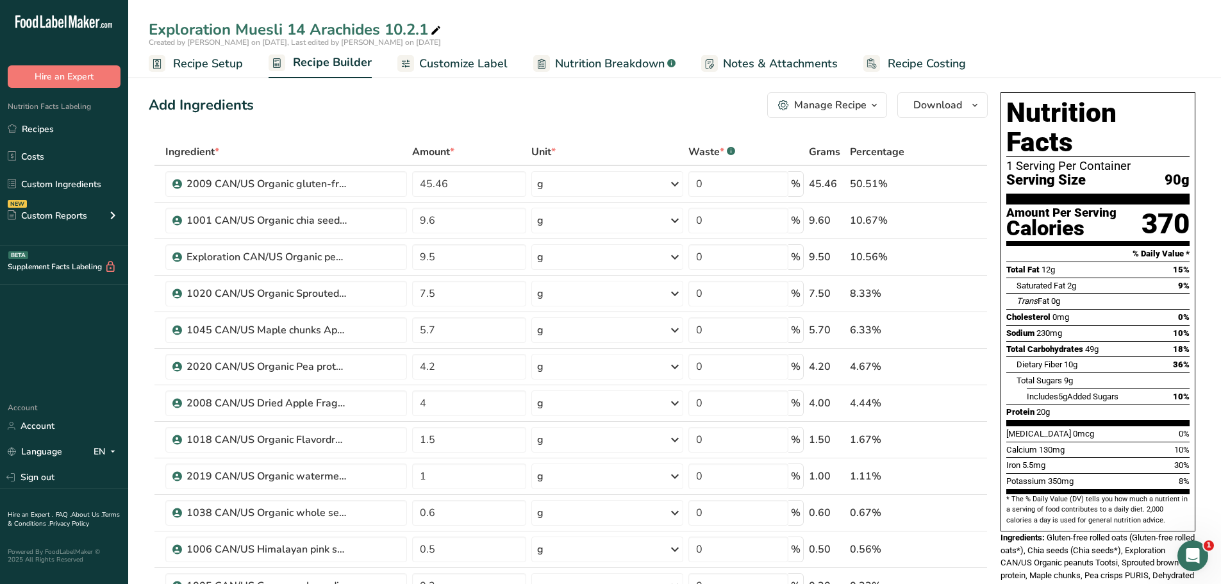
click at [381, 31] on div "Exploration Muesli 14 Arachides 10.2.1" at bounding box center [296, 29] width 295 height 23
click at [381, 31] on input "Exploration Muesli 14 Arachides 10.2.1" at bounding box center [675, 29] width 1052 height 23
type input "Exploration Muesli 14 Arachides érable pomme 10.2.1"
click at [607, 103] on div "Add Ingredients Manage Recipe Delete Recipe Duplicate Recipe Scale Recipe Save …" at bounding box center [568, 105] width 839 height 26
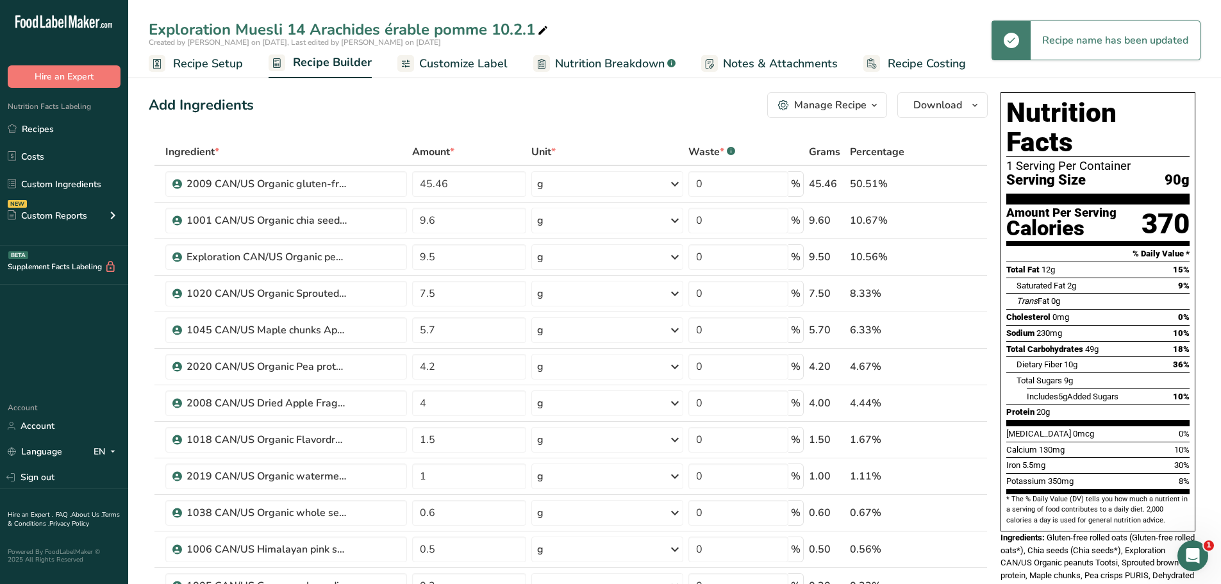
click at [877, 105] on icon "button" at bounding box center [874, 105] width 10 height 16
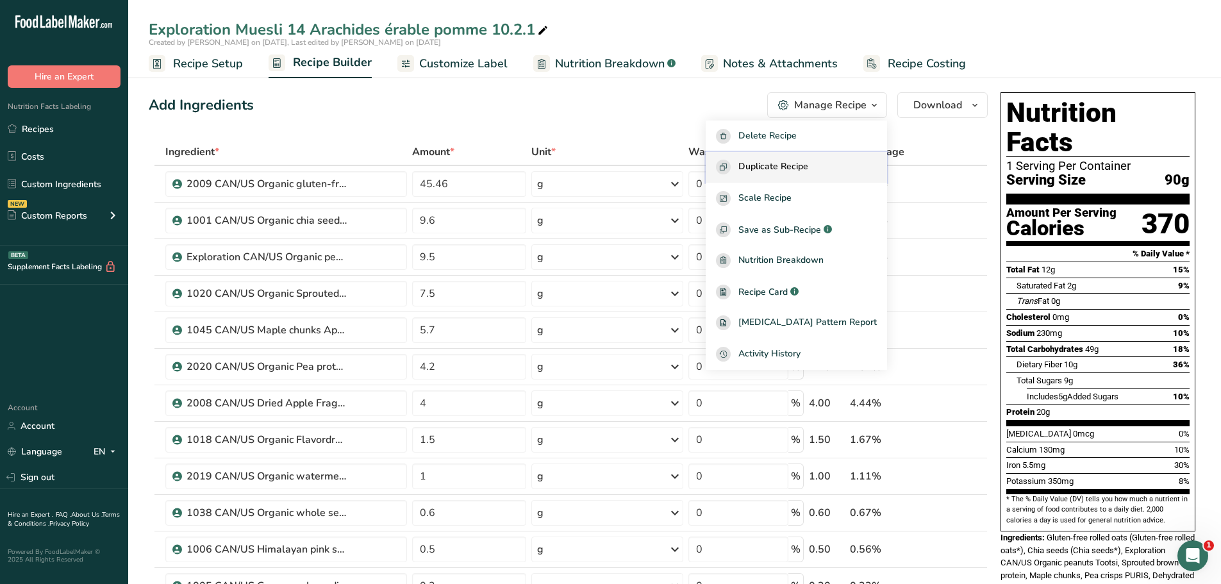
click at [809, 162] on span "Duplicate Recipe" at bounding box center [774, 167] width 70 height 15
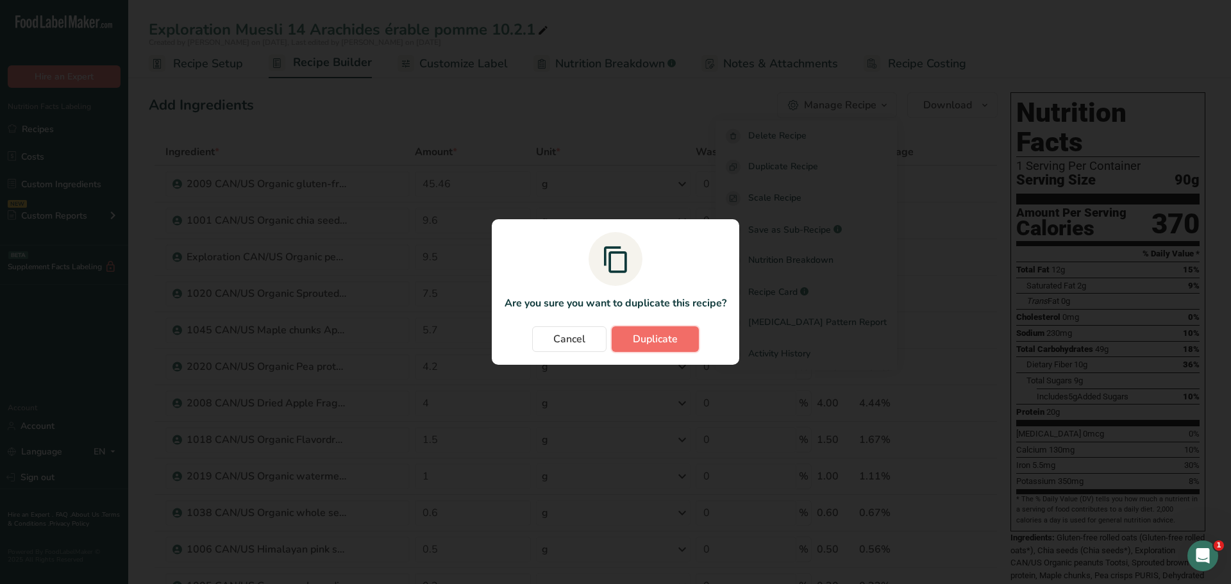
click at [653, 344] on span "Duplicate" at bounding box center [655, 338] width 45 height 15
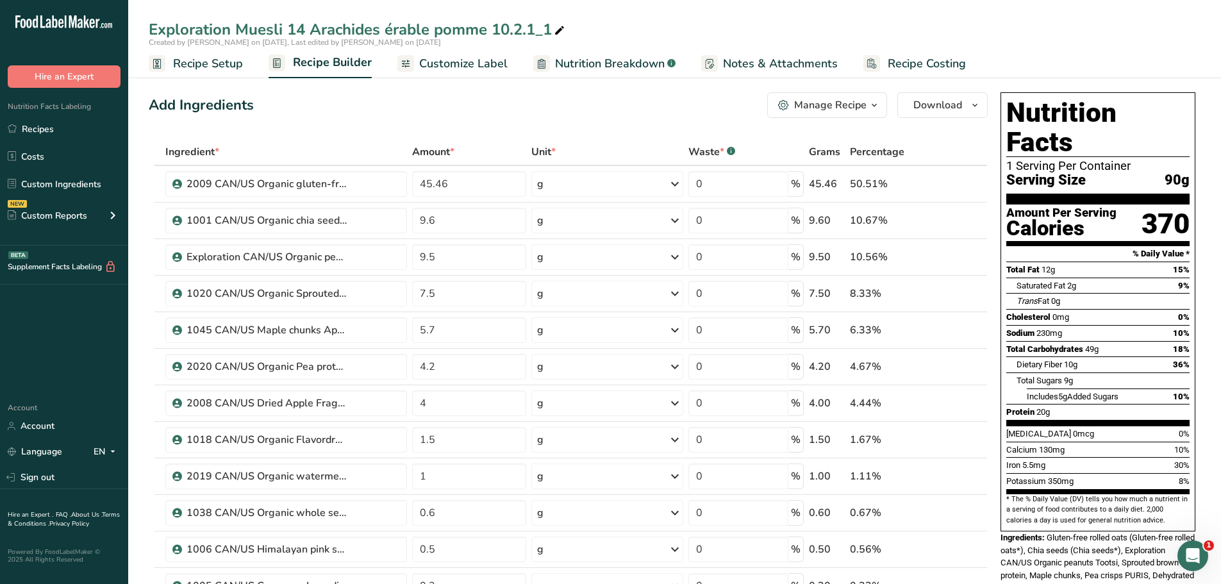
click at [545, 29] on div "Exploration Muesli 14 Arachides érable pomme 10.2.1_1" at bounding box center [358, 29] width 419 height 23
type input "Exploration Muesli 14 Arachides érable pomme [TECHNICAL_ID]"
click at [530, 107] on div "Add Ingredients Manage Recipe Delete Recipe Duplicate Recipe Scale Recipe Save …" at bounding box center [568, 105] width 839 height 26
click at [546, 28] on div "Exploration Muesli 14 Arachides érable pomme [TECHNICAL_ID]" at bounding box center [390, 29] width 482 height 23
type input "Exploration Muesli 14 Pomme érable arachide 1"
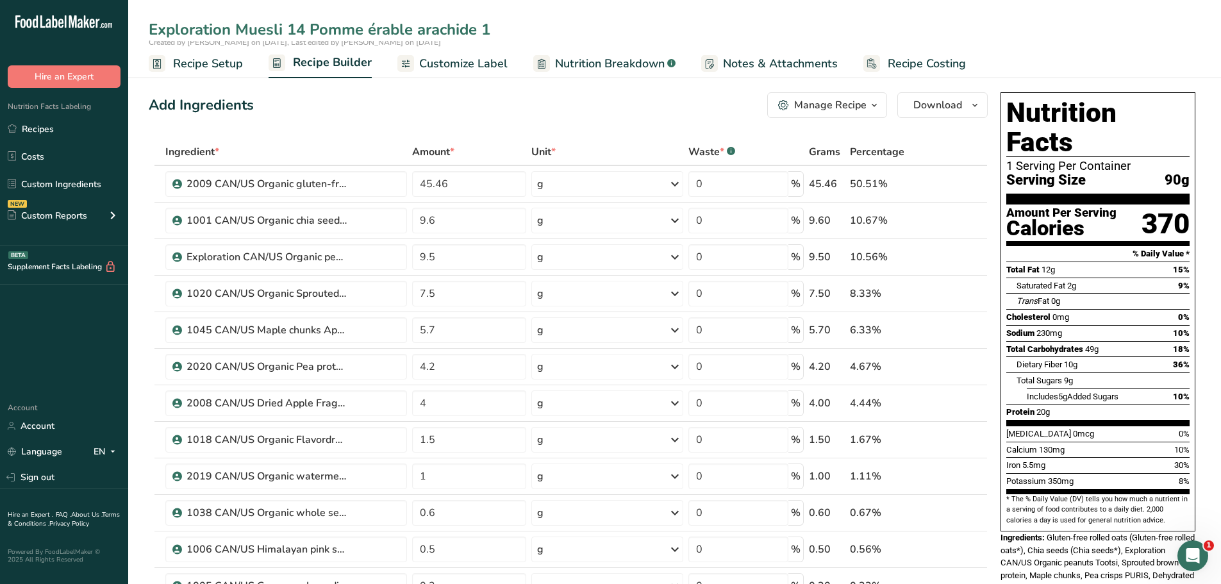
click at [531, 101] on div "Add Ingredients Manage Recipe Delete Recipe Duplicate Recipe Scale Recipe Save …" at bounding box center [568, 105] width 839 height 26
